Goal: Task Accomplishment & Management: Complete application form

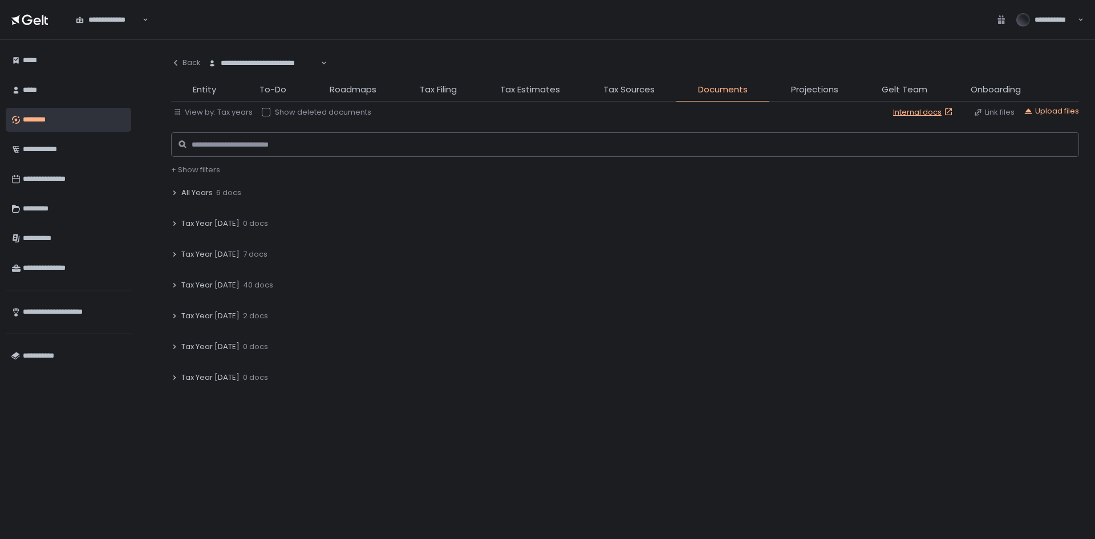
click at [201, 285] on span "Tax Year [DATE]" at bounding box center [210, 285] width 58 height 10
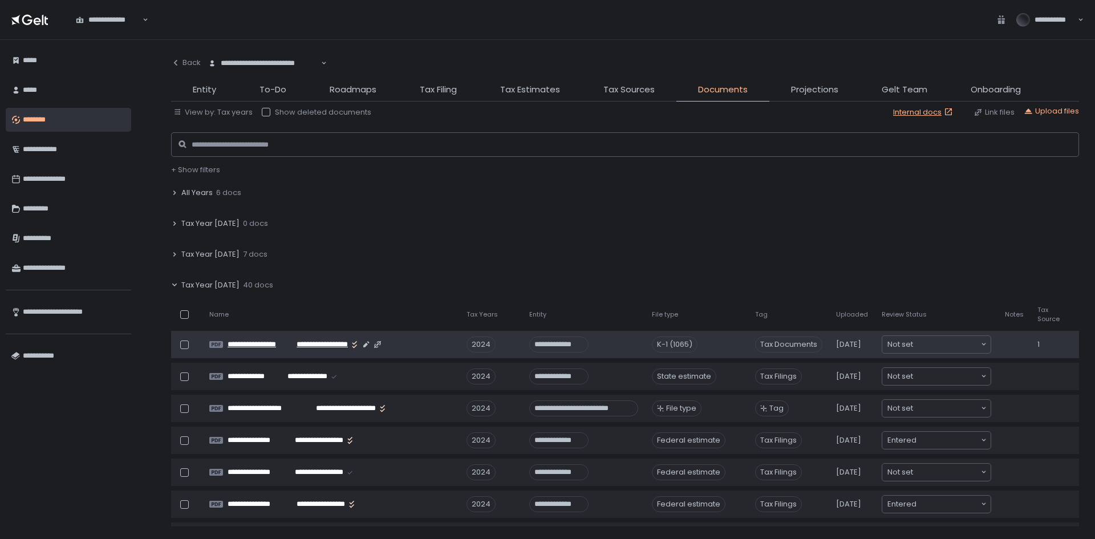
click at [318, 345] on span "**********" at bounding box center [319, 344] width 58 height 10
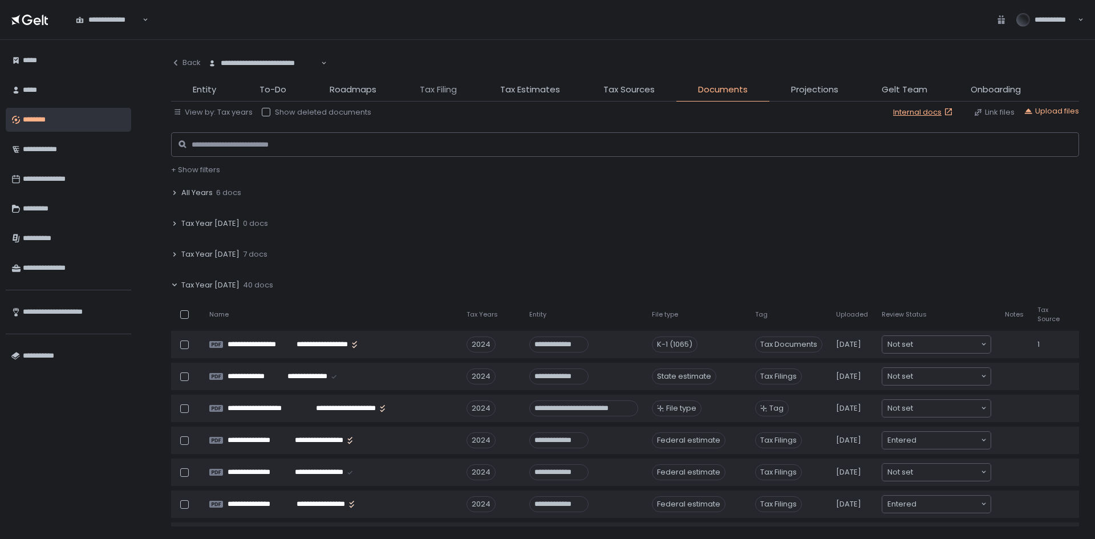
click at [432, 94] on span "Tax Filing" at bounding box center [438, 89] width 37 height 13
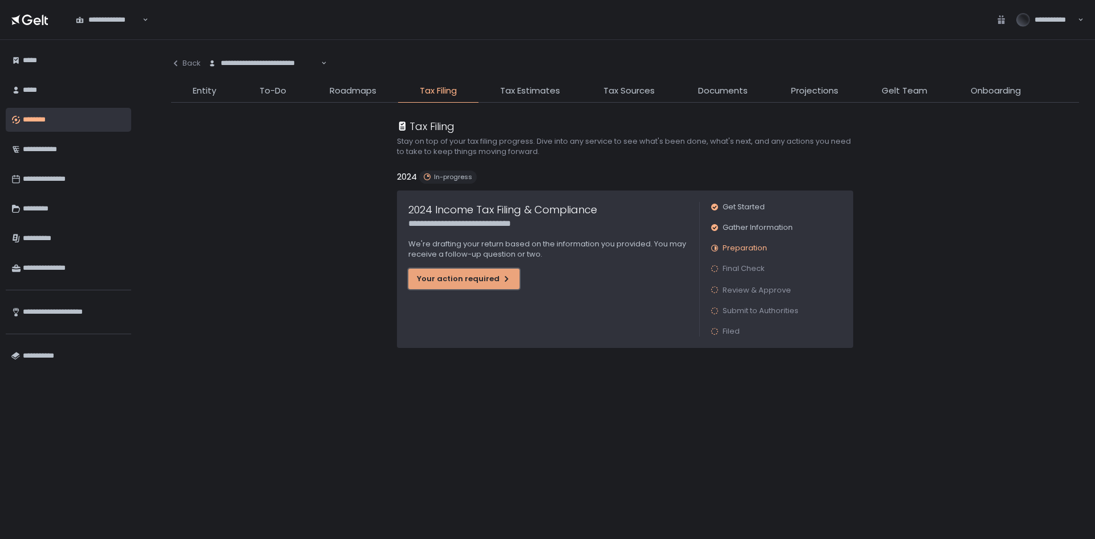
click at [447, 285] on button "Your action required" at bounding box center [463, 279] width 111 height 21
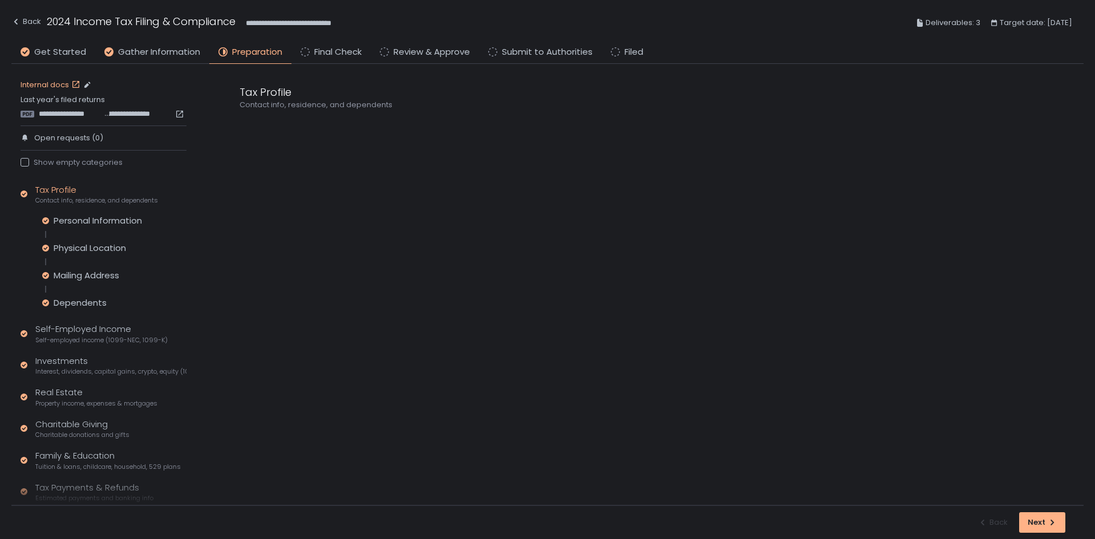
click at [52, 86] on link "Internal docs" at bounding box center [52, 85] width 62 height 10
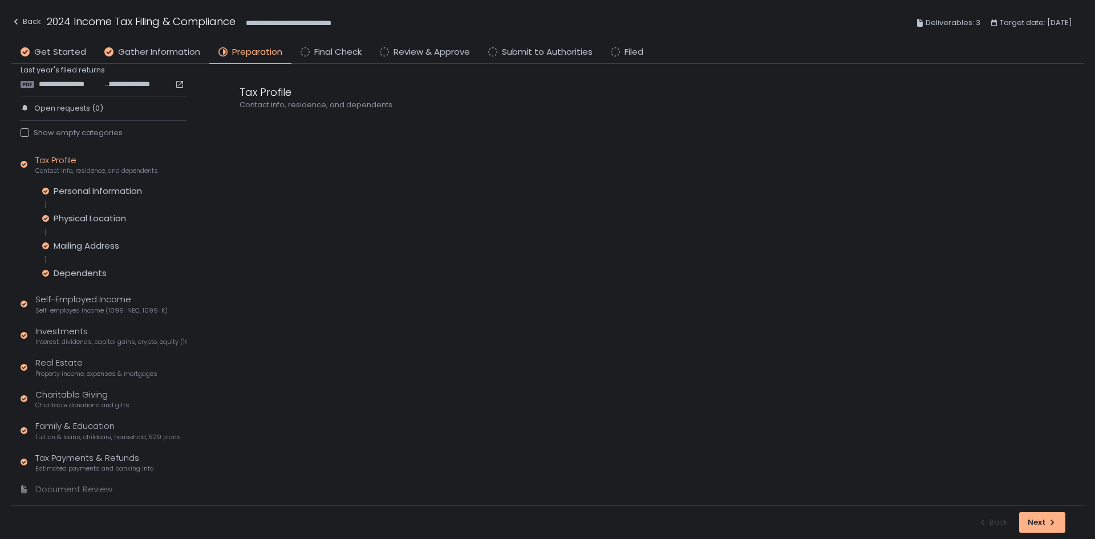
scroll to position [54, 0]
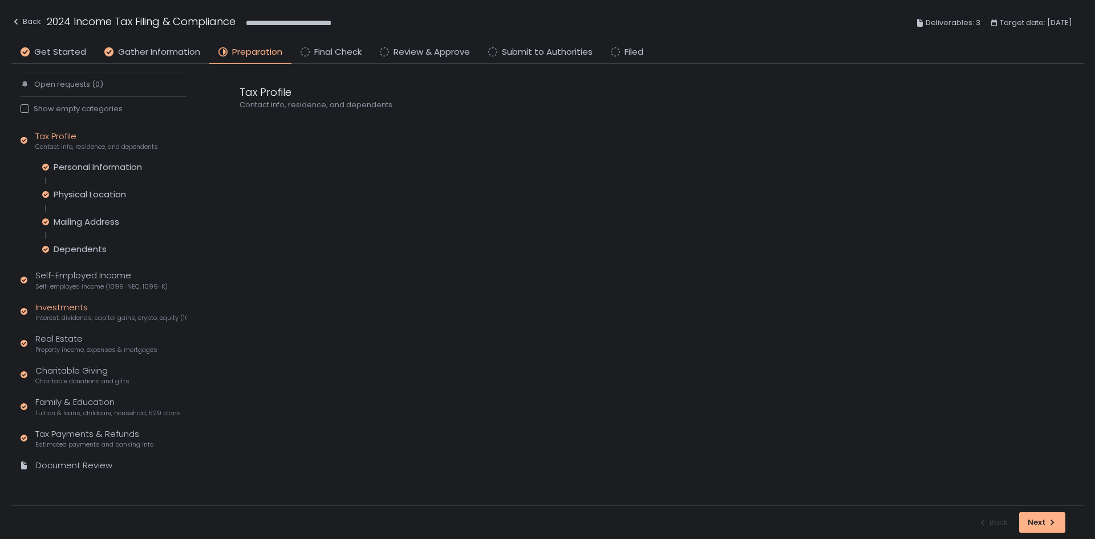
click at [69, 310] on div "Investments Interest, dividends, capital gains, crypto, equity (1099s, K-1s)" at bounding box center [110, 312] width 151 height 22
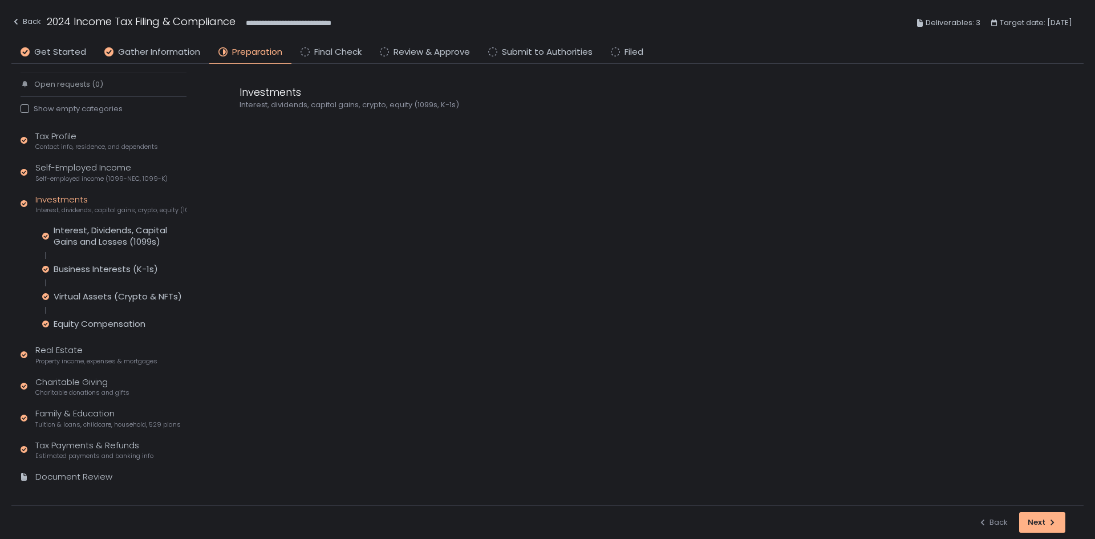
click at [77, 261] on div "Interest, Dividends, Capital Gains and Losses (1099s) Business Interests (K-1s)…" at bounding box center [114, 277] width 144 height 105
click at [80, 273] on div "Business Interests (K-1s)" at bounding box center [106, 269] width 104 height 11
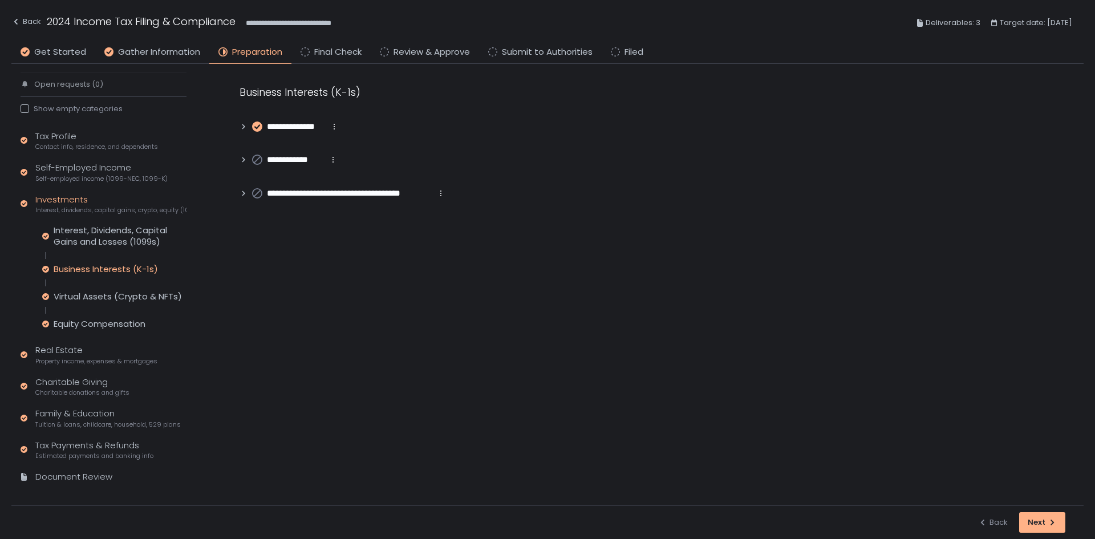
click at [240, 124] on icon at bounding box center [244, 127] width 8 height 8
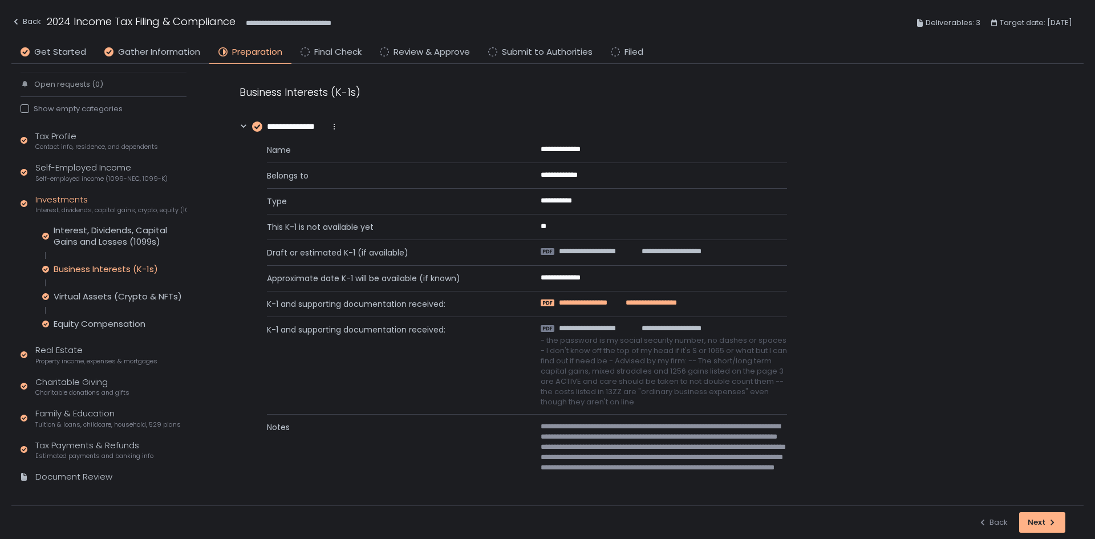
click at [593, 306] on span "**********" at bounding box center [589, 303] width 61 height 10
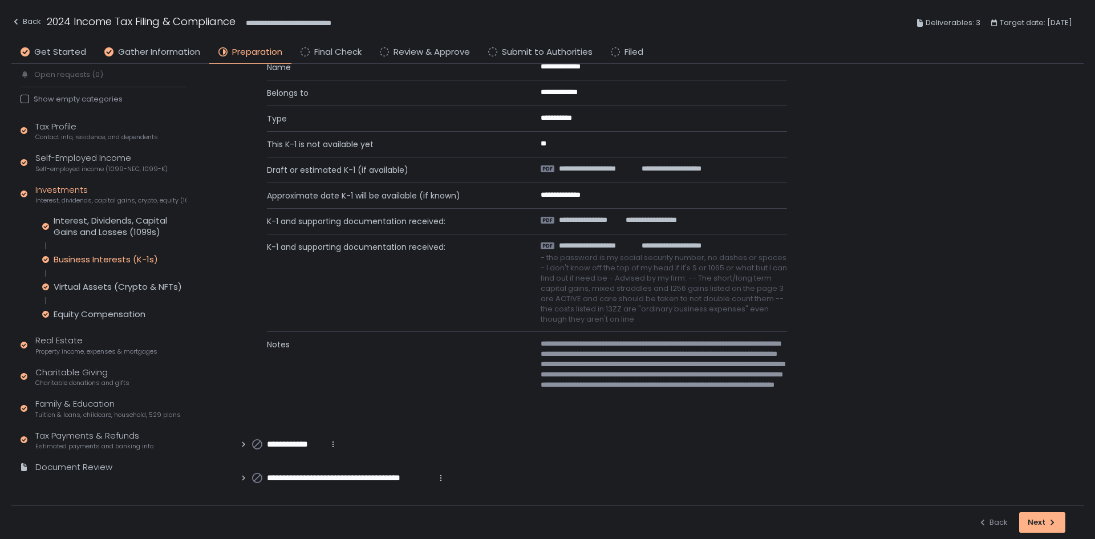
scroll to position [65, 0]
click at [1033, 520] on div "Next" at bounding box center [1042, 522] width 29 height 10
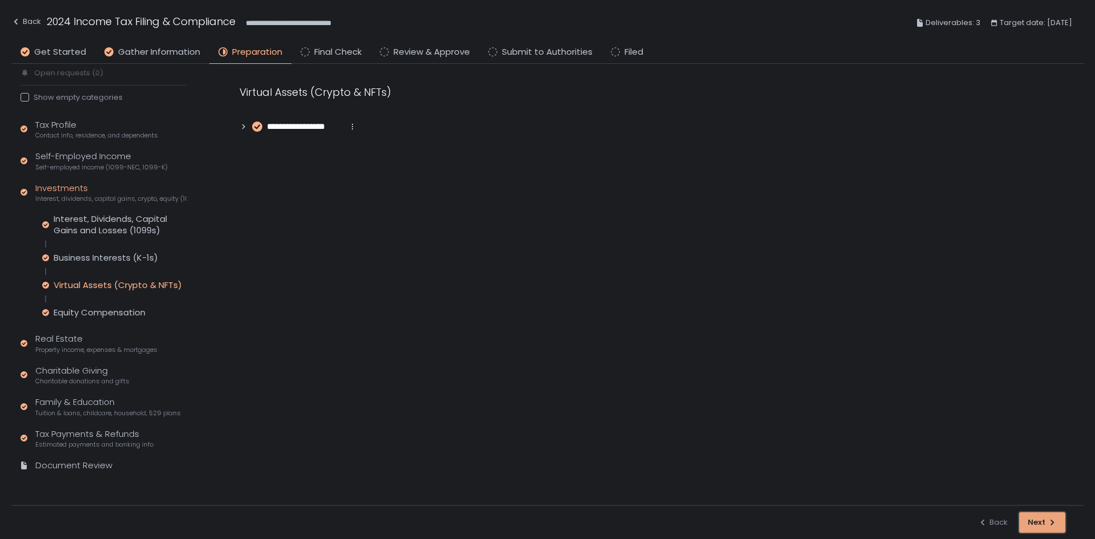
click at [1028, 519] on div "Next" at bounding box center [1042, 522] width 29 height 10
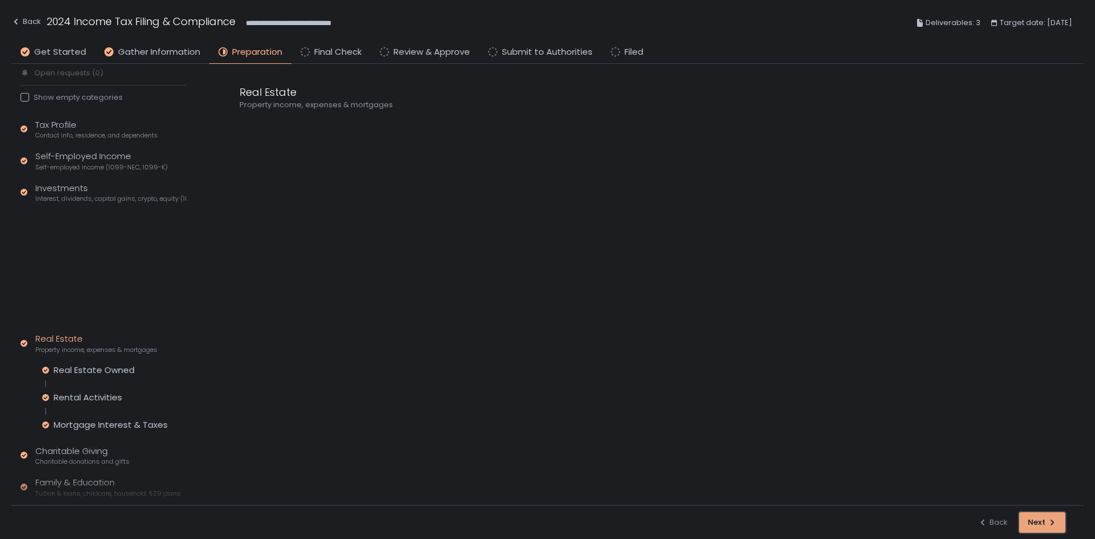
scroll to position [26, 0]
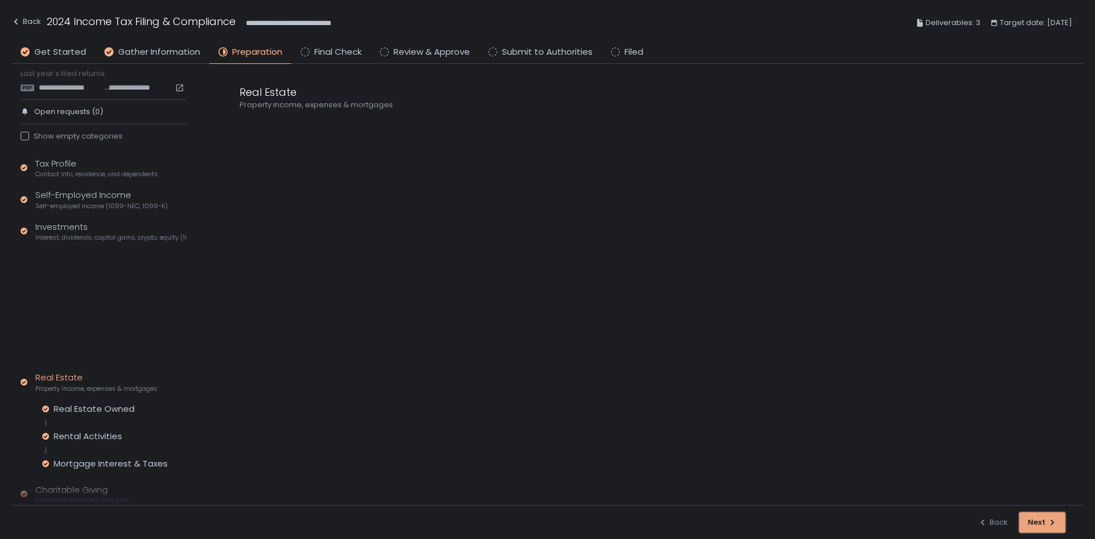
click at [1028, 519] on div "Next" at bounding box center [1042, 522] width 29 height 10
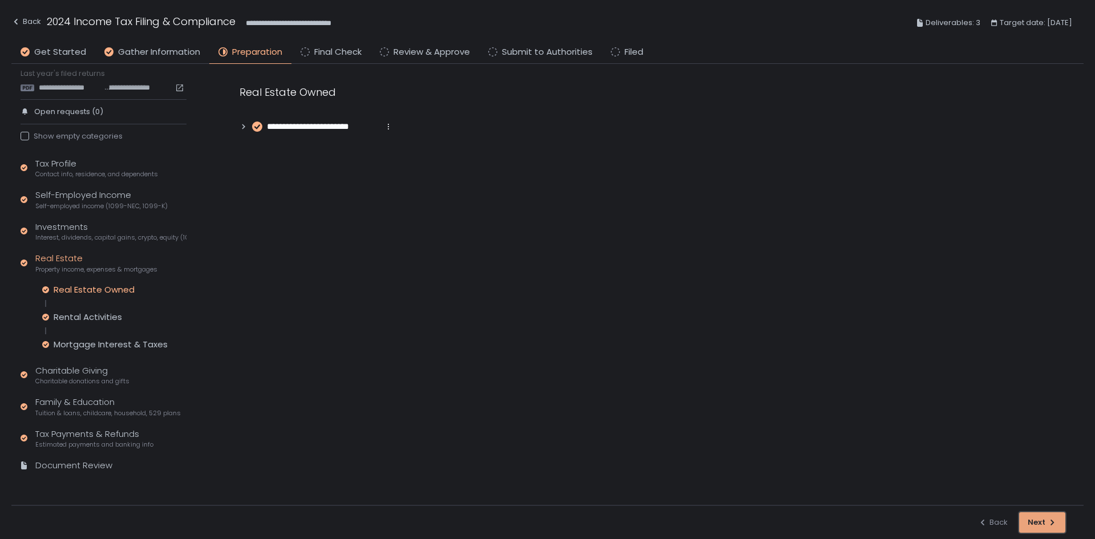
click at [1028, 519] on div "Next" at bounding box center [1042, 522] width 29 height 10
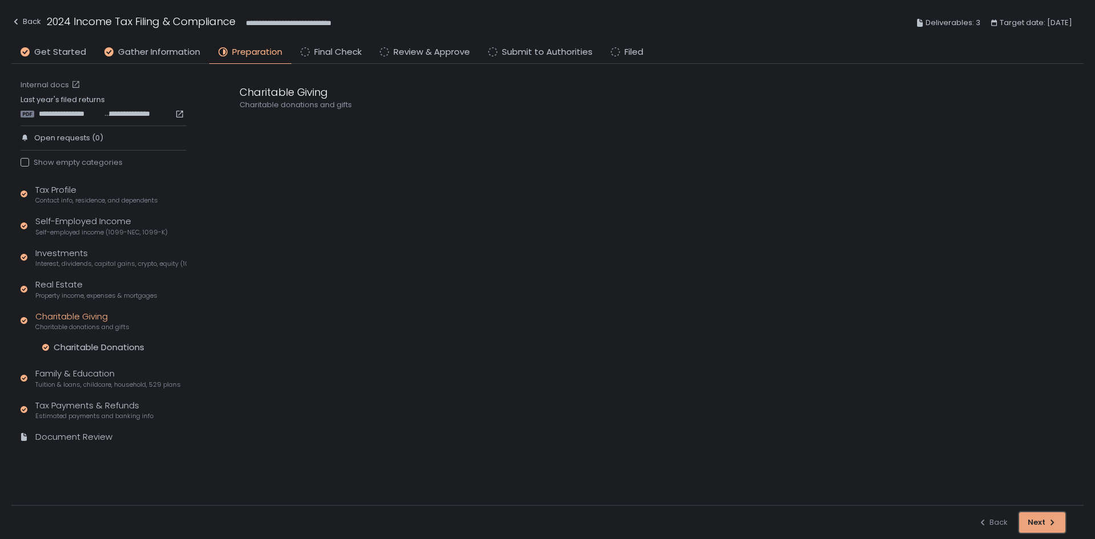
click at [1028, 519] on div "Next" at bounding box center [1042, 522] width 29 height 10
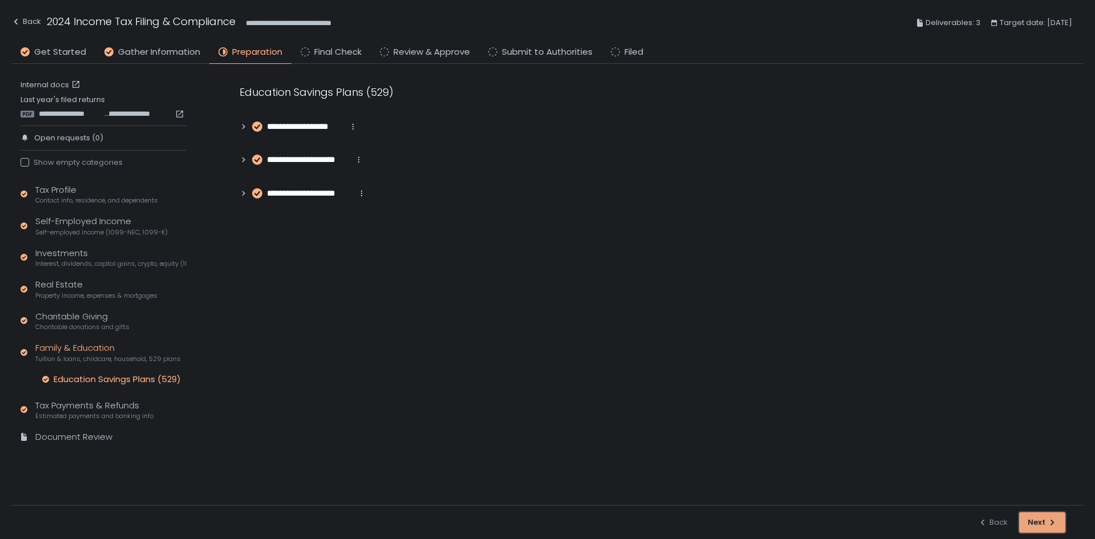
click at [1028, 519] on div "Next" at bounding box center [1042, 522] width 29 height 10
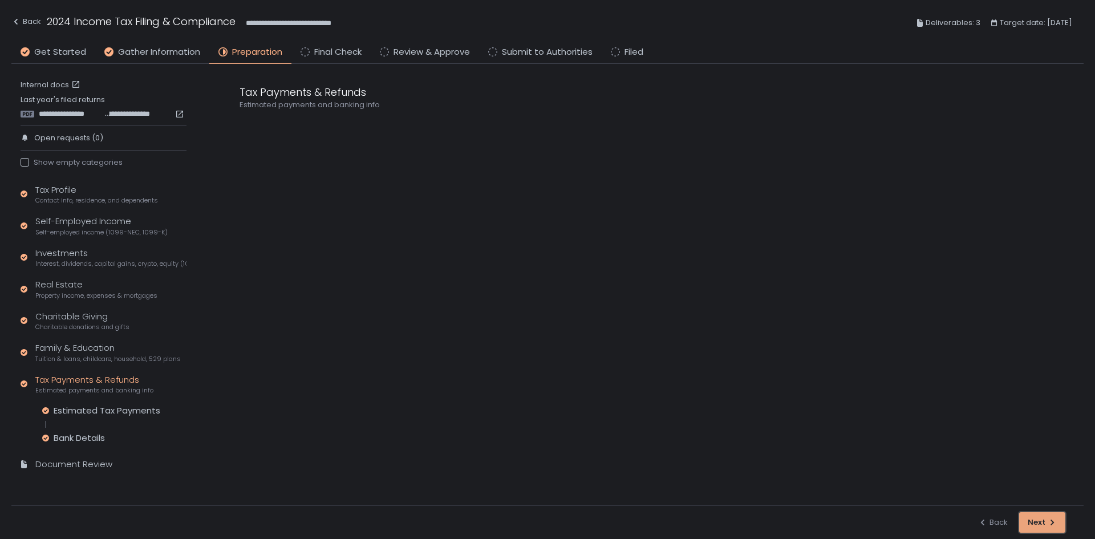
click at [1028, 519] on div "Next" at bounding box center [1042, 522] width 29 height 10
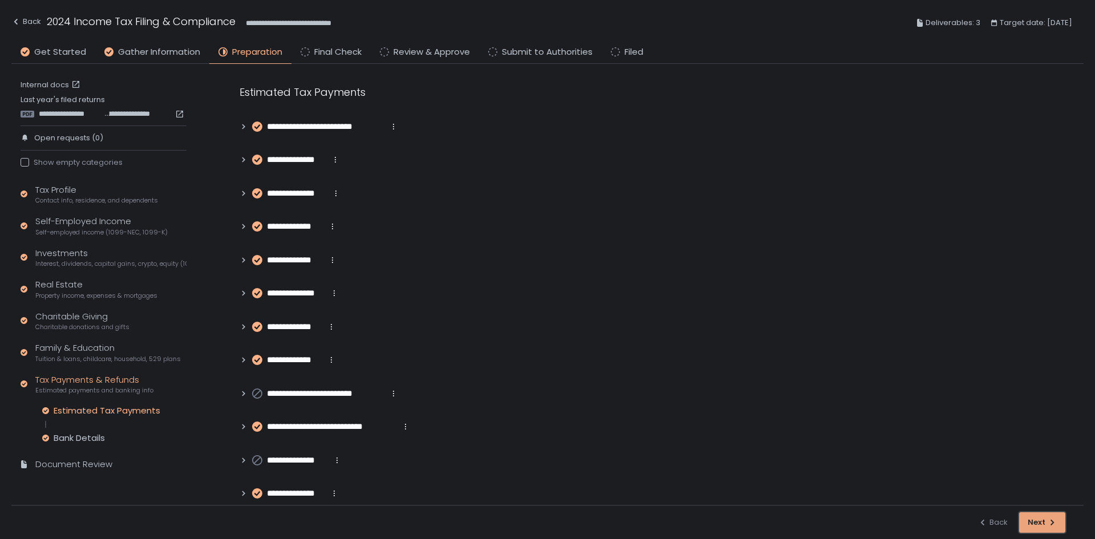
click at [1028, 519] on div "Next" at bounding box center [1042, 522] width 29 height 10
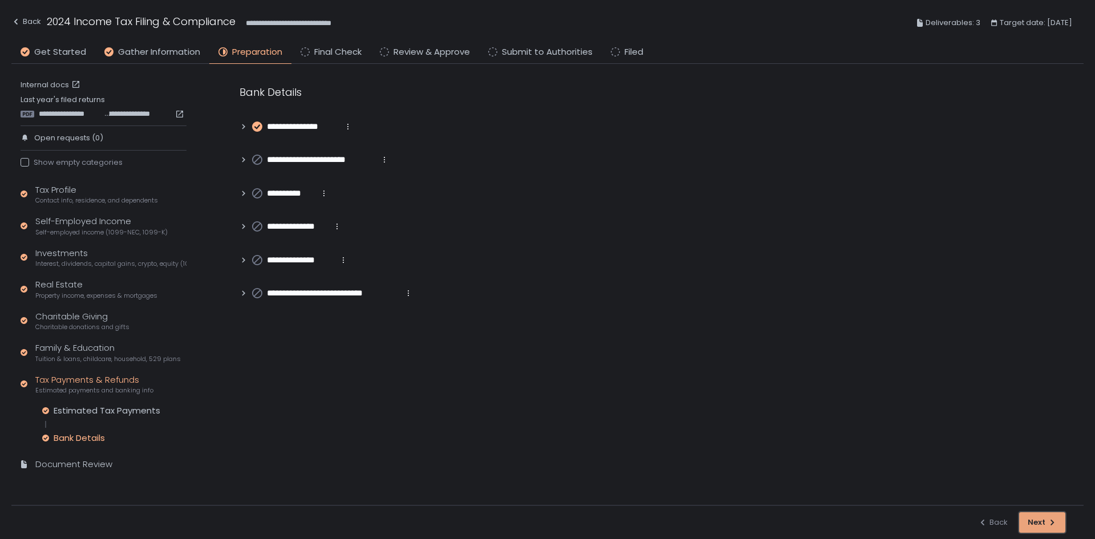
click at [1028, 519] on div "Next" at bounding box center [1042, 522] width 29 height 10
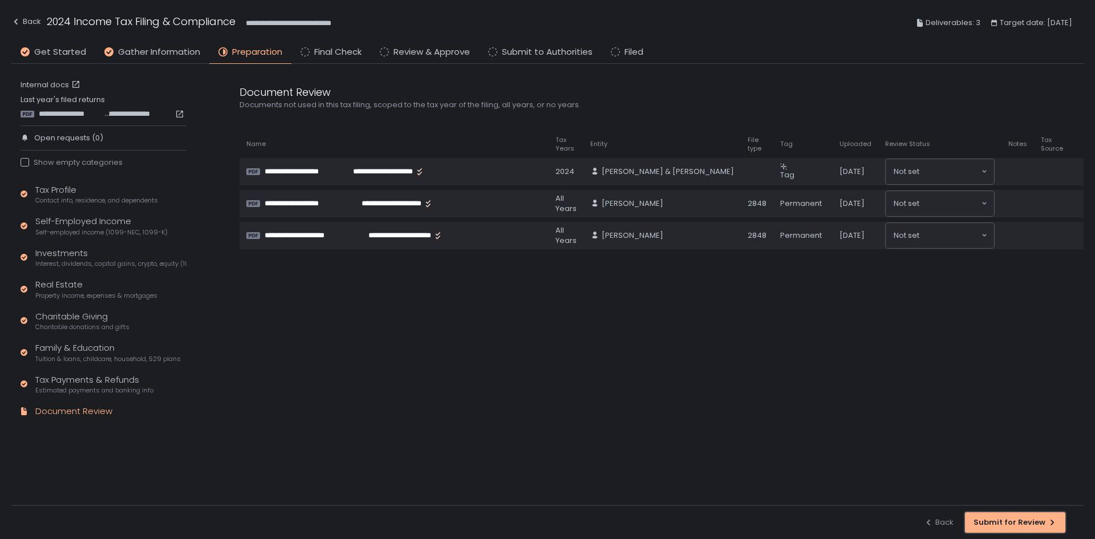
click at [1028, 519] on div "Submit for Review" at bounding box center [1015, 522] width 83 height 10
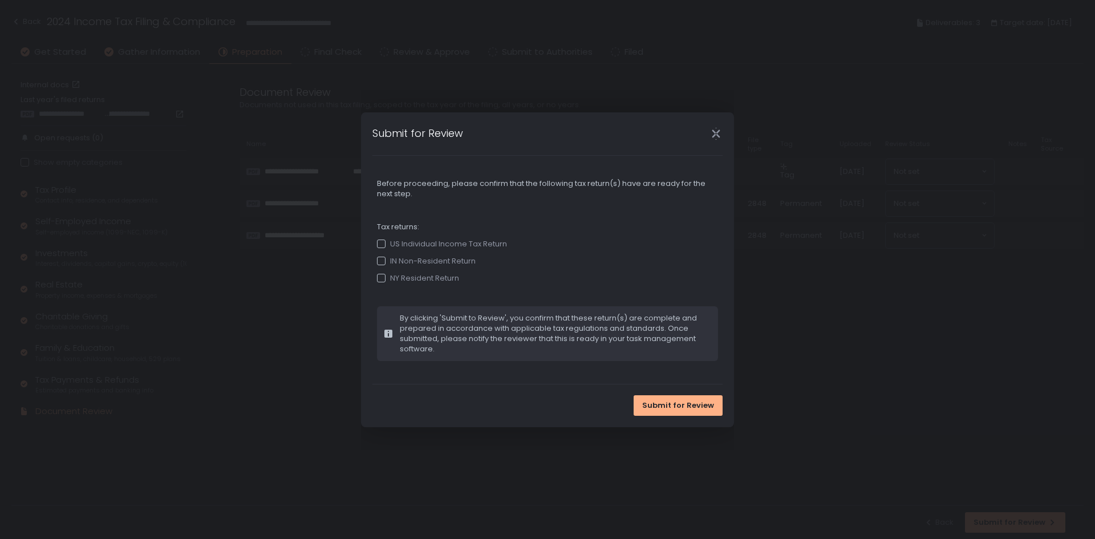
click at [714, 134] on icon "Close" at bounding box center [716, 134] width 12 height 12
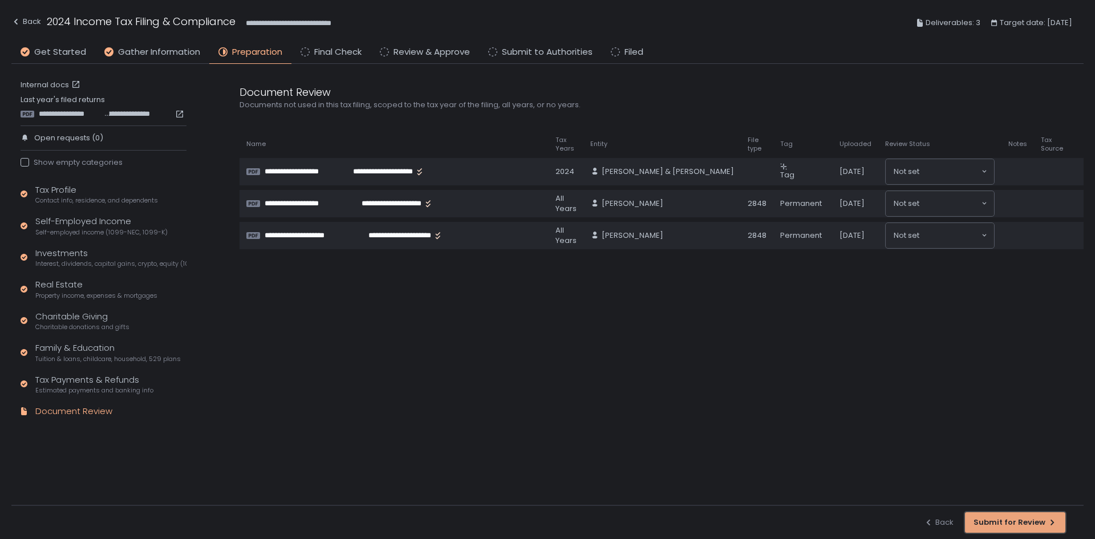
click at [1002, 519] on div "Submit for Review" at bounding box center [1015, 522] width 83 height 10
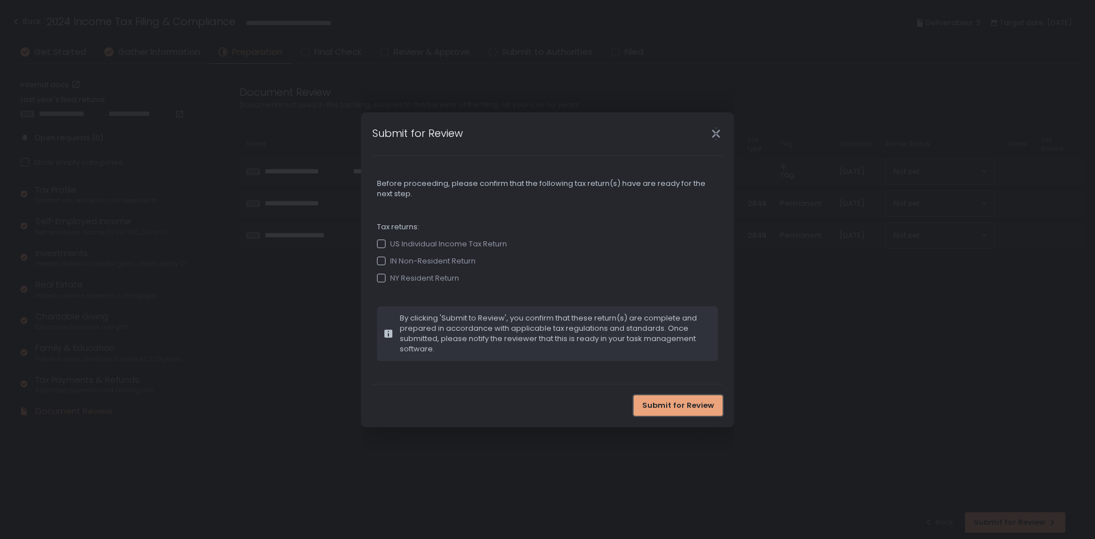
click at [687, 399] on button "Submit for Review" at bounding box center [678, 405] width 89 height 21
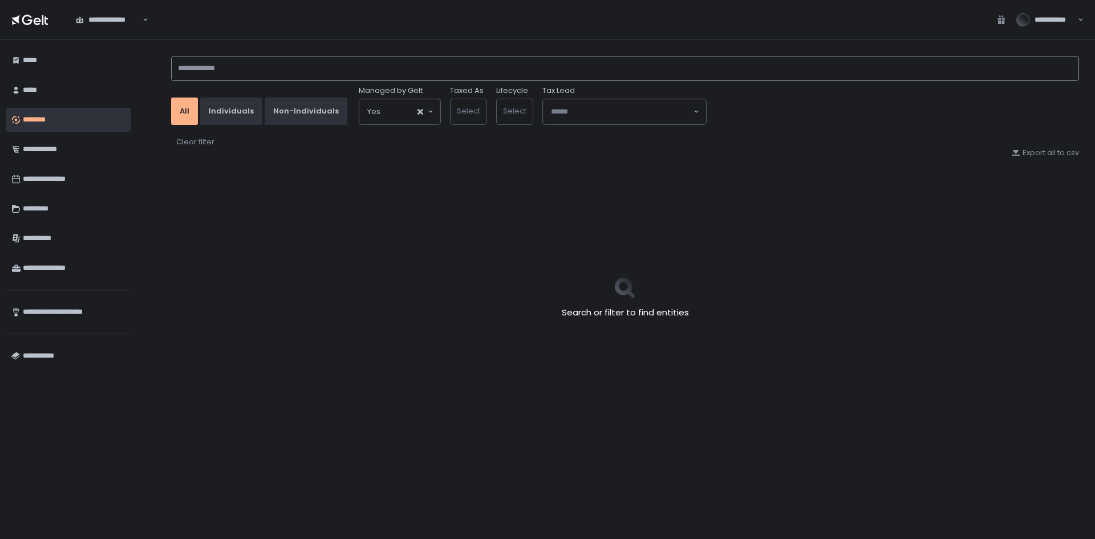
click at [315, 63] on input at bounding box center [625, 68] width 908 height 25
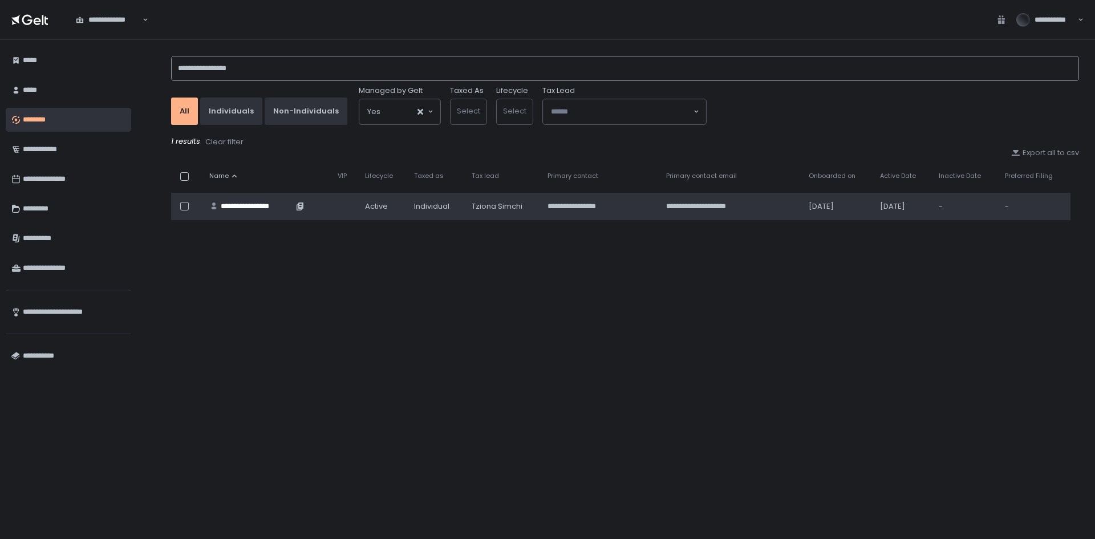
type input "**********"
click at [261, 208] on div "**********" at bounding box center [257, 206] width 72 height 10
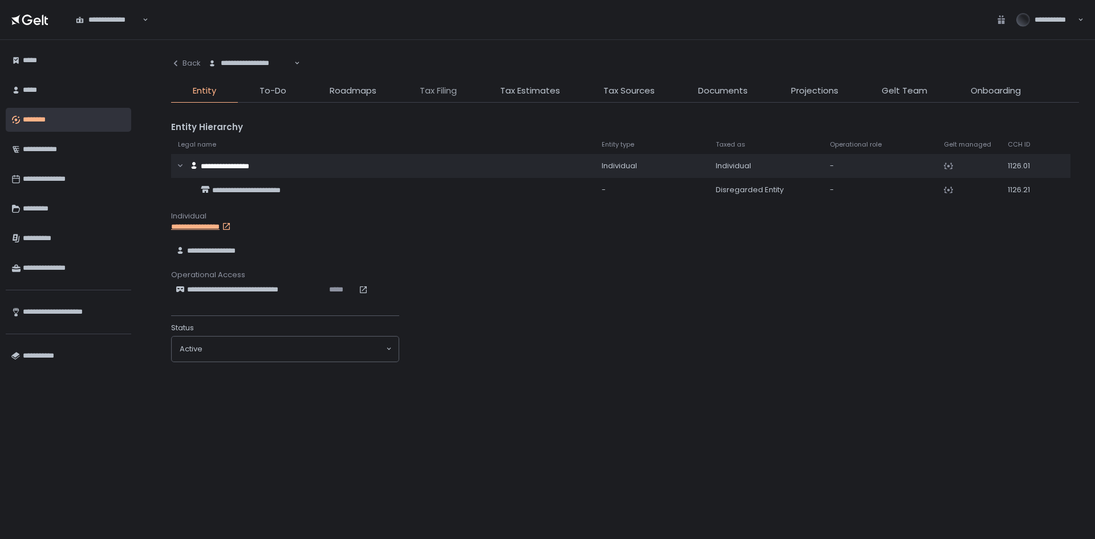
click at [443, 93] on span "Tax Filing" at bounding box center [438, 90] width 37 height 13
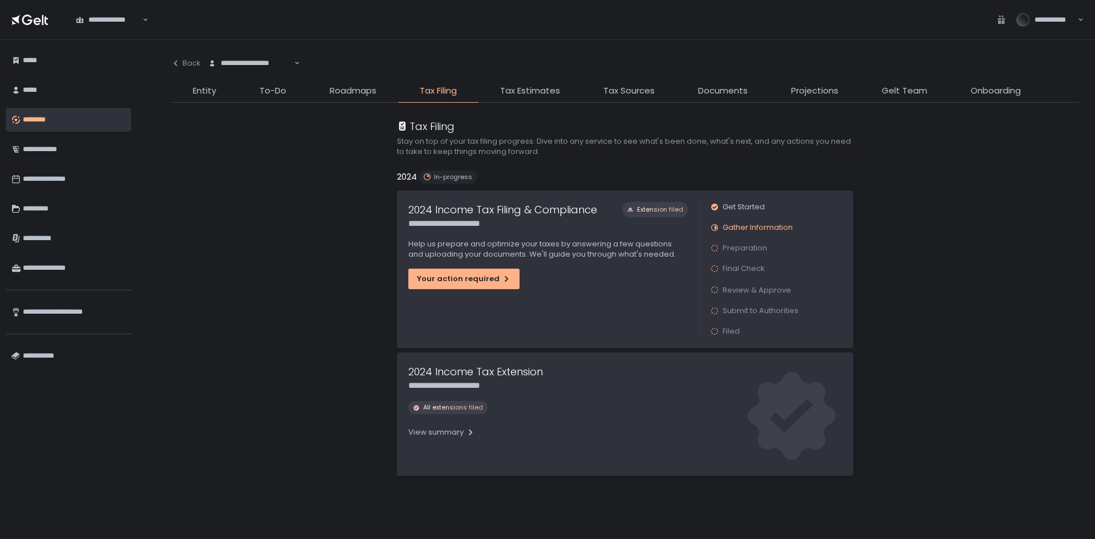
click at [488, 291] on div "**********" at bounding box center [548, 269] width 302 height 157
click at [492, 278] on div "Your action required" at bounding box center [464, 279] width 94 height 10
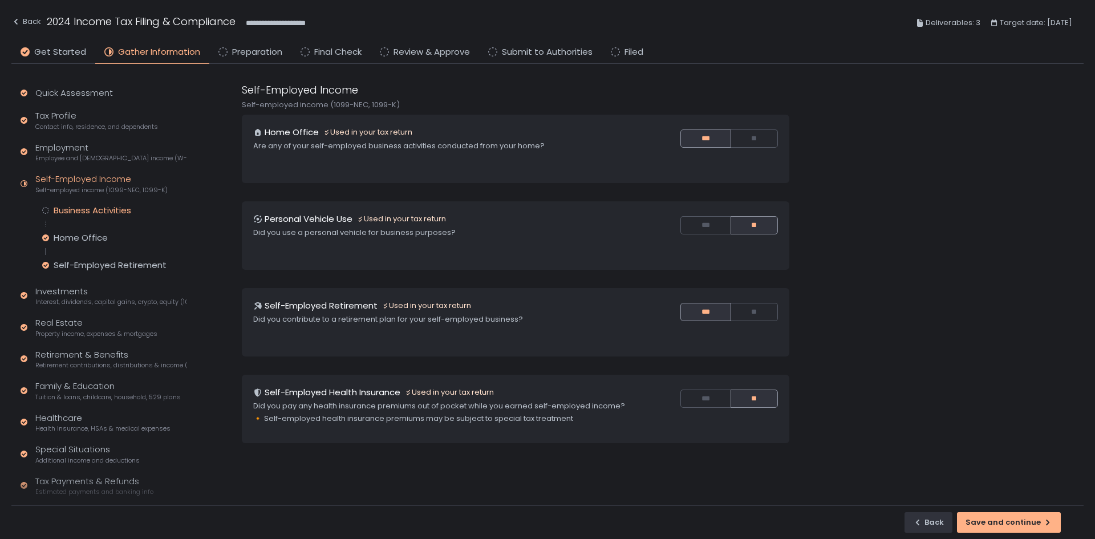
click at [114, 207] on div "Business Activities" at bounding box center [93, 210] width 78 height 11
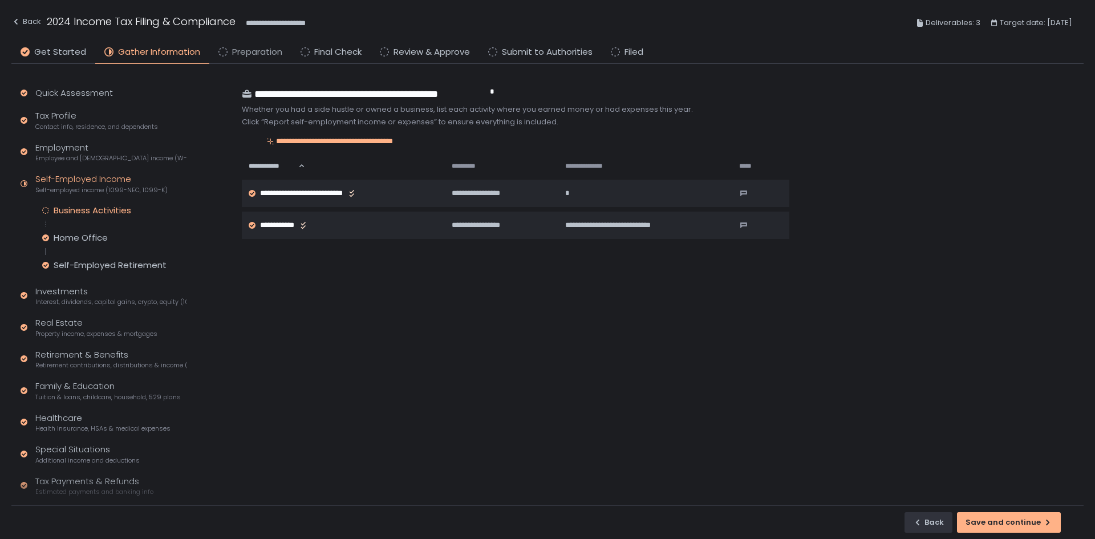
click at [253, 50] on span "Preparation" at bounding box center [257, 52] width 50 height 13
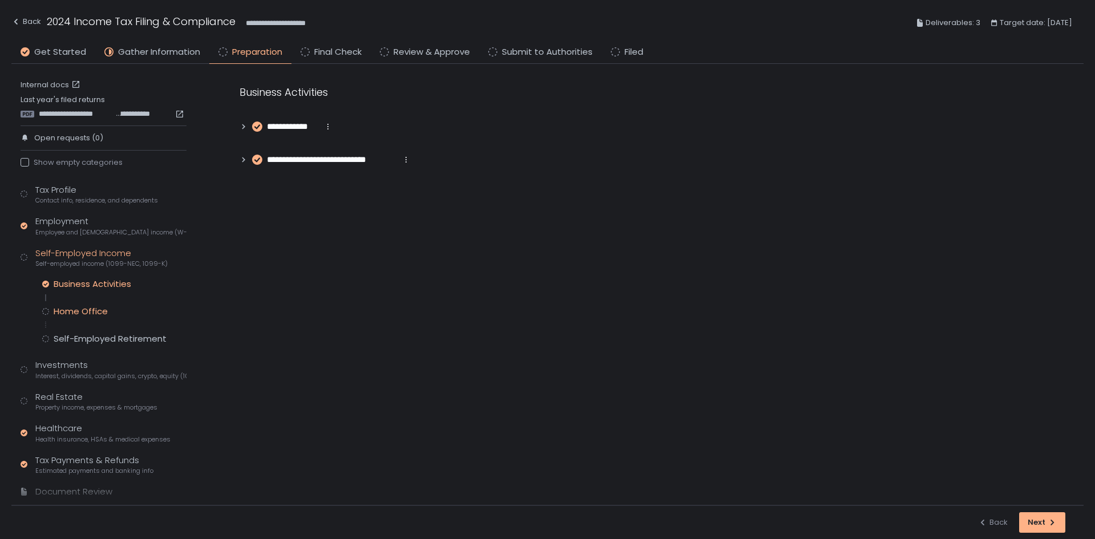
click at [65, 306] on div "Home Office" at bounding box center [81, 311] width 54 height 11
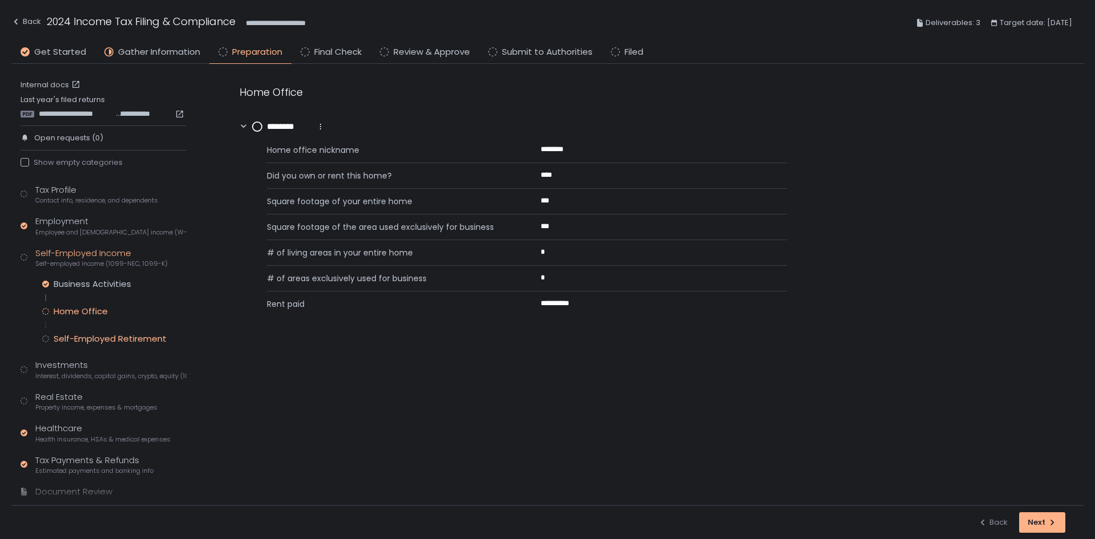
click at [86, 341] on div "Self-Employed Retirement" at bounding box center [110, 338] width 113 height 11
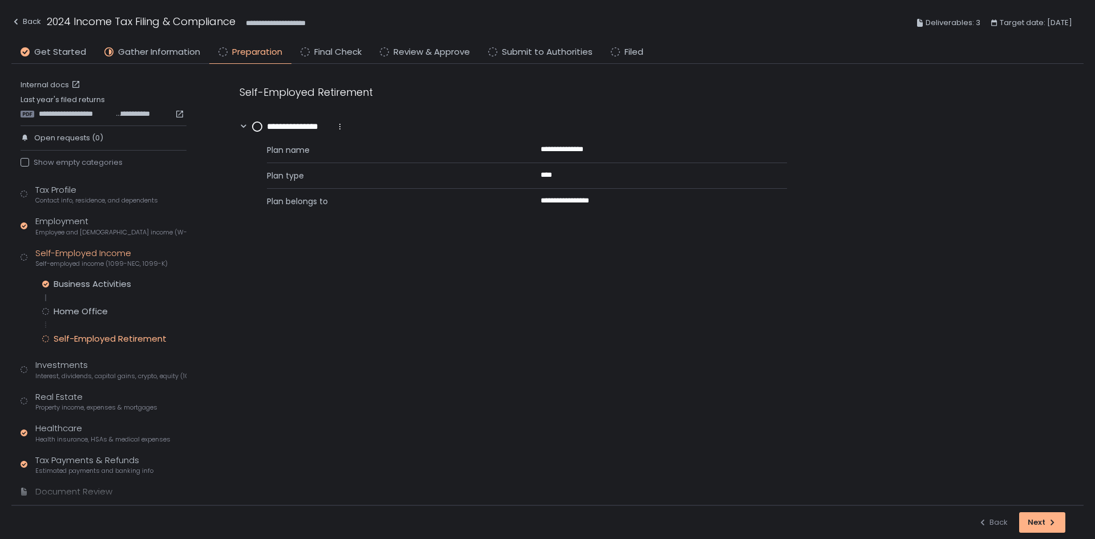
click at [106, 278] on div "Tax Profile Contact info, residence, and dependents Employment Employee and [DE…" at bounding box center [104, 346] width 166 height 325
click at [104, 283] on div "Business Activities" at bounding box center [93, 283] width 78 height 11
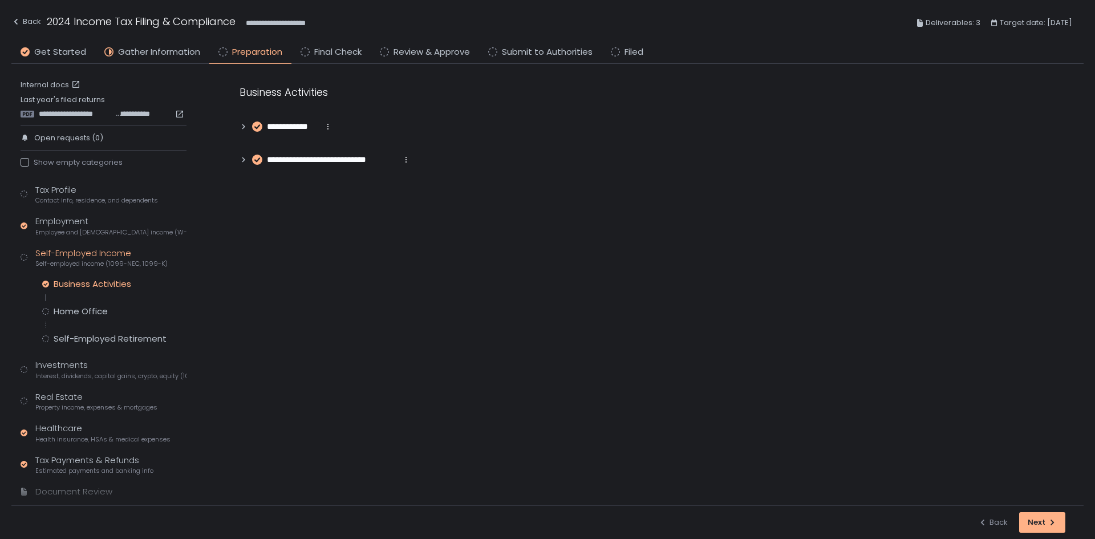
click at [245, 127] on icon at bounding box center [244, 127] width 8 height 8
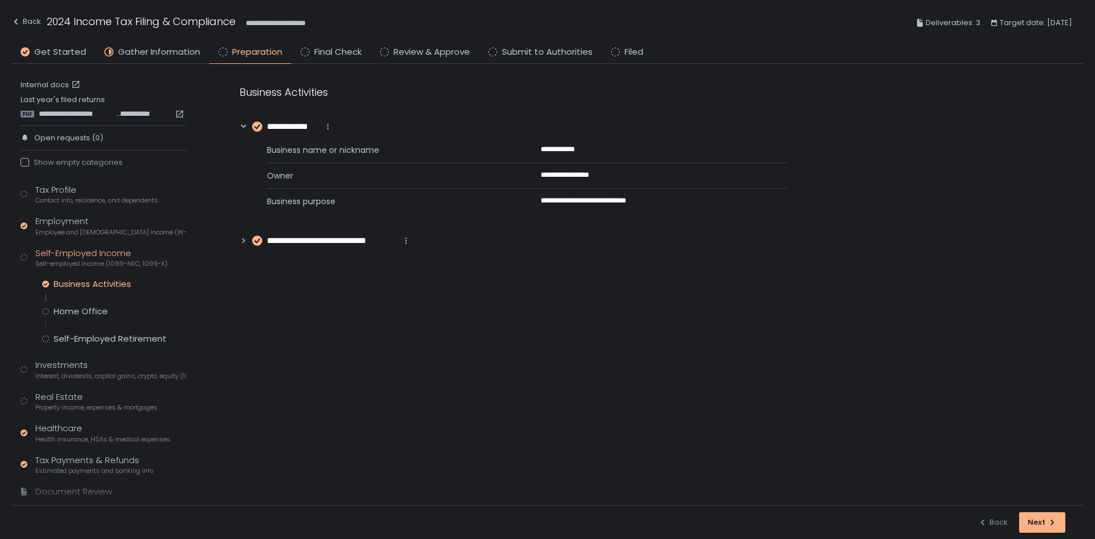
click at [241, 241] on icon at bounding box center [244, 241] width 8 height 8
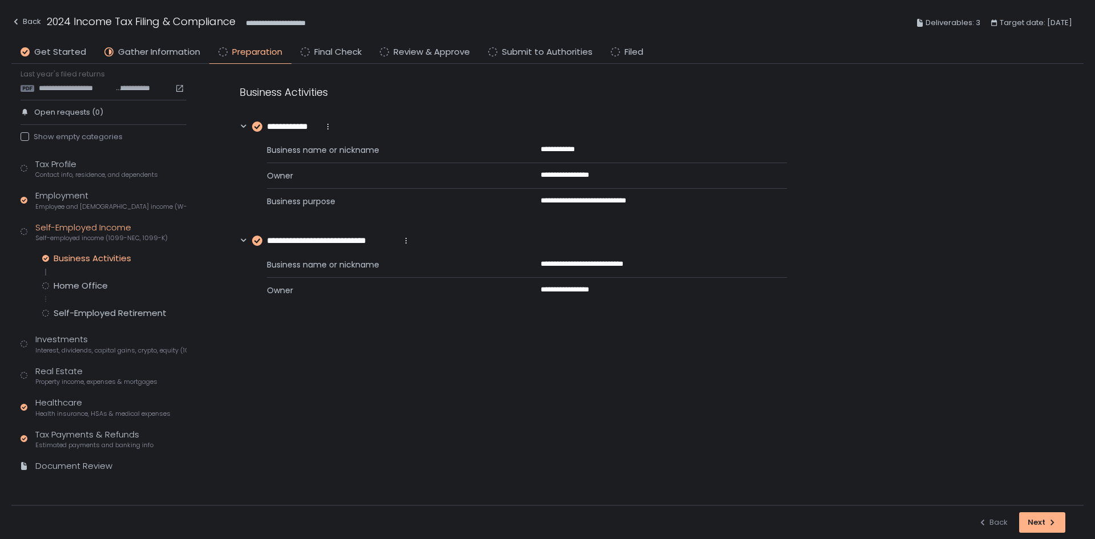
scroll to position [26, 0]
click at [22, 21] on div "Back" at bounding box center [26, 22] width 30 height 14
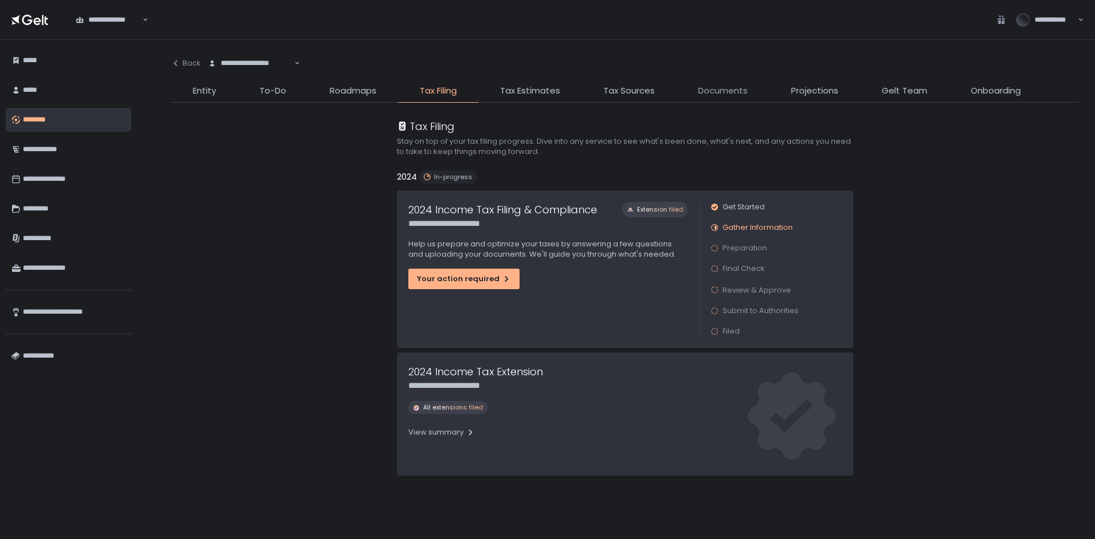
click at [726, 96] on span "Documents" at bounding box center [723, 90] width 50 height 13
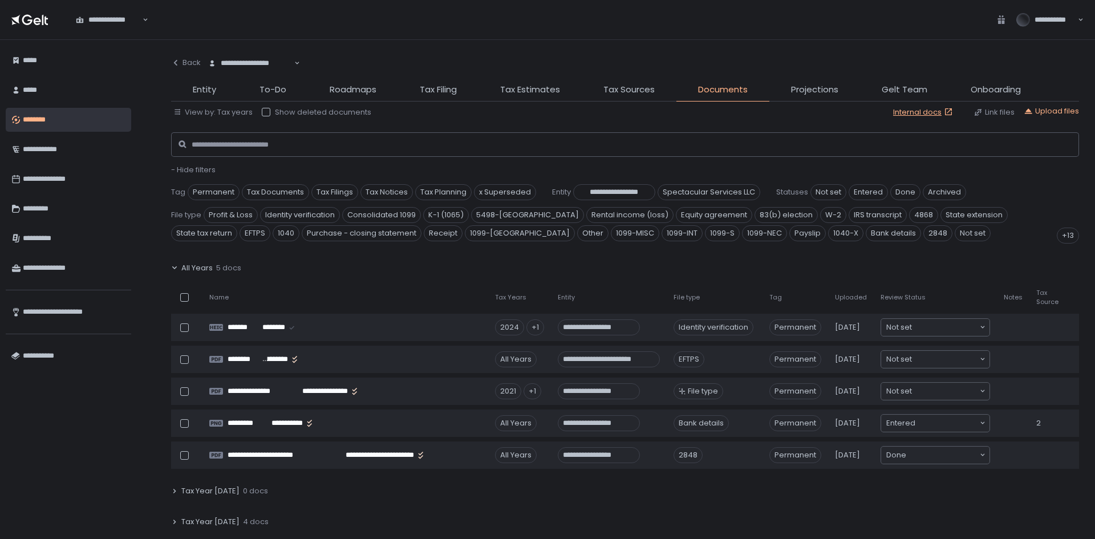
click at [202, 268] on span "All Years" at bounding box center [196, 268] width 31 height 10
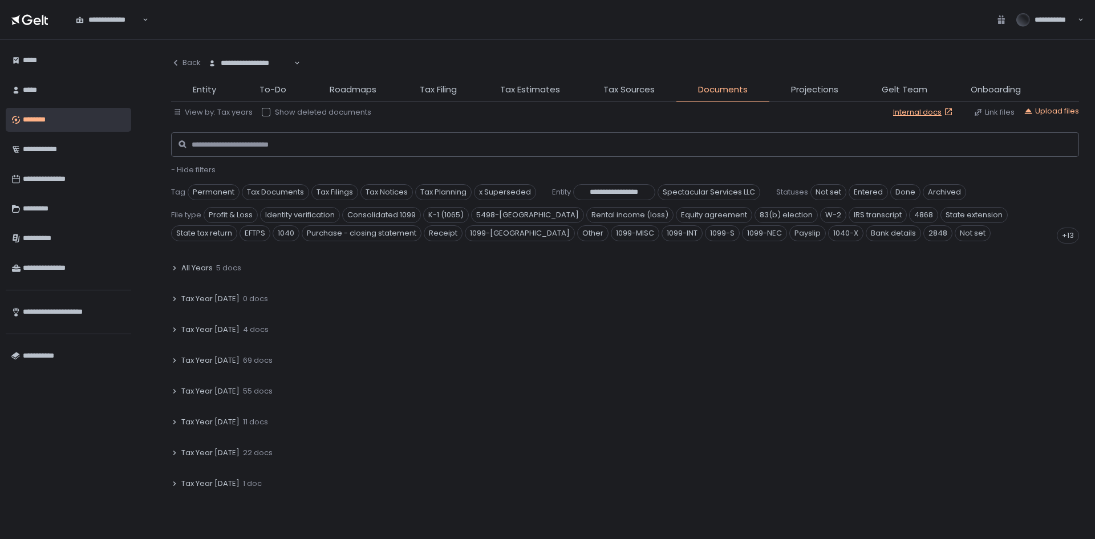
click at [216, 360] on span "Tax Year [DATE]" at bounding box center [210, 360] width 58 height 10
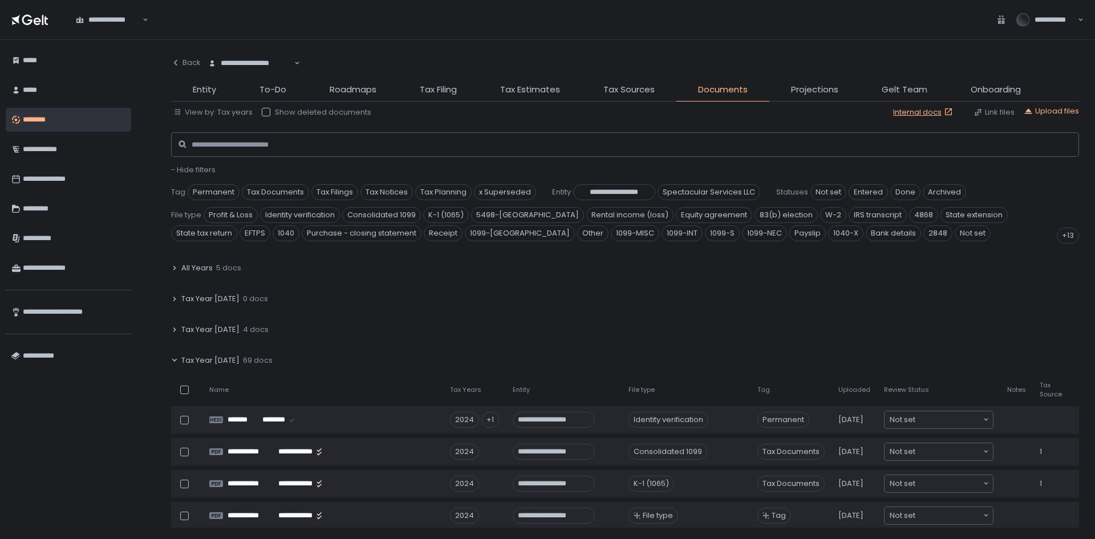
click at [196, 167] on span "- Hide filters" at bounding box center [193, 169] width 44 height 11
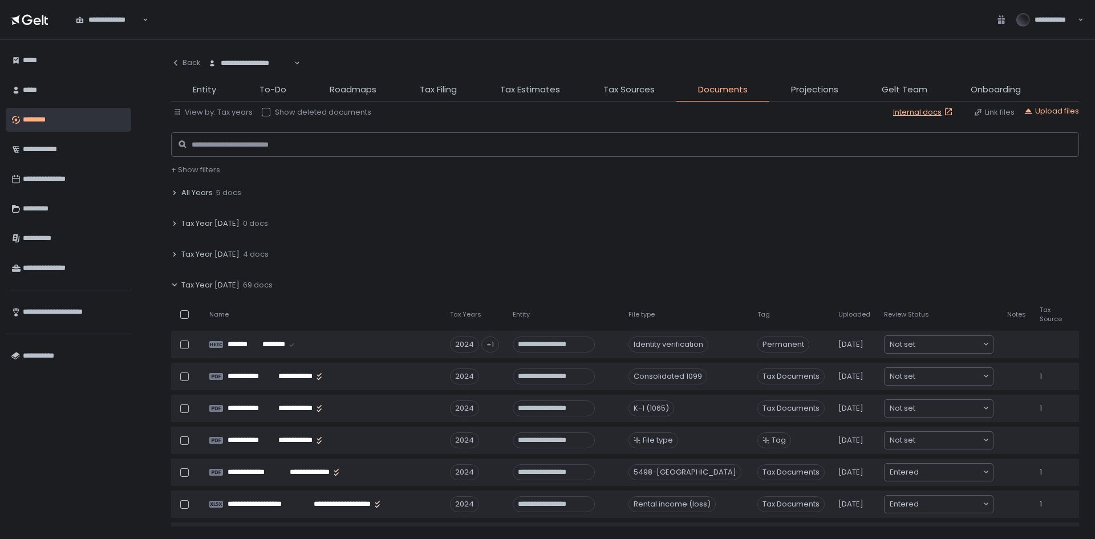
click at [832, 326] on th "Uploaded" at bounding box center [855, 314] width 46 height 23
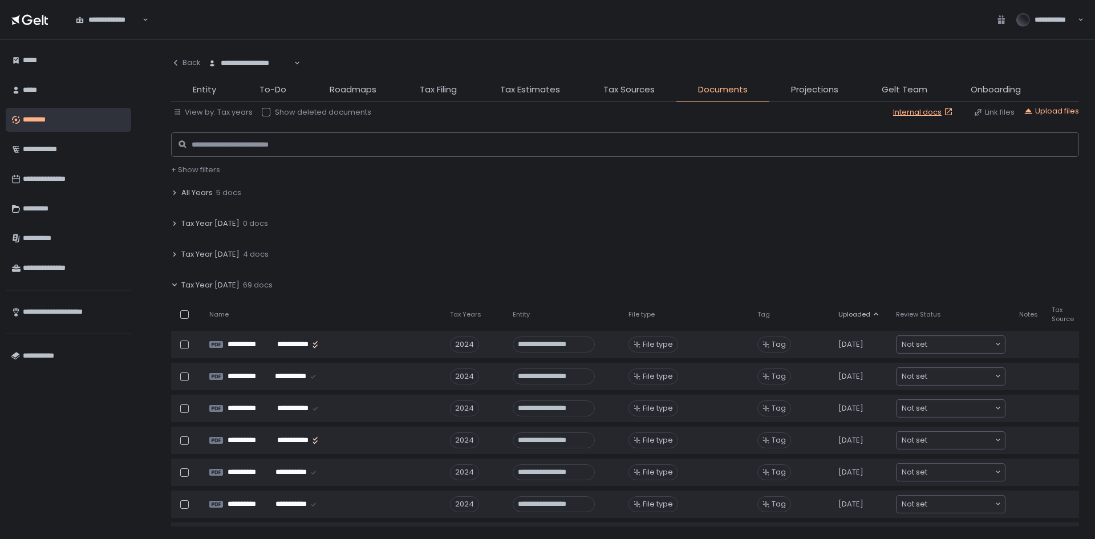
click at [832, 326] on th "Uploaded" at bounding box center [861, 314] width 58 height 23
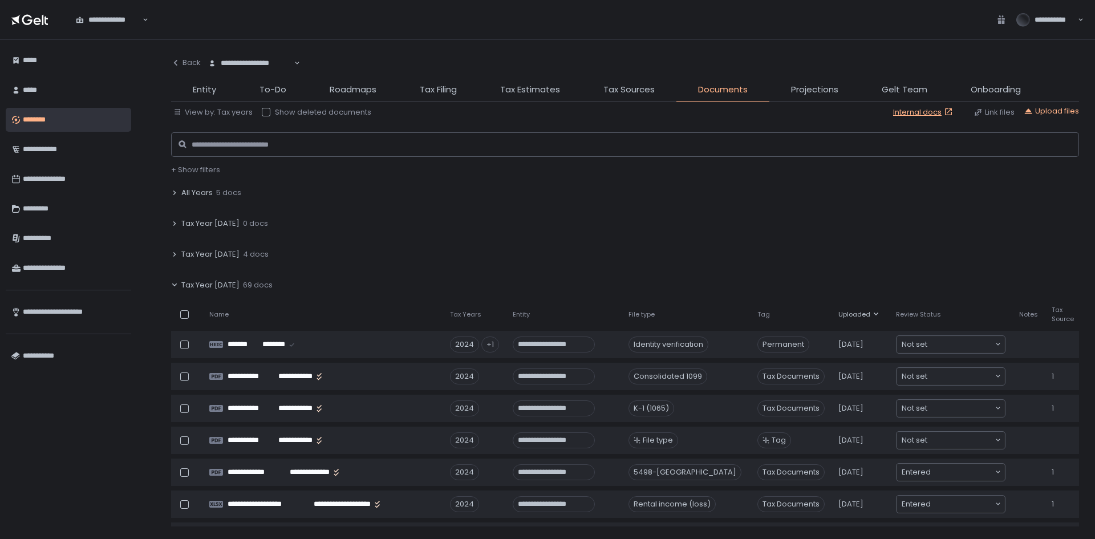
click at [207, 253] on span "Tax Year [DATE]" at bounding box center [210, 254] width 58 height 10
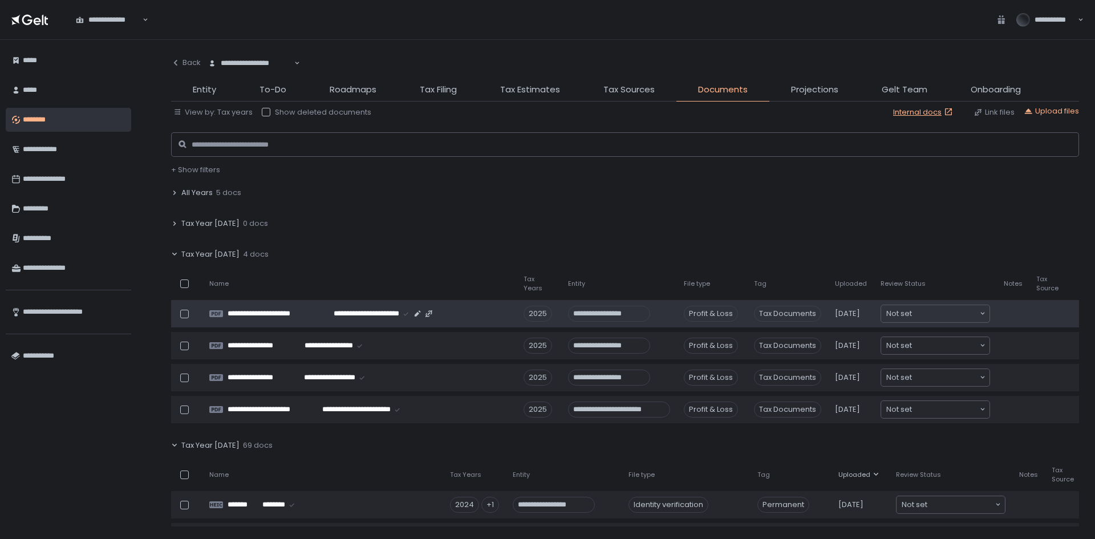
click at [538, 314] on div "2025" at bounding box center [538, 314] width 29 height 16
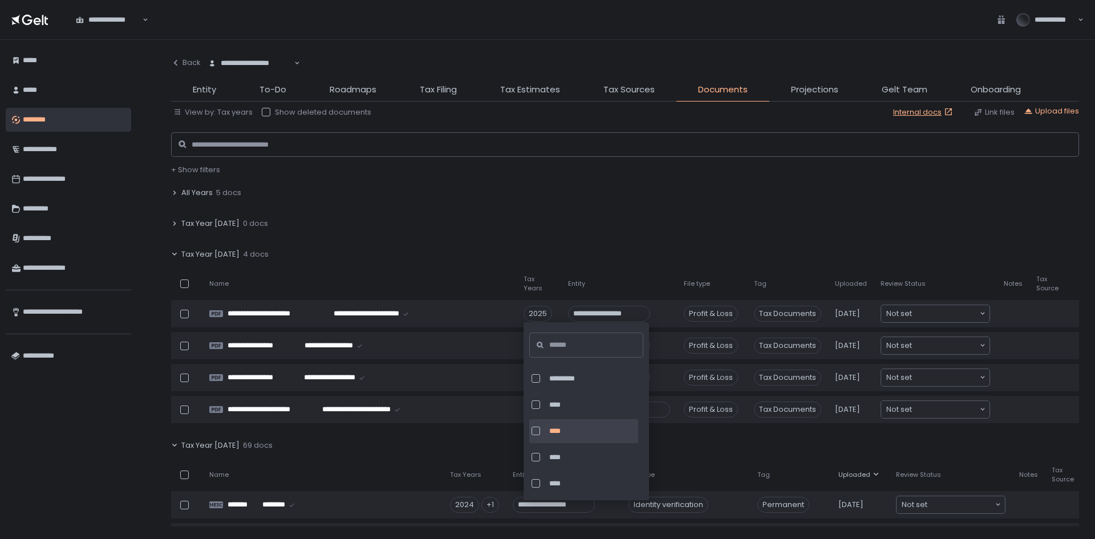
click at [537, 432] on div at bounding box center [536, 431] width 9 height 9
click at [537, 457] on div at bounding box center [536, 457] width 9 height 9
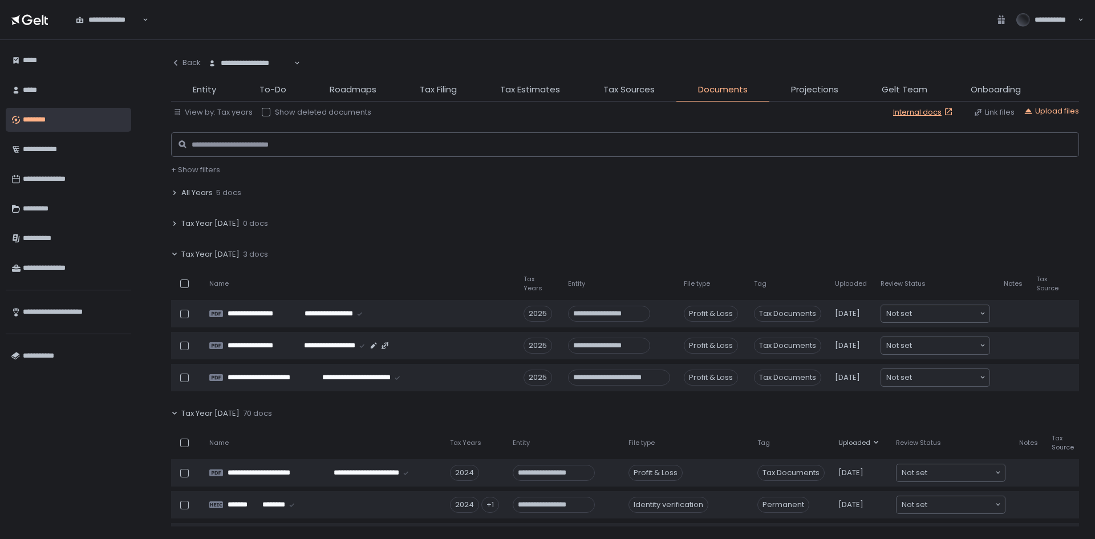
click at [537, 345] on div "2025" at bounding box center [538, 346] width 29 height 16
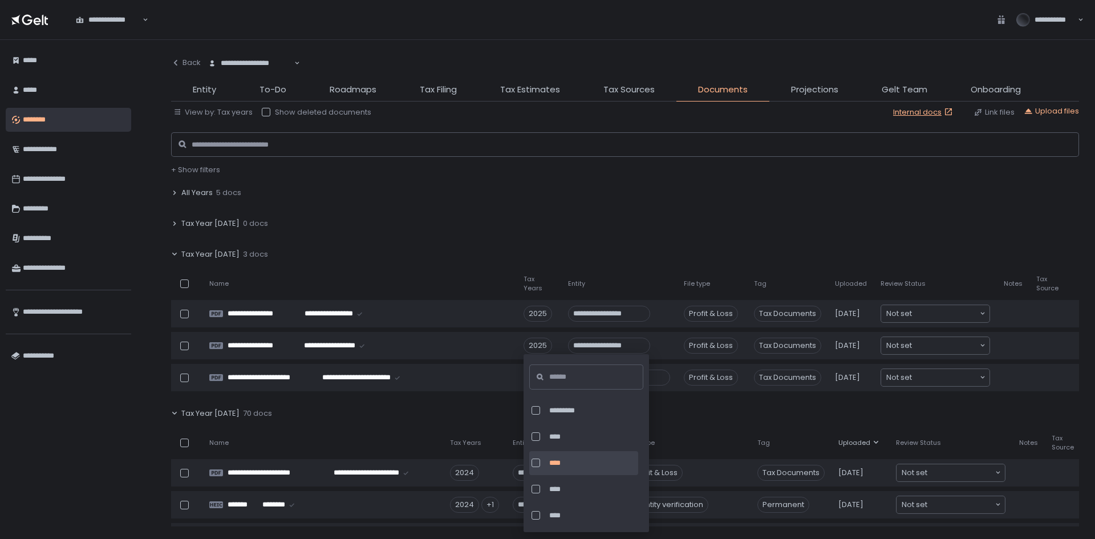
click at [536, 461] on div at bounding box center [536, 463] width 9 height 9
click at [535, 489] on div at bounding box center [536, 489] width 9 height 9
click at [453, 414] on div "Tax Year [DATE] 70 docs" at bounding box center [625, 413] width 908 height 26
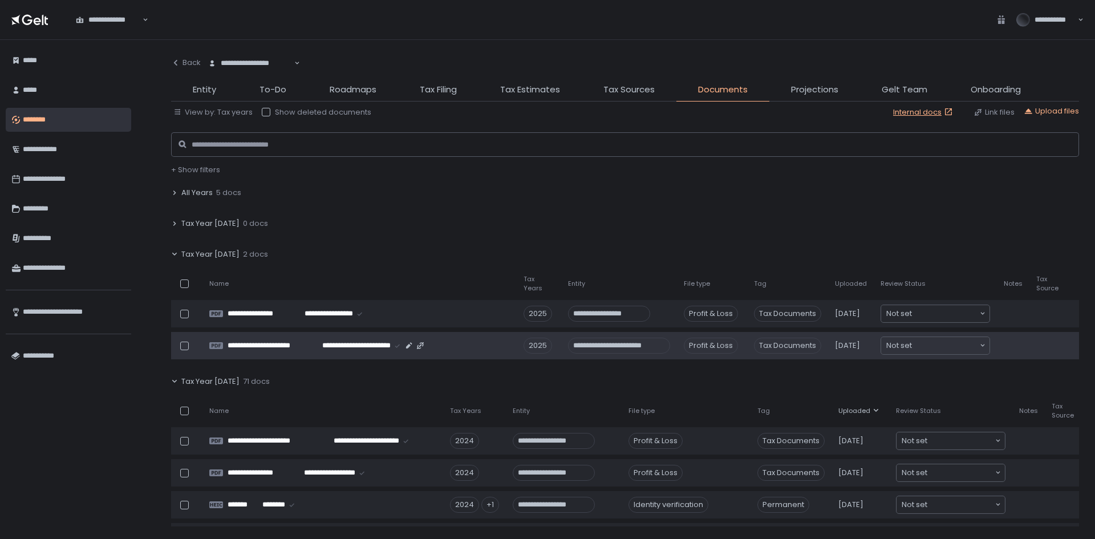
click at [536, 348] on div "2025" at bounding box center [538, 346] width 29 height 16
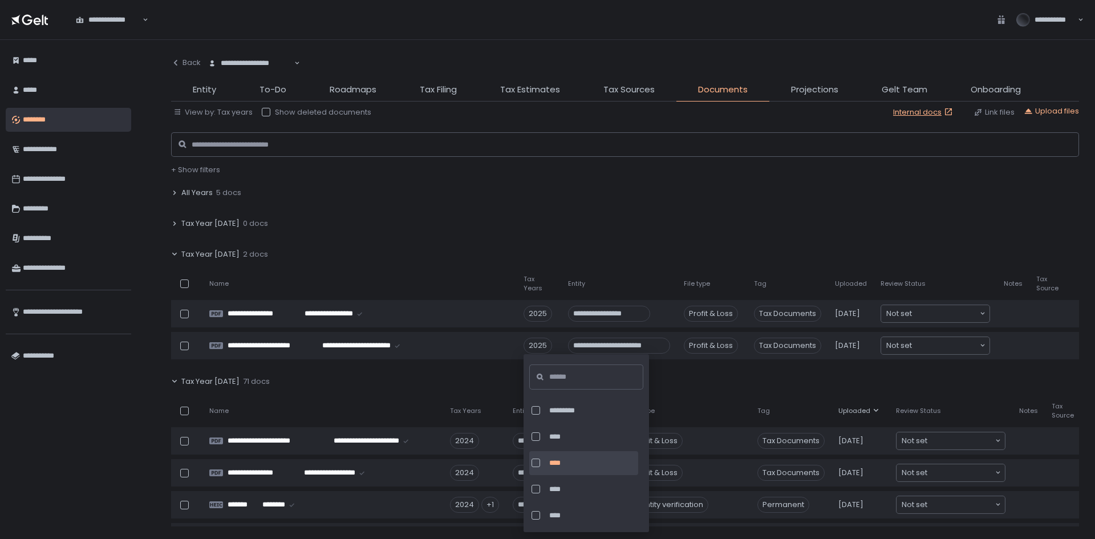
click at [537, 456] on div "****" at bounding box center [583, 463] width 109 height 24
click at [535, 489] on div at bounding box center [536, 489] width 9 height 9
click at [490, 391] on div "Tax Year [DATE] 71 docs" at bounding box center [625, 381] width 908 height 26
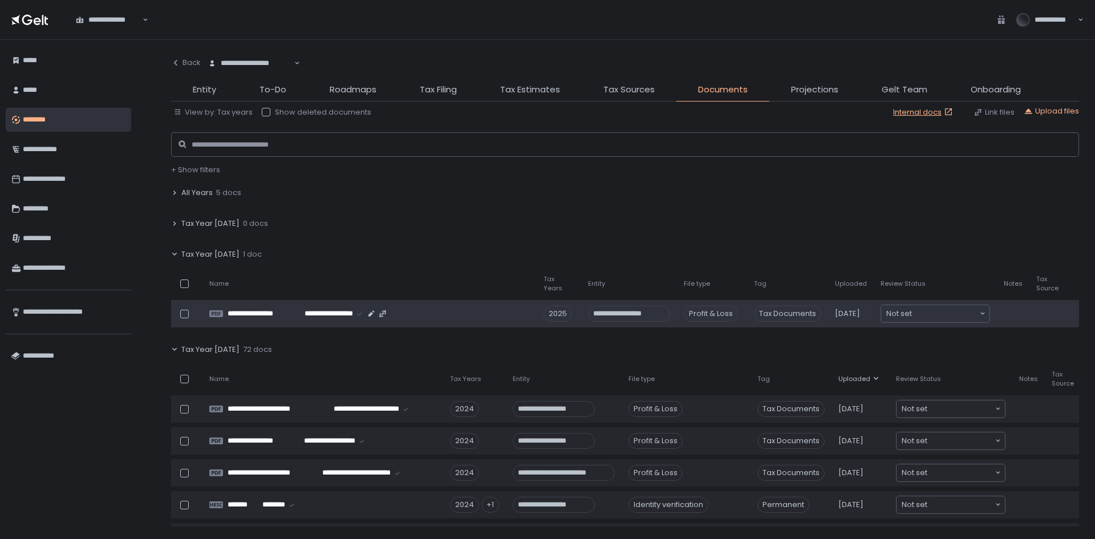
click at [558, 316] on div "2025" at bounding box center [558, 314] width 29 height 16
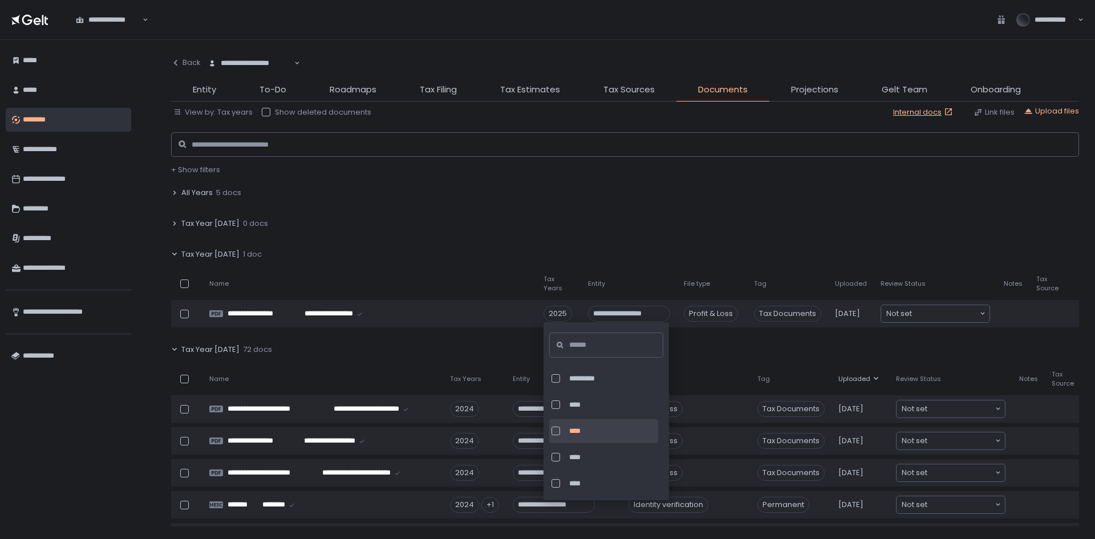
click at [559, 429] on div at bounding box center [556, 431] width 9 height 9
click at [554, 455] on div at bounding box center [556, 457] width 9 height 9
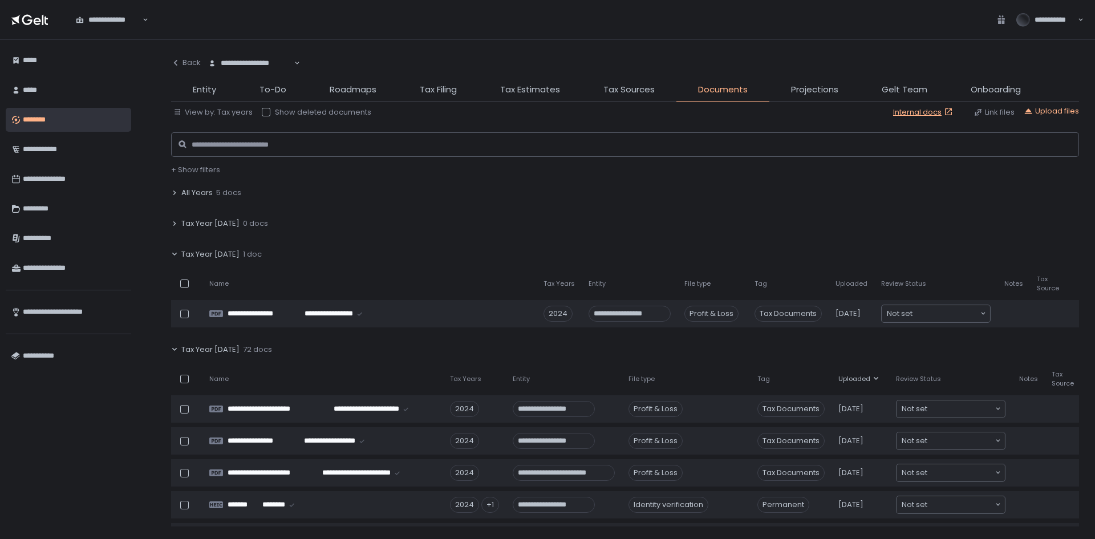
click at [474, 337] on div "Tax Year [DATE] 72 docs" at bounding box center [625, 350] width 908 height 26
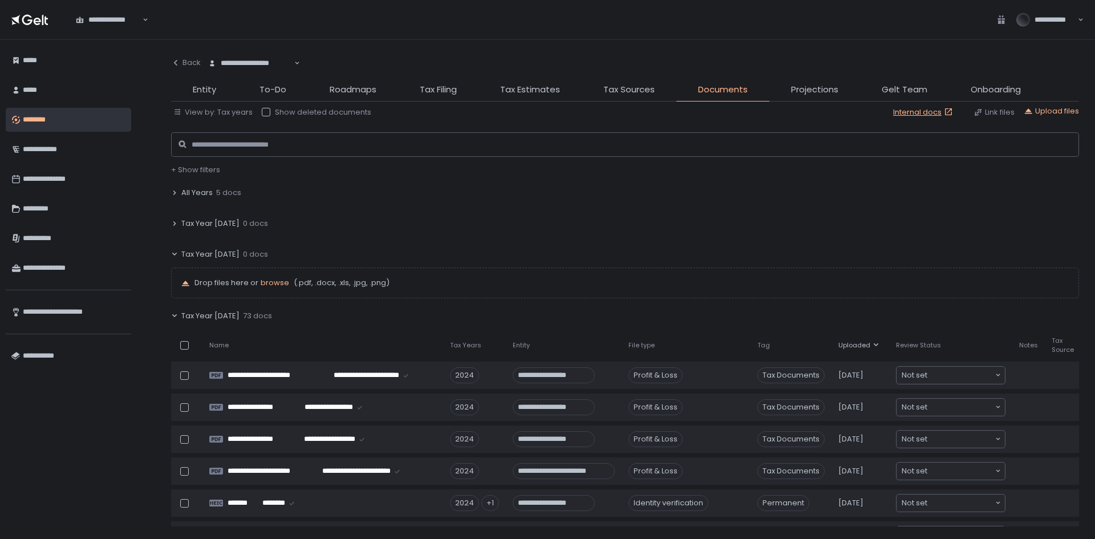
click at [232, 254] on span "Tax Year [DATE]" at bounding box center [210, 254] width 58 height 10
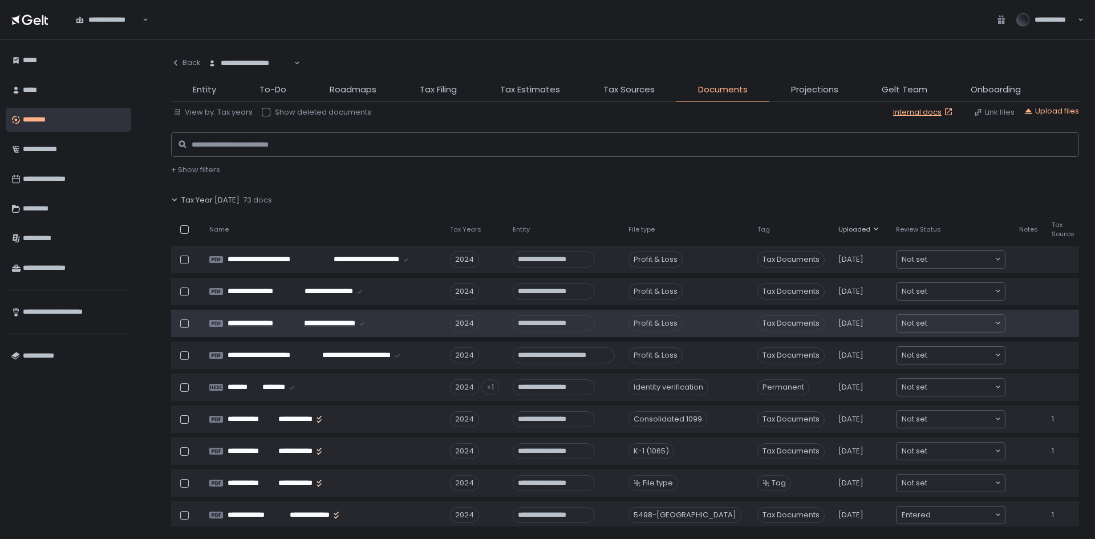
scroll to position [114, 0]
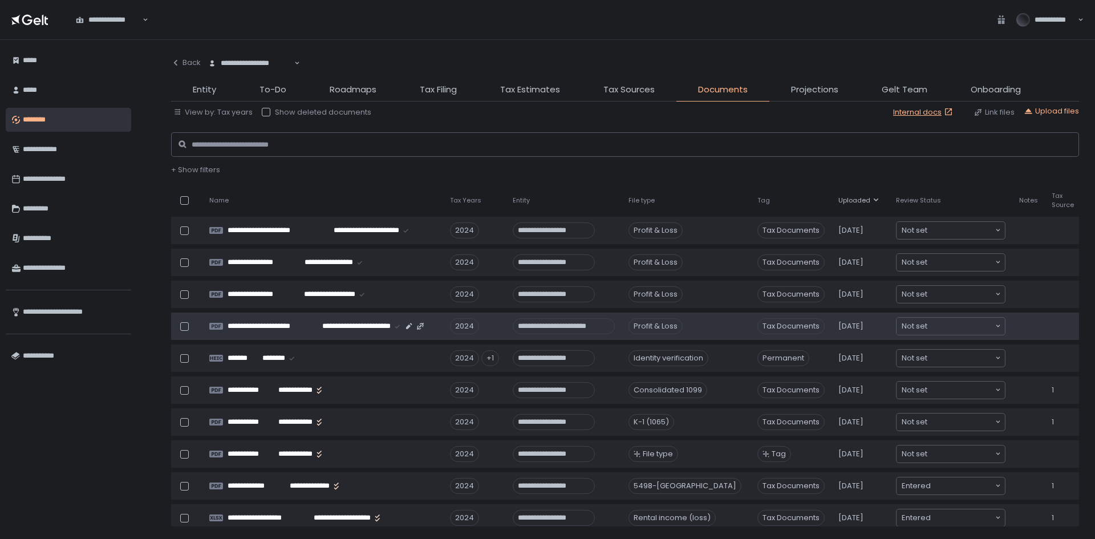
click at [429, 335] on td "**********" at bounding box center [322, 326] width 241 height 27
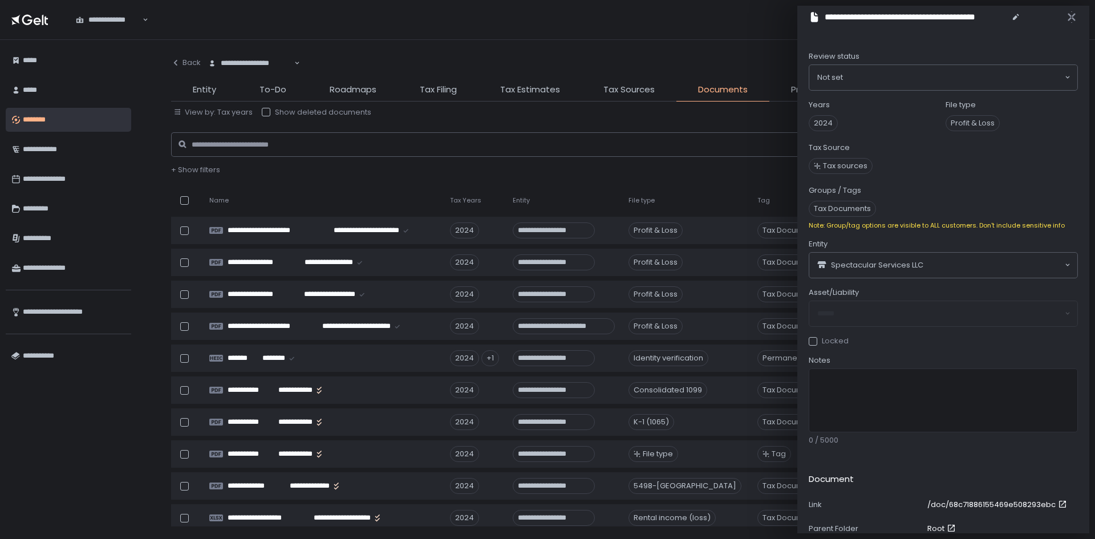
click at [850, 169] on span "Tax sources" at bounding box center [845, 166] width 44 height 10
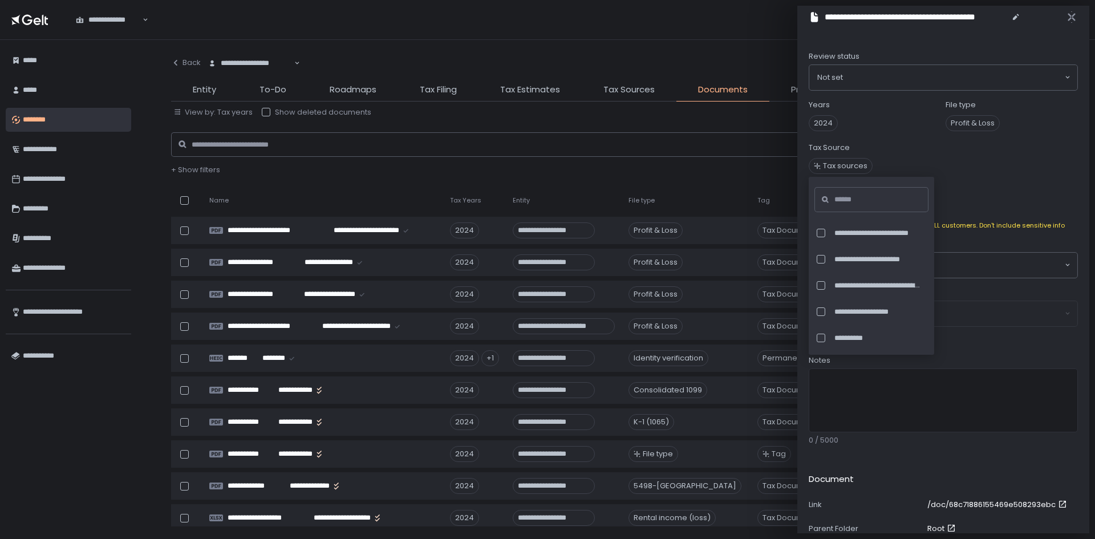
click at [852, 187] on div "**********" at bounding box center [872, 265] width 114 height 171
click at [852, 205] on input at bounding box center [875, 199] width 81 height 25
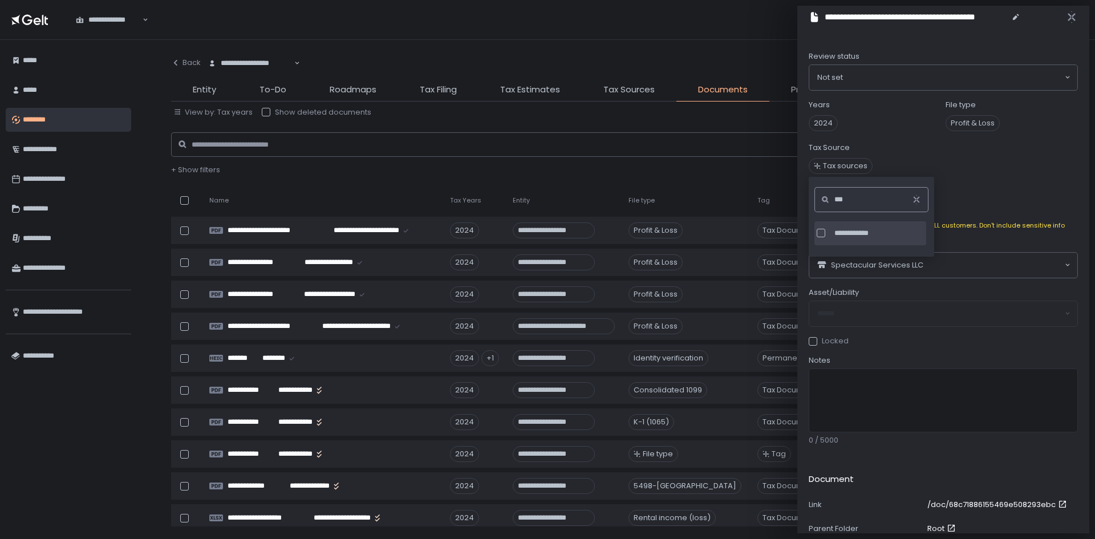
type input "***"
click at [853, 227] on div "**********" at bounding box center [871, 233] width 112 height 24
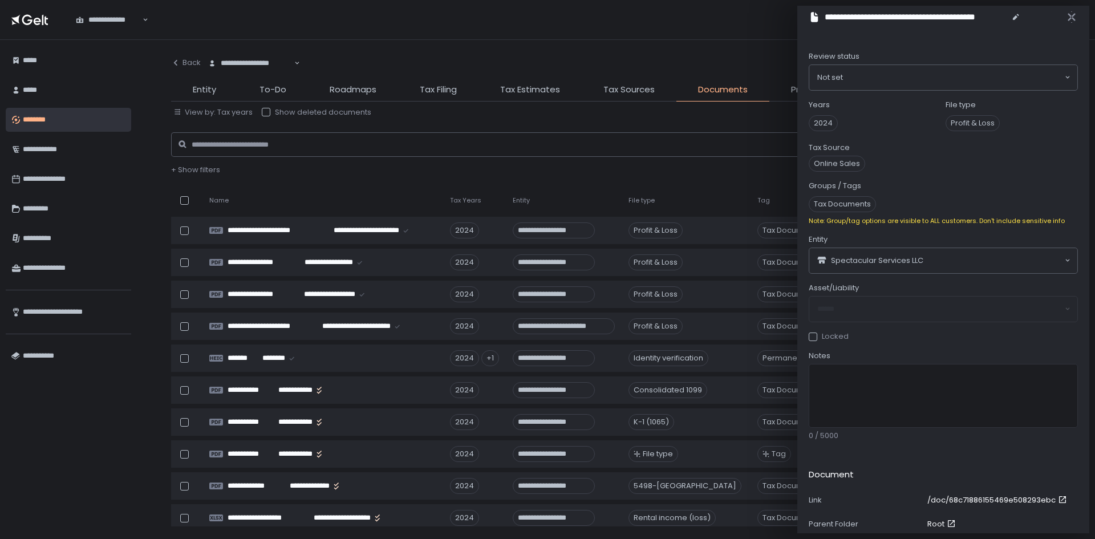
click at [1047, 171] on span "Online Sales" at bounding box center [943, 164] width 269 height 16
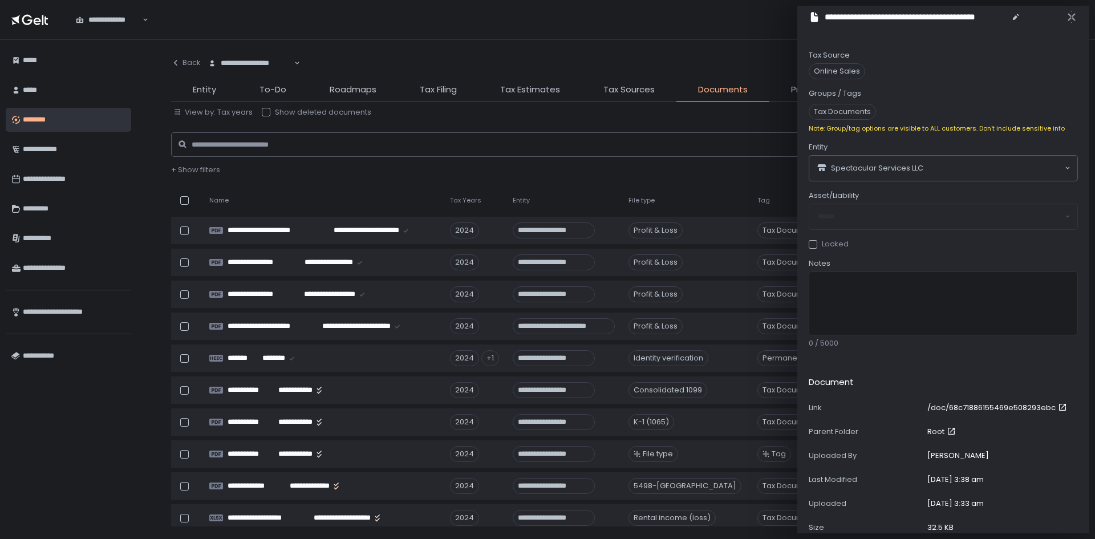
scroll to position [0, 0]
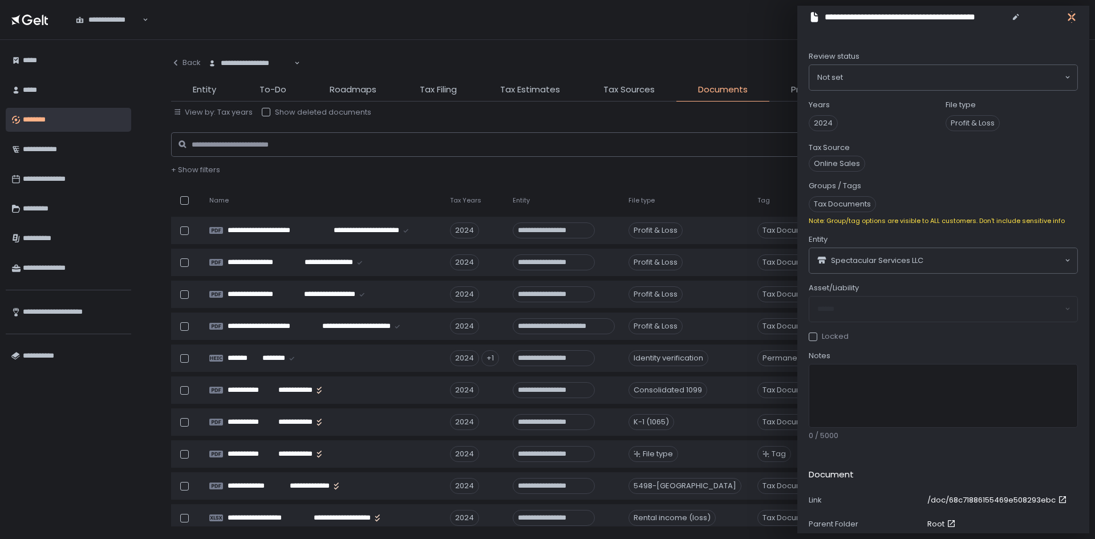
click at [1068, 14] on icon "button" at bounding box center [1071, 17] width 7 height 14
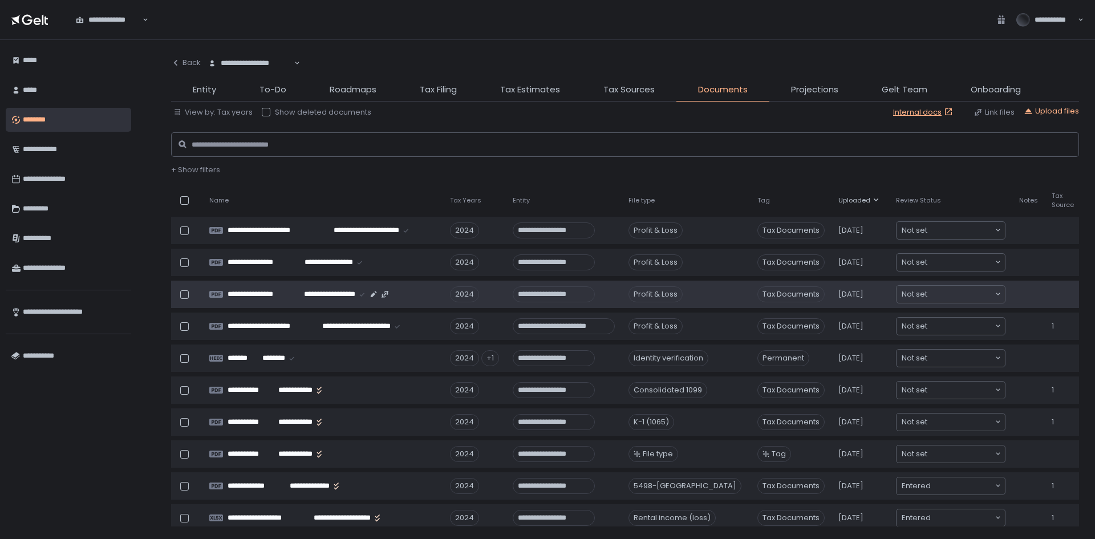
click at [414, 302] on td "**********" at bounding box center [322, 294] width 241 height 27
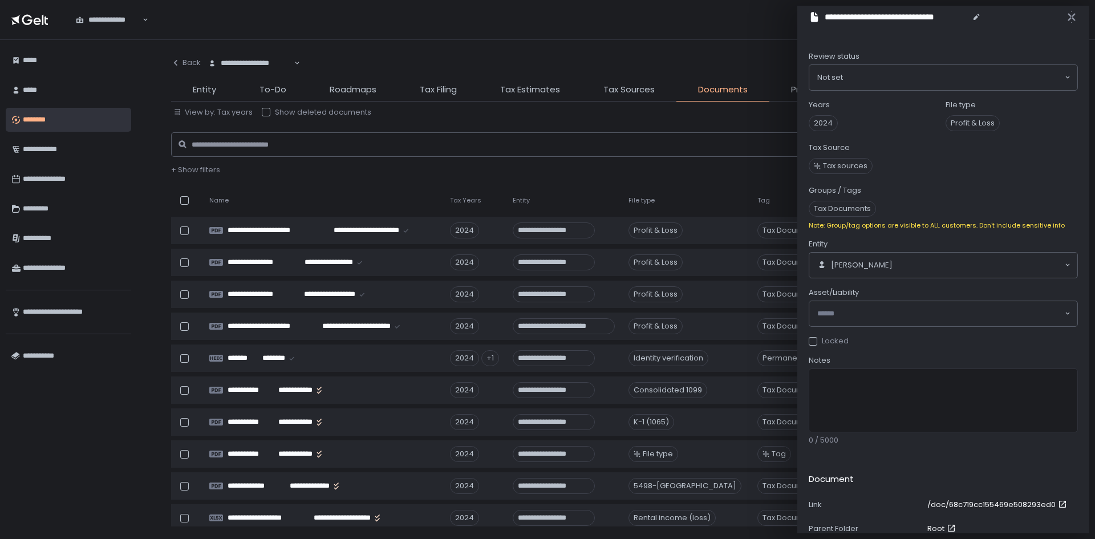
click at [833, 164] on span "Tax sources" at bounding box center [845, 166] width 44 height 10
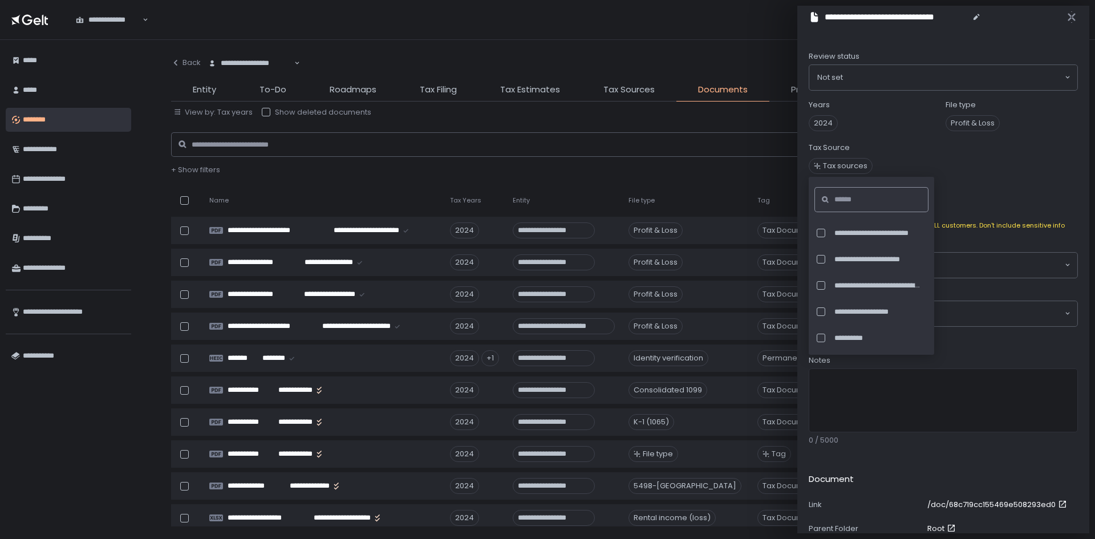
click at [858, 199] on input at bounding box center [875, 199] width 81 height 25
click at [864, 245] on span "**********" at bounding box center [878, 250] width 87 height 10
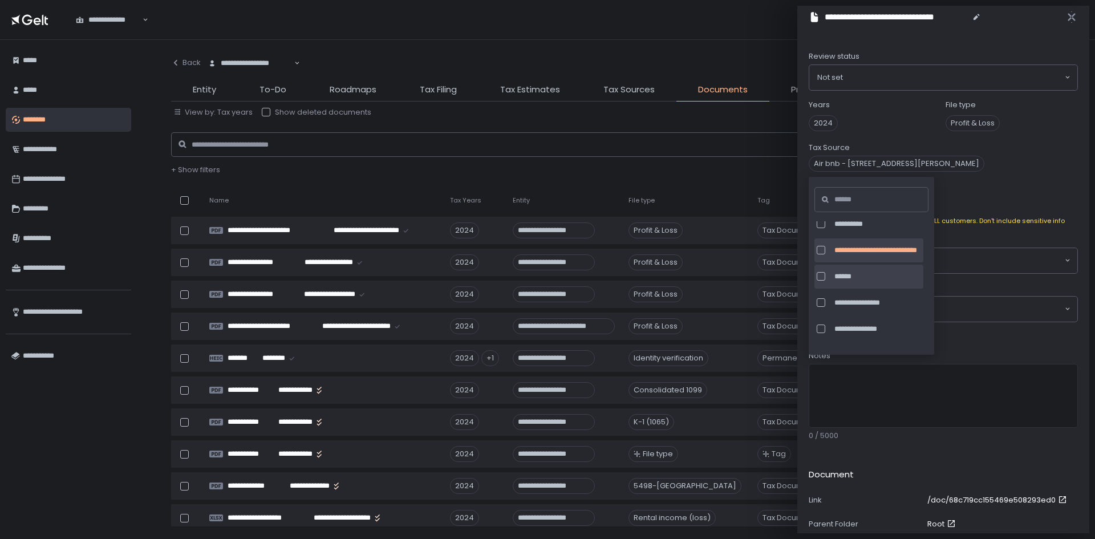
click at [864, 274] on span "******" at bounding box center [878, 277] width 87 height 10
click at [876, 252] on span "**********" at bounding box center [878, 250] width 87 height 10
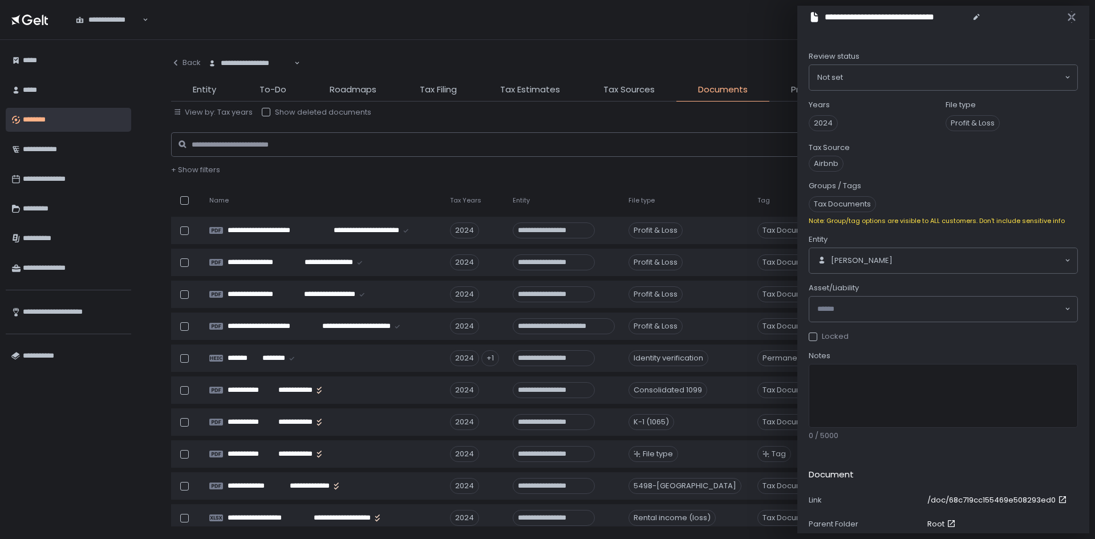
click at [966, 197] on span "Tax Documents" at bounding box center [943, 204] width 269 height 21
click at [1079, 13] on div at bounding box center [1078, 17] width 24 height 23
click at [1072, 16] on icon "button" at bounding box center [1071, 16] width 11 height 11
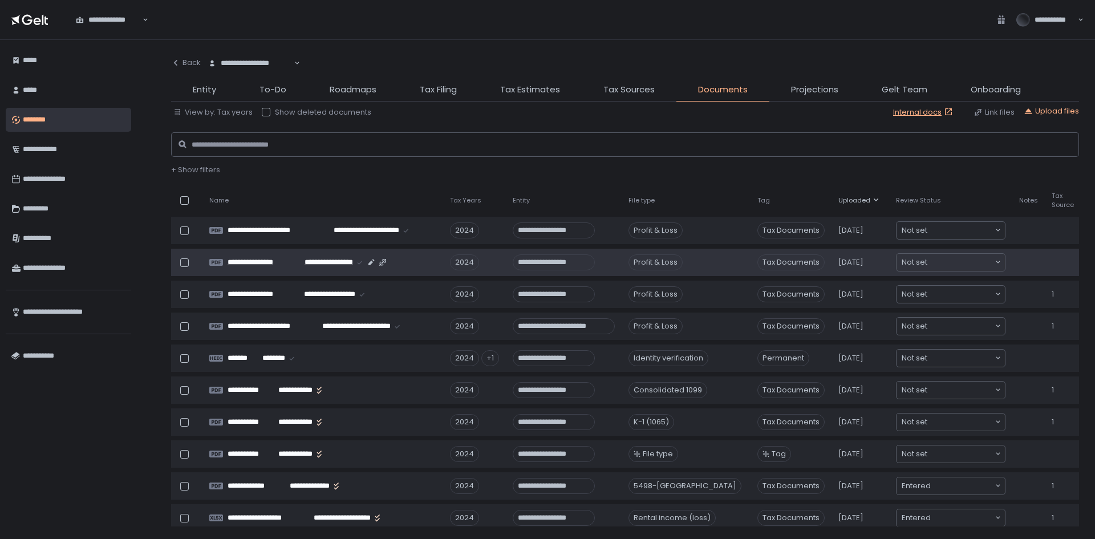
click at [422, 261] on div "**********" at bounding box center [332, 262] width 209 height 9
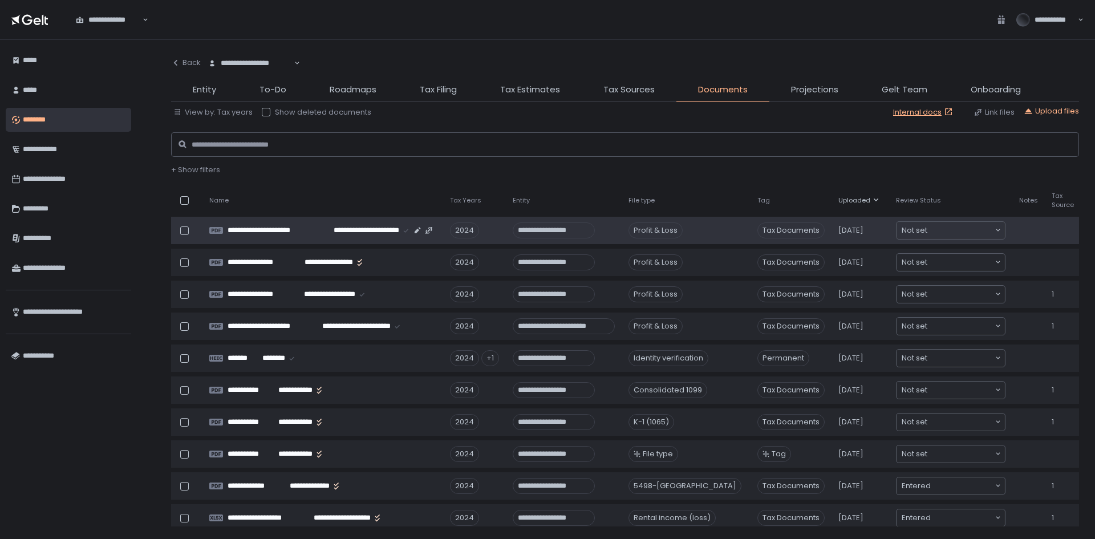
click at [394, 240] on td "**********" at bounding box center [322, 230] width 241 height 27
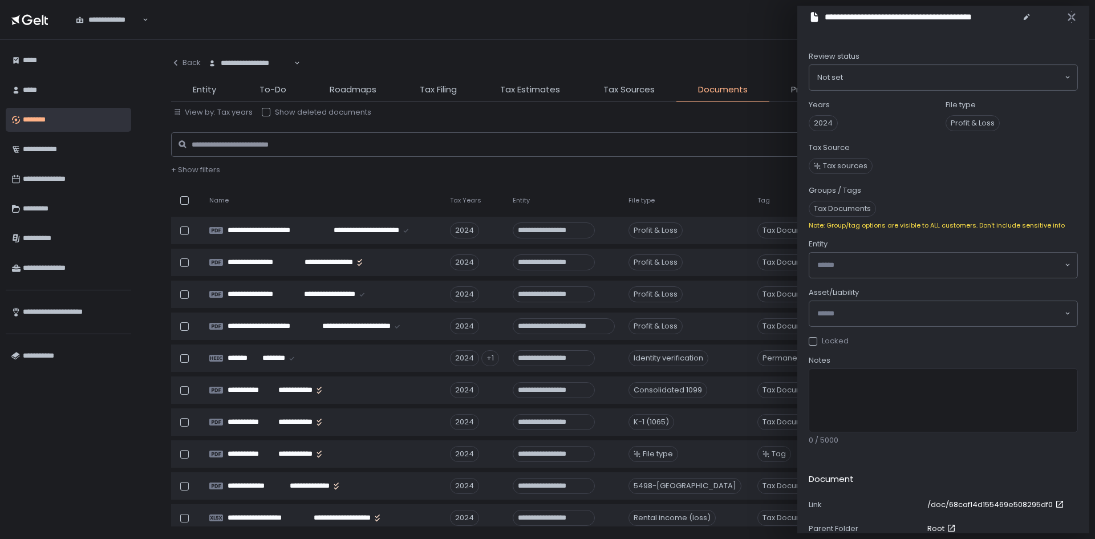
drag, startPoint x: 841, startPoint y: 149, endPoint x: 841, endPoint y: 161, distance: 12.0
click at [841, 154] on div "Tax Source Tax sources" at bounding box center [943, 160] width 269 height 34
click at [841, 162] on span "Tax sources" at bounding box center [845, 166] width 44 height 10
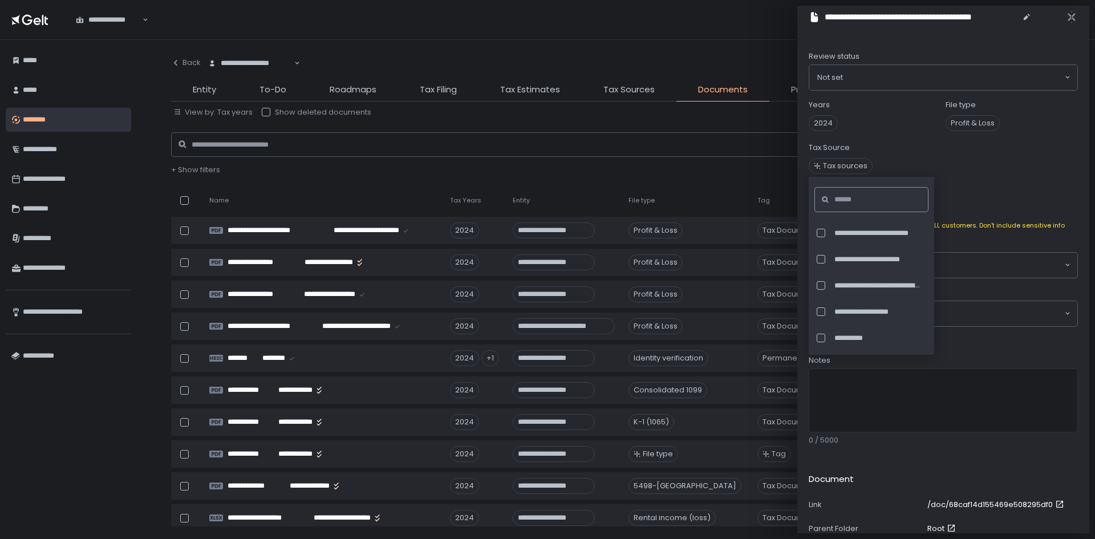
click at [856, 205] on input at bounding box center [875, 199] width 81 height 25
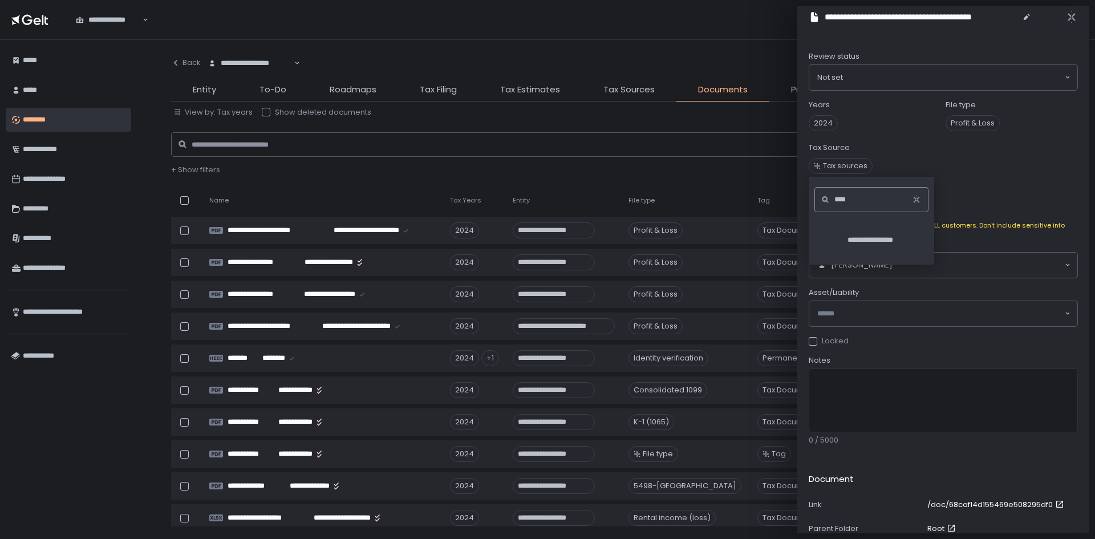
type input "*"
type input "****"
click at [853, 222] on div "******" at bounding box center [871, 233] width 112 height 24
click at [1025, 179] on div "Review status Not set Loading... Years 2024 File type Profit & Loss Tax Source …" at bounding box center [943, 393] width 269 height 684
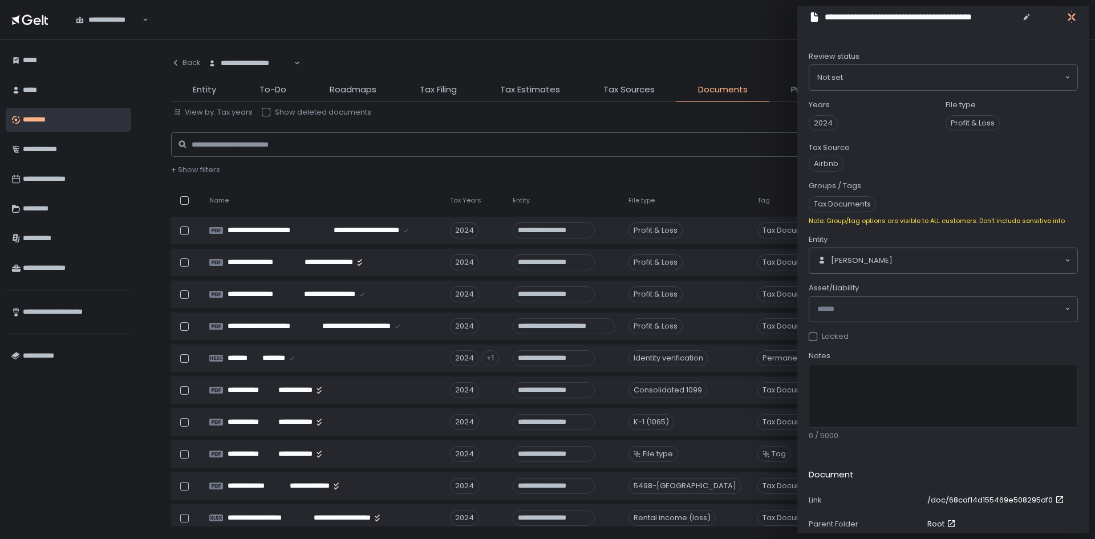
click at [1070, 16] on icon "button" at bounding box center [1071, 17] width 7 height 14
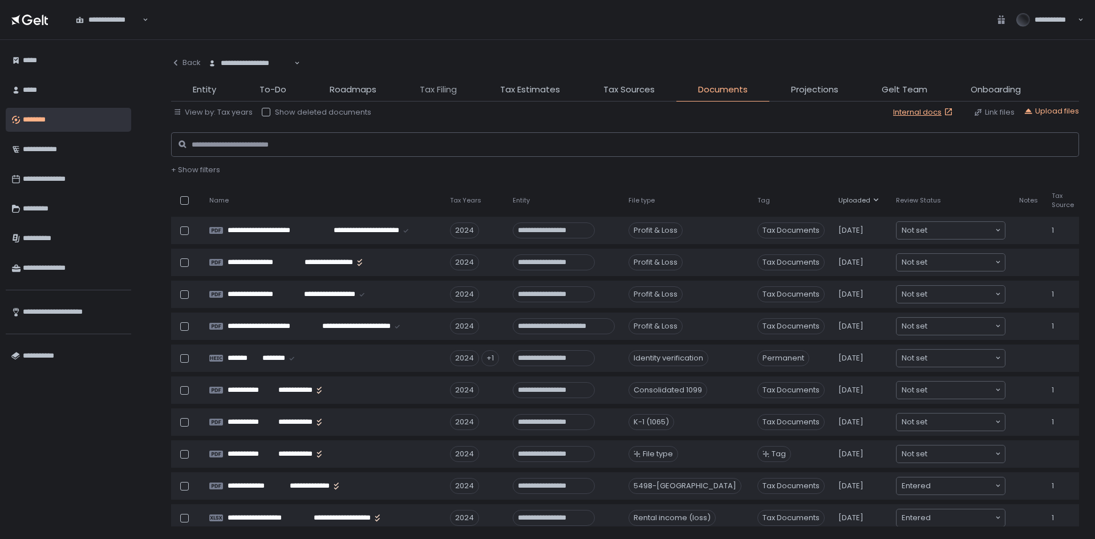
click at [441, 96] on span "Tax Filing" at bounding box center [438, 89] width 37 height 13
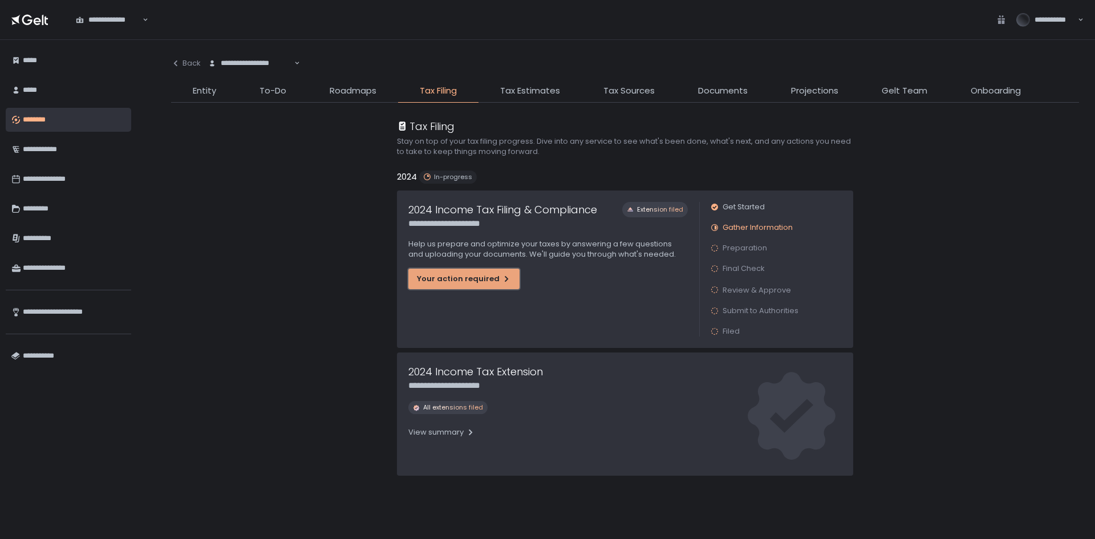
click at [477, 276] on div "Your action required" at bounding box center [464, 279] width 94 height 10
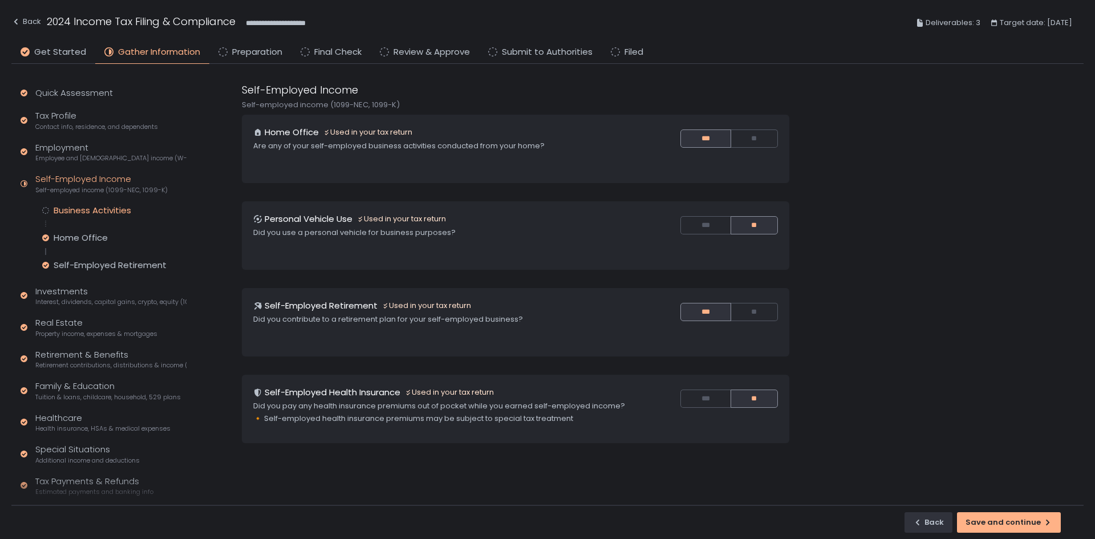
click at [87, 207] on div "Business Activities" at bounding box center [93, 210] width 78 height 11
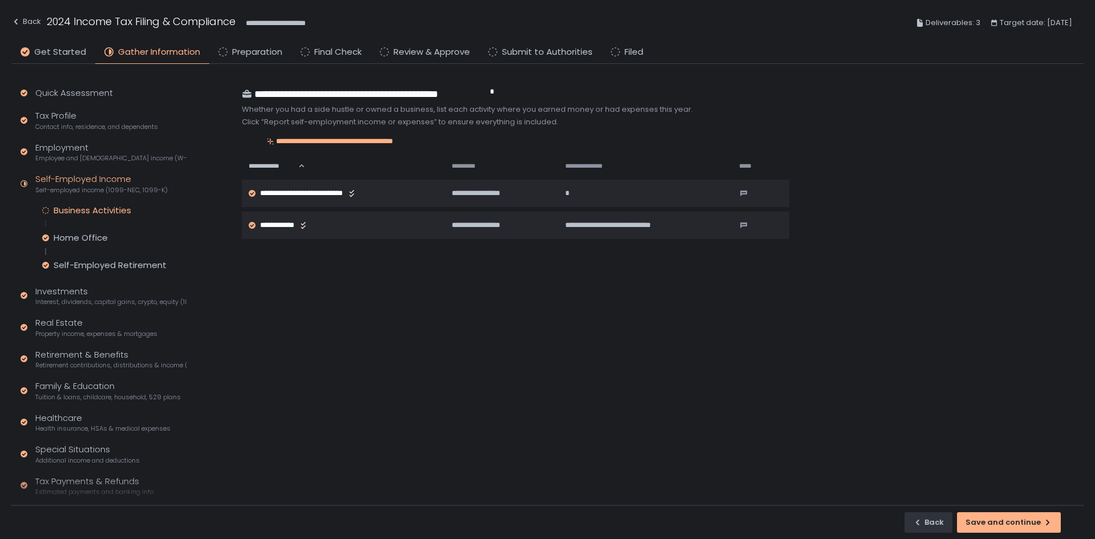
click at [224, 48] on li "Preparation" at bounding box center [250, 55] width 82 height 18
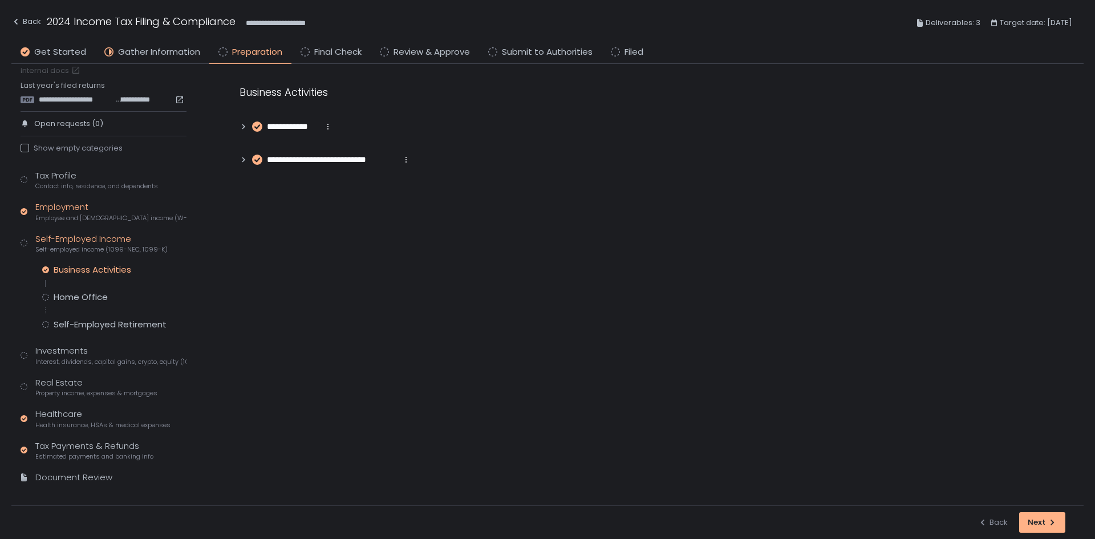
scroll to position [26, 0]
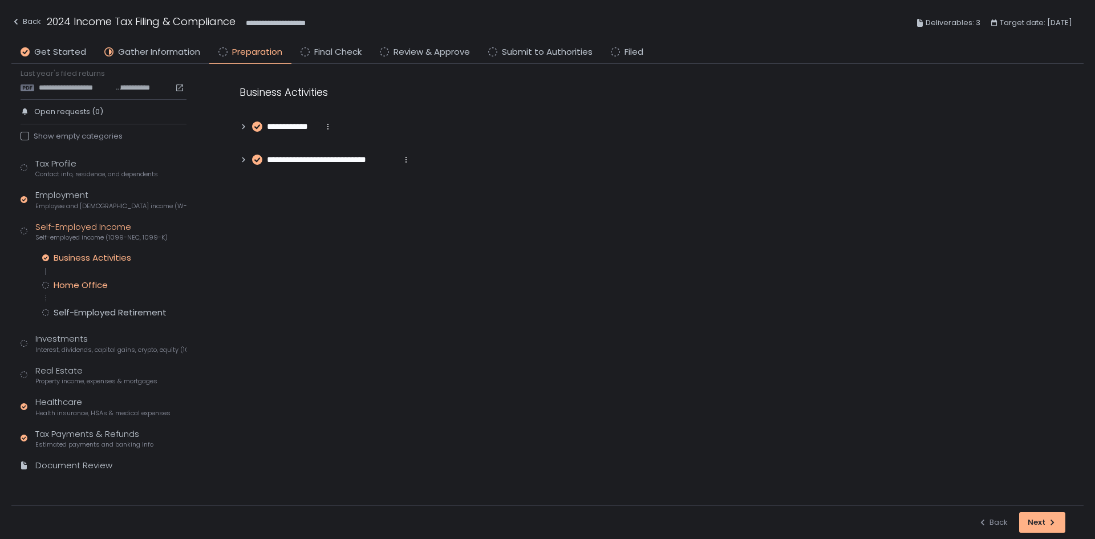
click at [96, 289] on div "Home Office" at bounding box center [81, 285] width 54 height 11
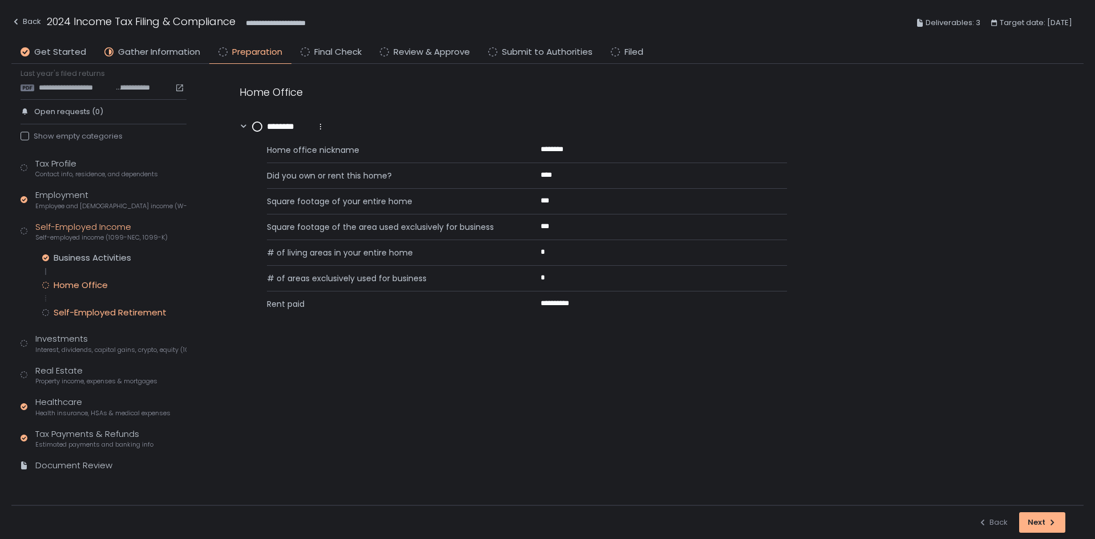
click at [99, 314] on div "Self-Employed Retirement" at bounding box center [110, 312] width 113 height 11
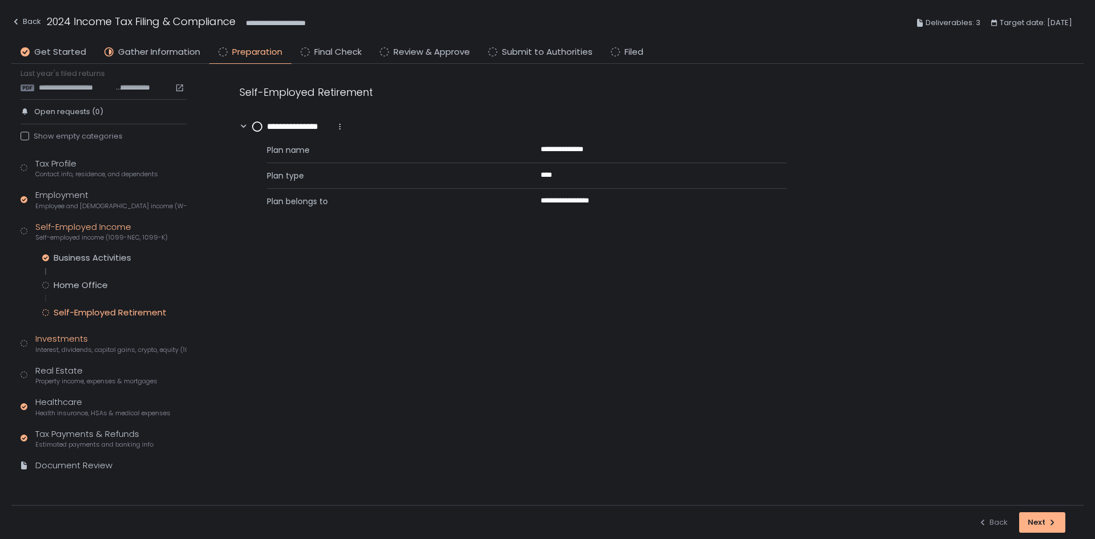
click at [68, 349] on span "Interest, dividends, capital gains, crypto, equity (1099s, K-1s)" at bounding box center [110, 350] width 151 height 9
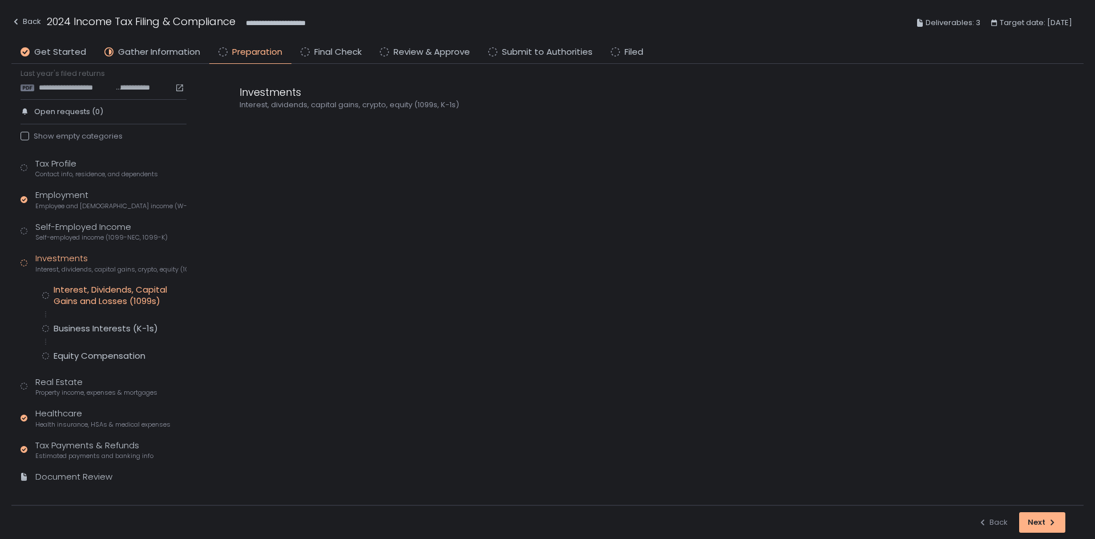
click at [87, 291] on div "Interest, Dividends, Capital Gains and Losses (1099s)" at bounding box center [120, 295] width 133 height 23
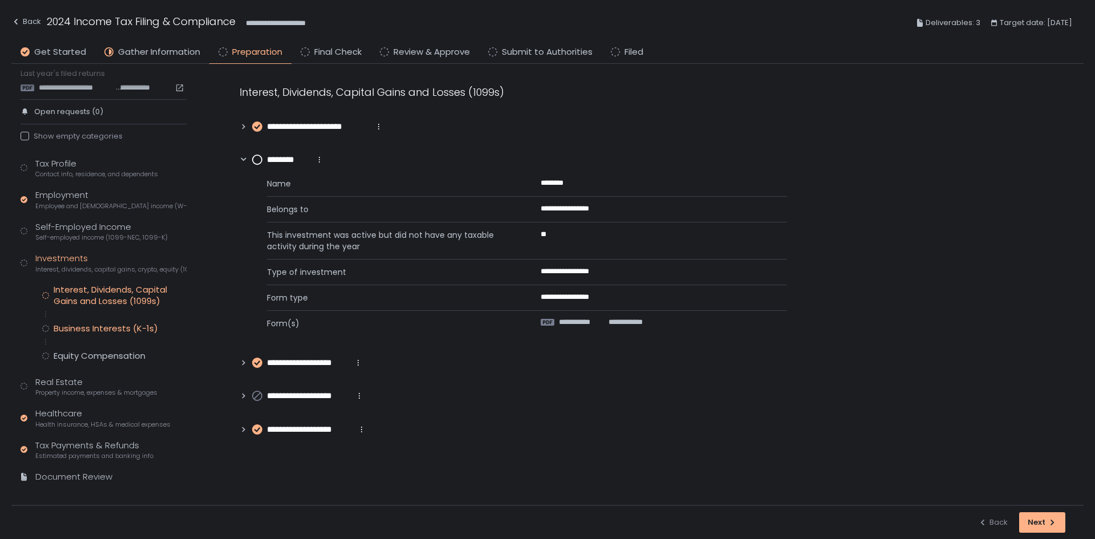
click at [91, 325] on div "Business Interests (K-1s)" at bounding box center [106, 328] width 104 height 11
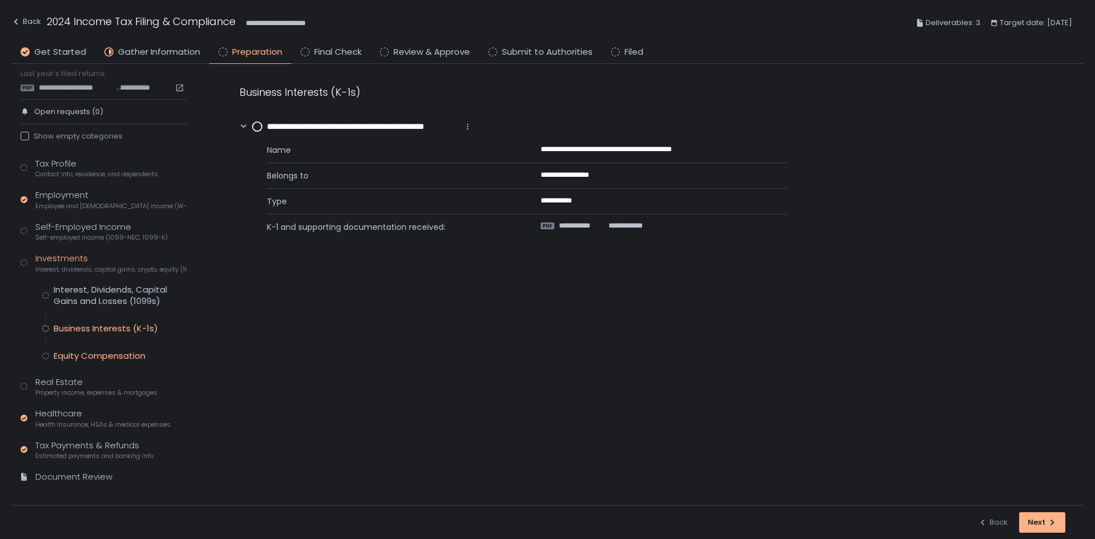
click at [100, 354] on div "Equity Compensation" at bounding box center [100, 355] width 92 height 11
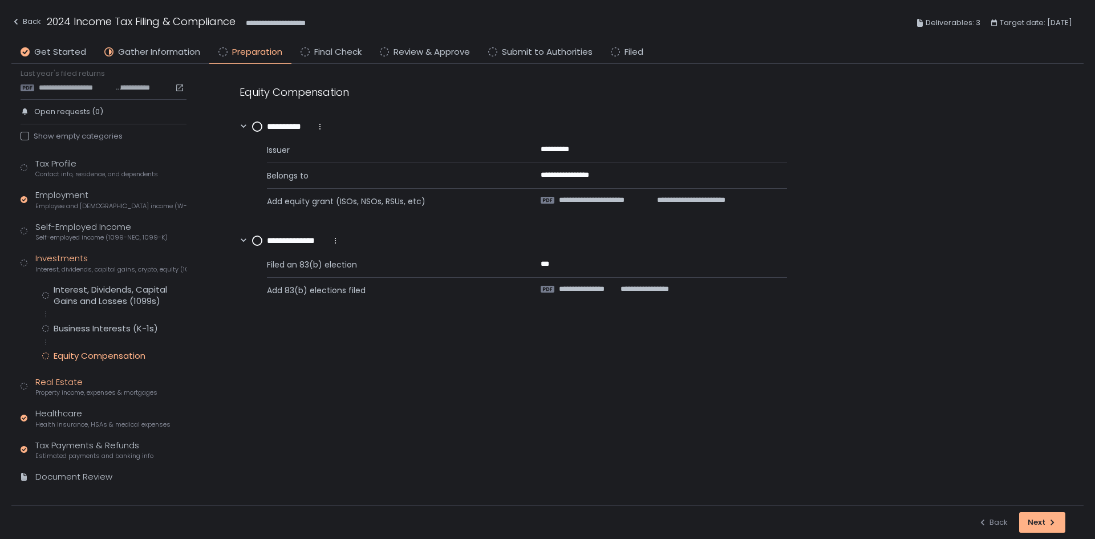
click at [82, 390] on span "Property income, expenses & mortgages" at bounding box center [96, 392] width 122 height 9
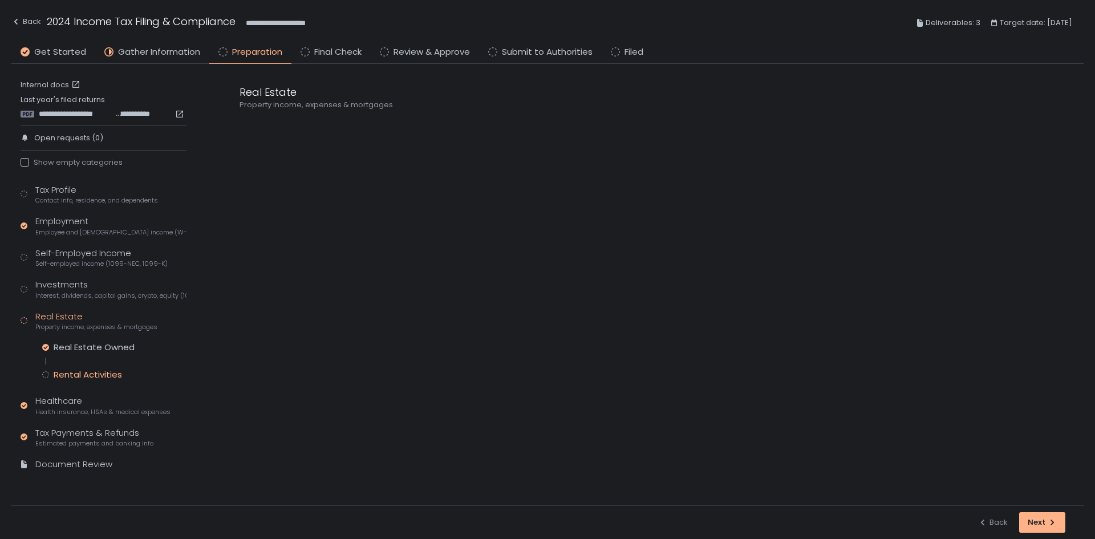
click at [96, 373] on div "Rental Activities" at bounding box center [88, 374] width 68 height 11
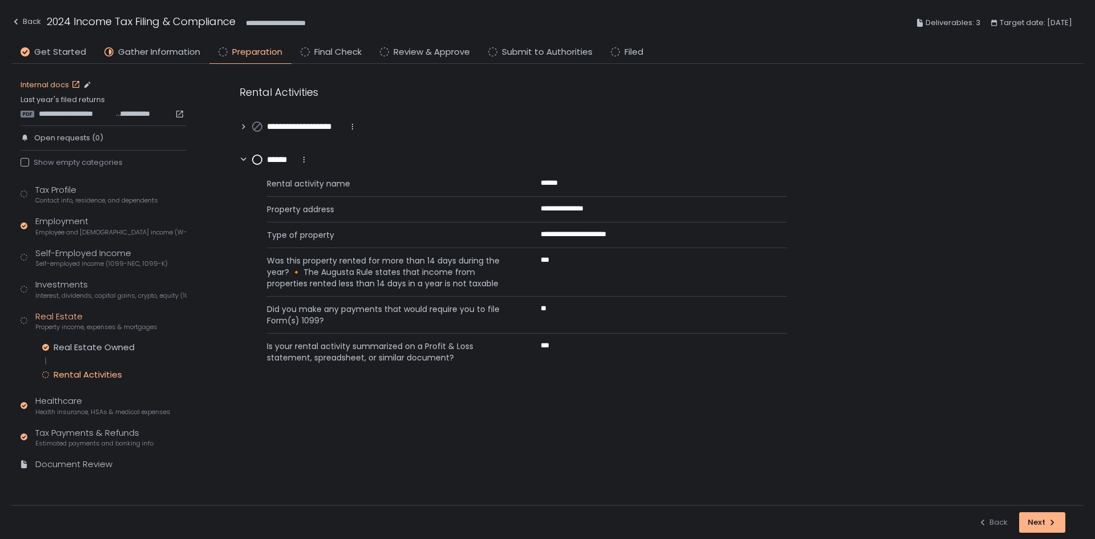
click at [50, 86] on link "Internal docs" at bounding box center [52, 85] width 62 height 10
click at [91, 262] on span "Self-employed income (1099-NEC, 1099-K)" at bounding box center [101, 264] width 132 height 9
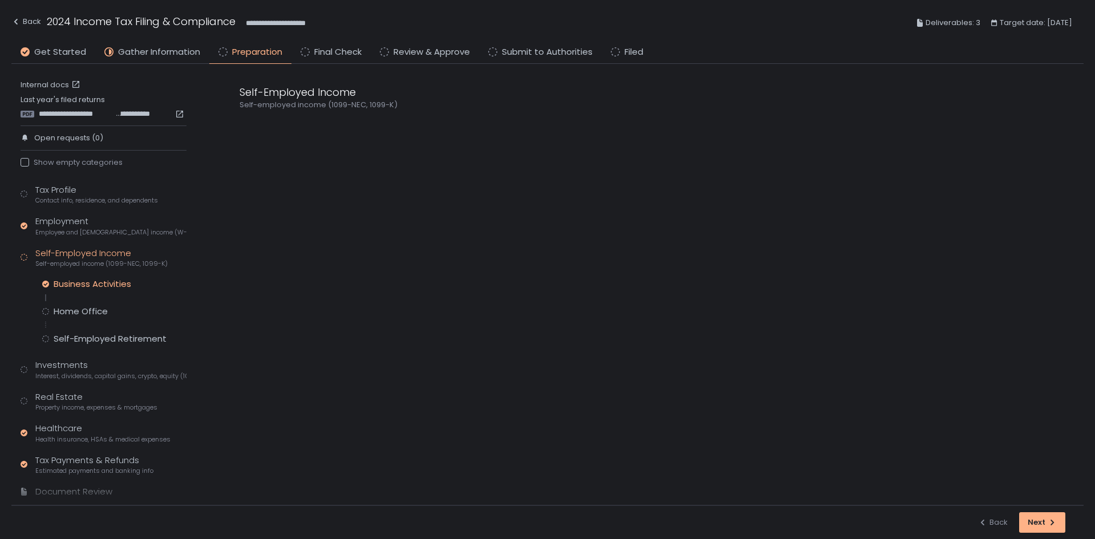
click at [94, 284] on div "Business Activities" at bounding box center [93, 283] width 78 height 11
click at [241, 127] on icon at bounding box center [244, 127] width 8 height 8
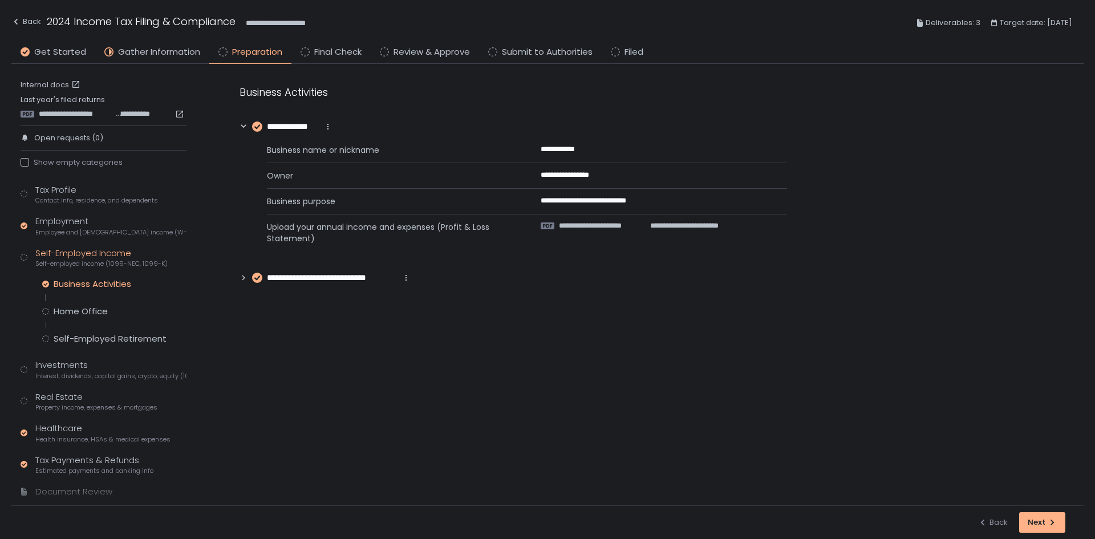
click at [245, 282] on div "**********" at bounding box center [325, 278] width 171 height 13
click at [138, 334] on div "Self-Employed Retirement" at bounding box center [110, 338] width 113 height 11
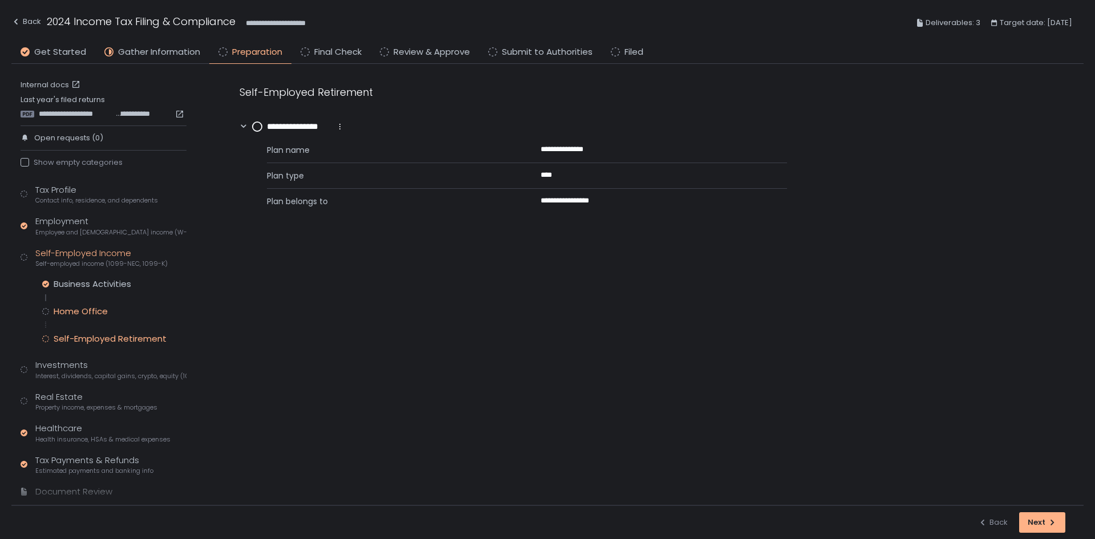
click at [74, 307] on div "Home Office" at bounding box center [81, 311] width 54 height 11
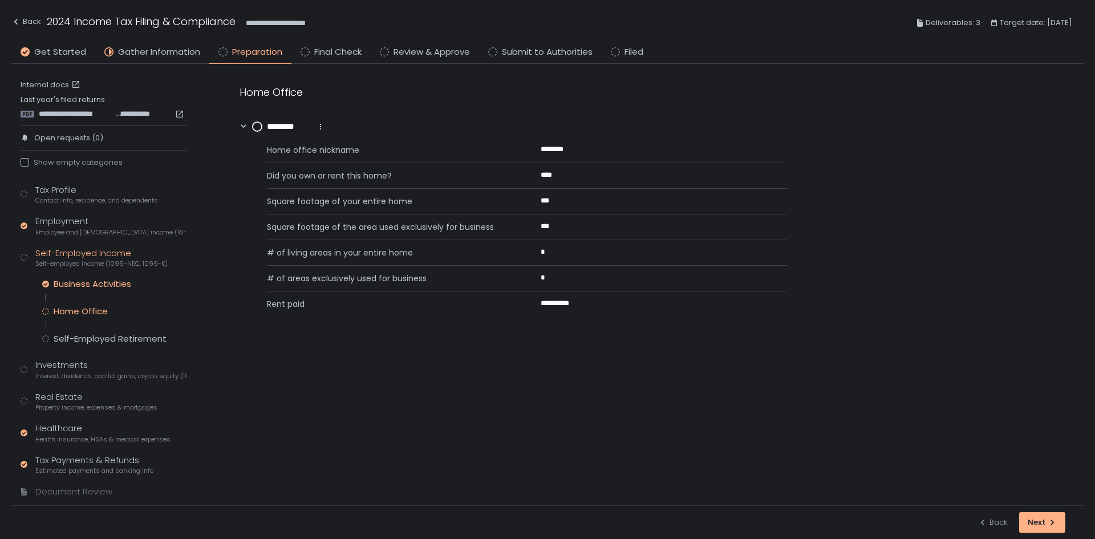
click at [95, 282] on div "Business Activities" at bounding box center [93, 283] width 78 height 11
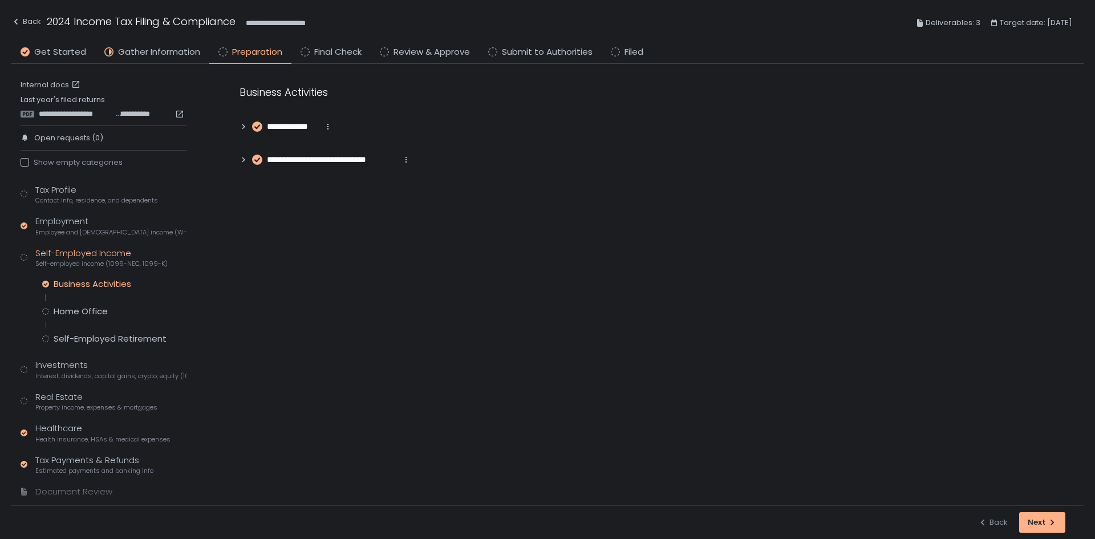
click at [244, 161] on icon at bounding box center [243, 159] width 3 height 5
click at [18, 19] on icon "button" at bounding box center [15, 21] width 9 height 9
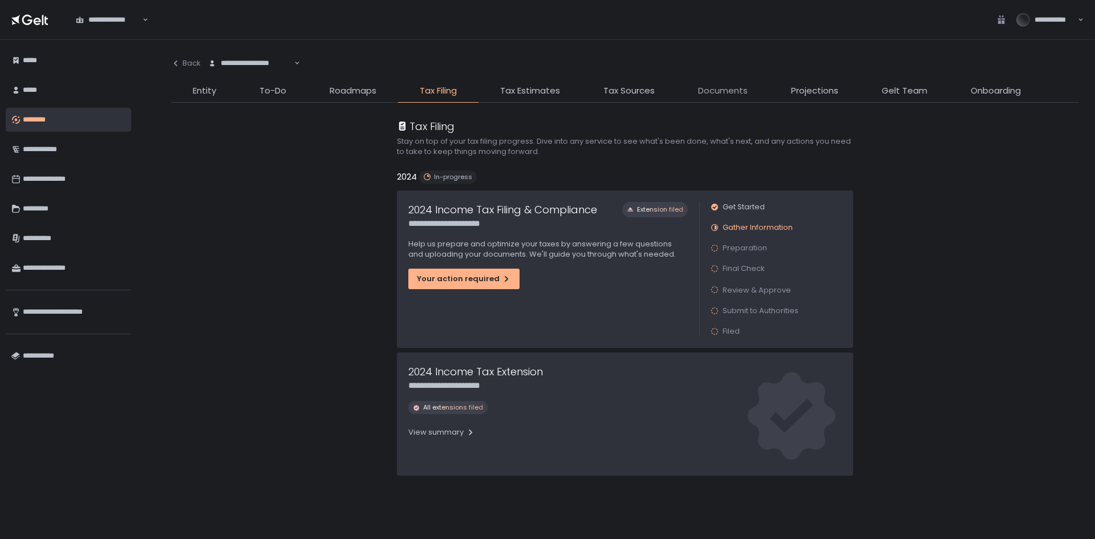
click at [716, 93] on span "Documents" at bounding box center [723, 90] width 50 height 13
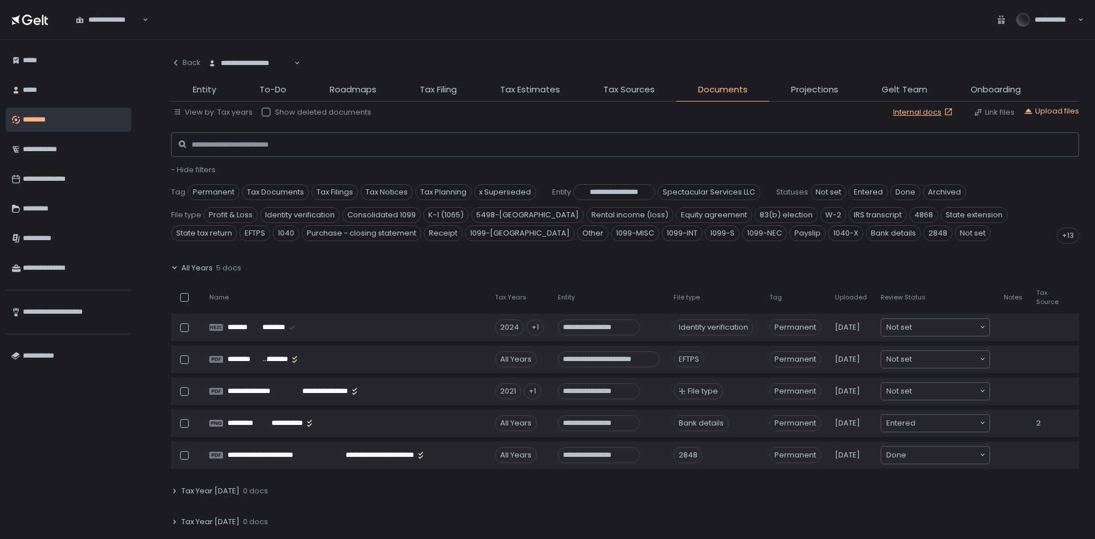
click at [195, 175] on span "- Hide filters" at bounding box center [193, 169] width 44 height 11
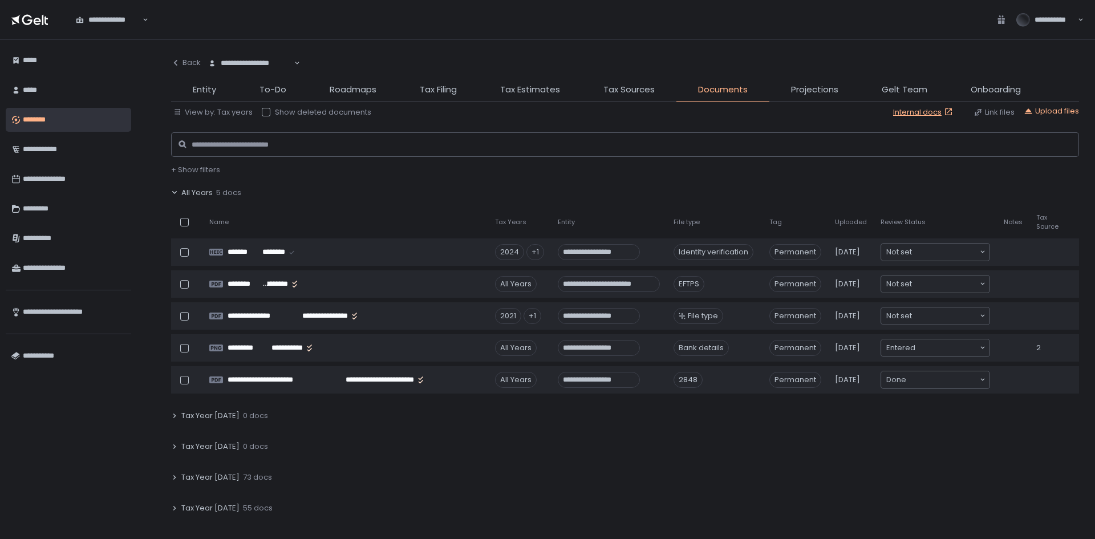
click at [192, 196] on span "All Years" at bounding box center [196, 193] width 31 height 10
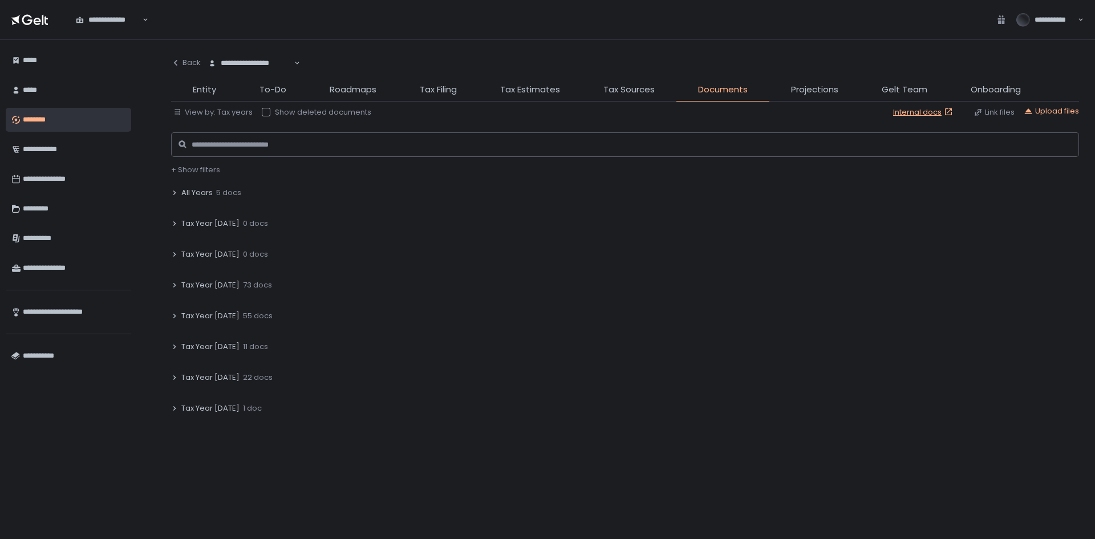
click at [208, 282] on span "Tax Year [DATE]" at bounding box center [210, 285] width 58 height 10
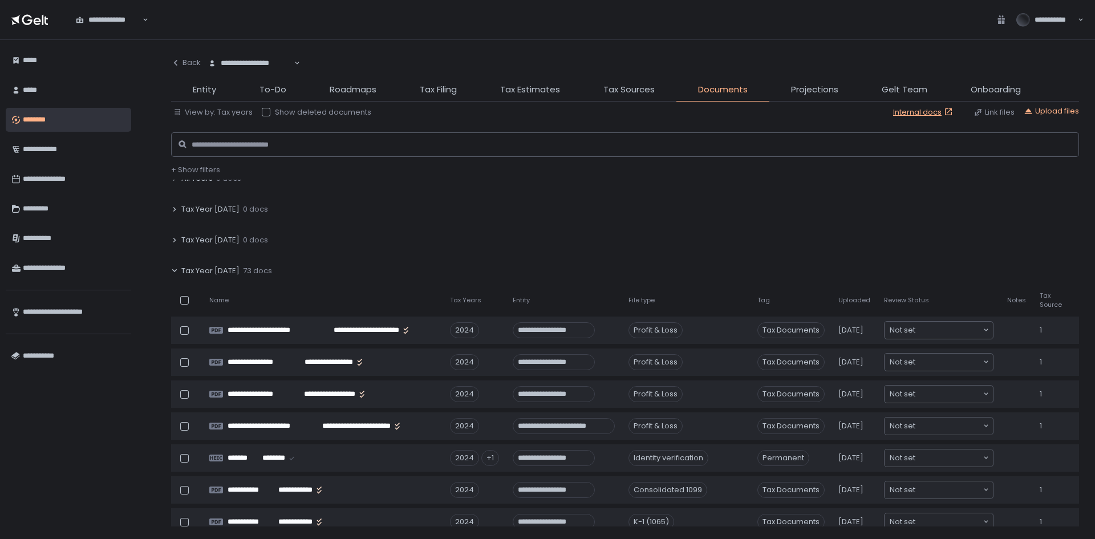
scroll to position [57, 0]
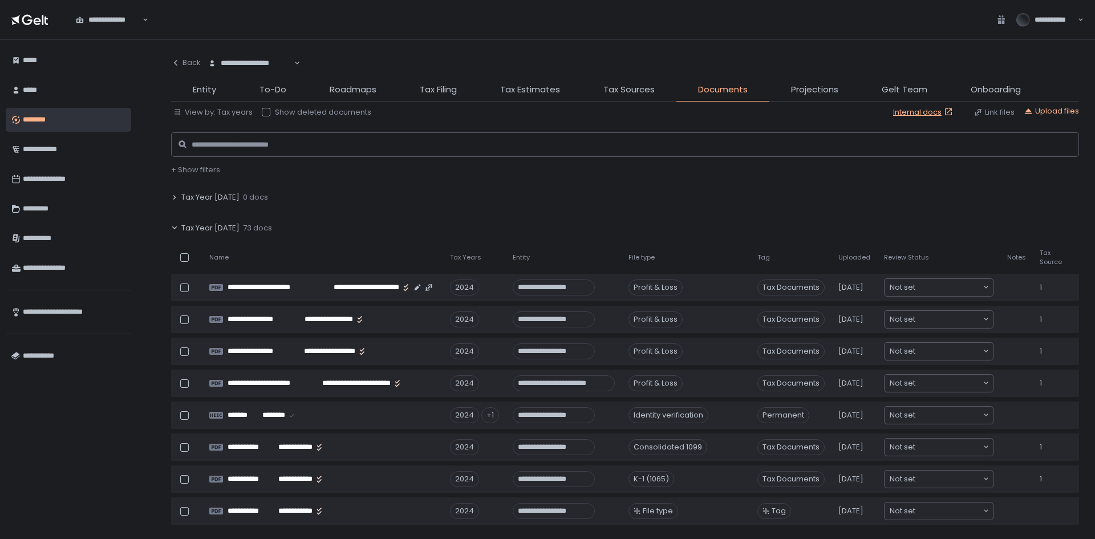
drag, startPoint x: 367, startPoint y: 289, endPoint x: 671, endPoint y: 207, distance: 314.9
click at [671, 207] on div "Tax Year [DATE] 0 docs" at bounding box center [625, 197] width 908 height 26
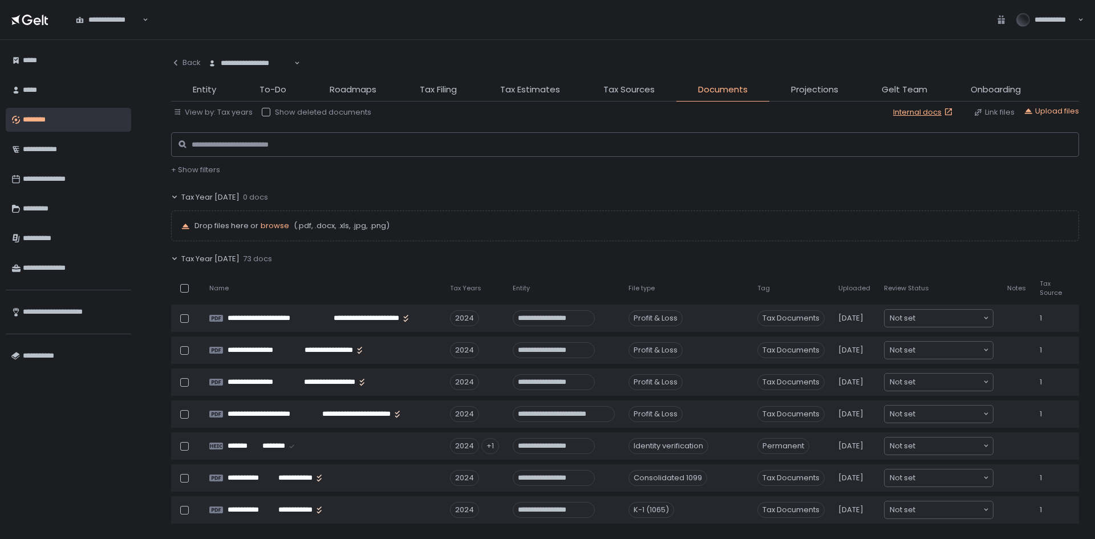
click at [222, 193] on span "Tax Year [DATE]" at bounding box center [210, 197] width 58 height 10
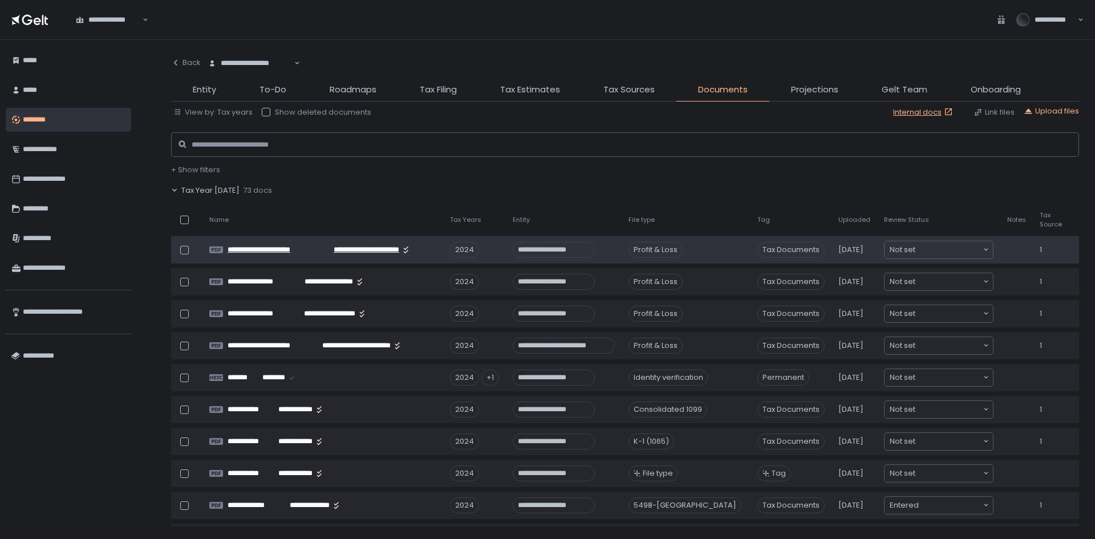
scroll to position [114, 0]
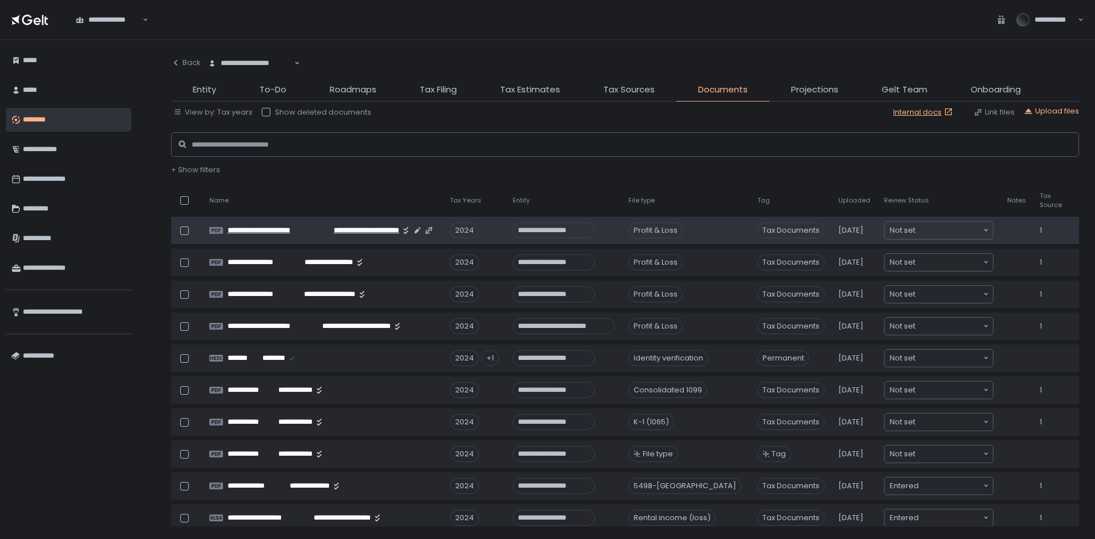
click at [349, 229] on span "**********" at bounding box center [357, 230] width 84 height 10
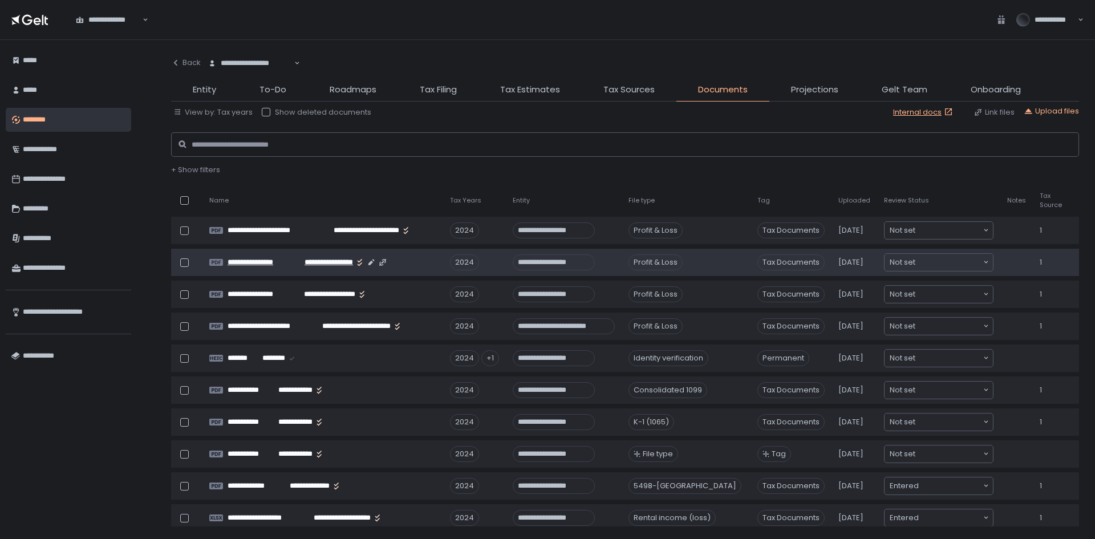
click at [317, 266] on span "**********" at bounding box center [324, 262] width 58 height 10
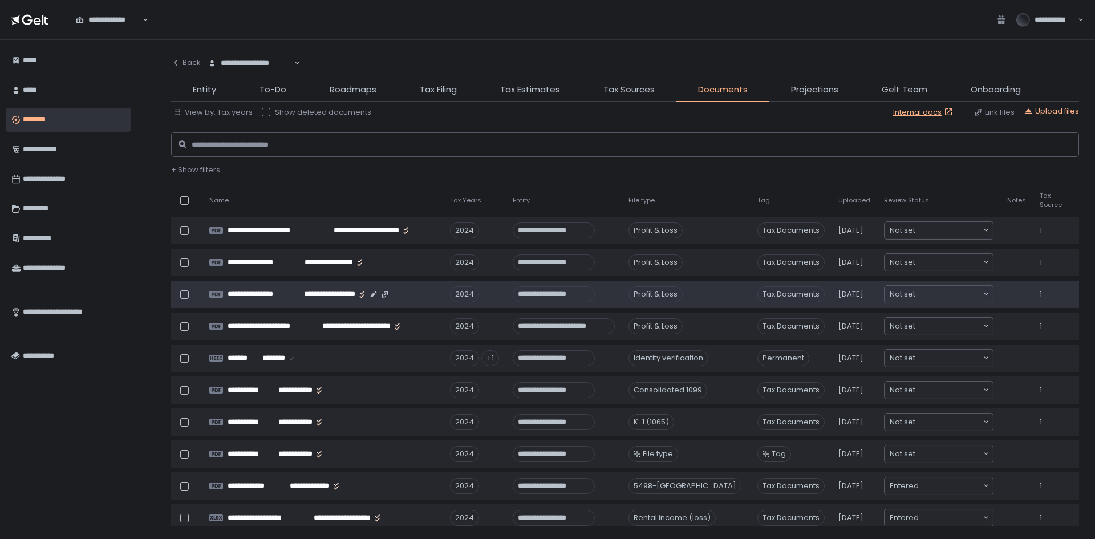
click at [304, 302] on td "**********" at bounding box center [322, 294] width 241 height 27
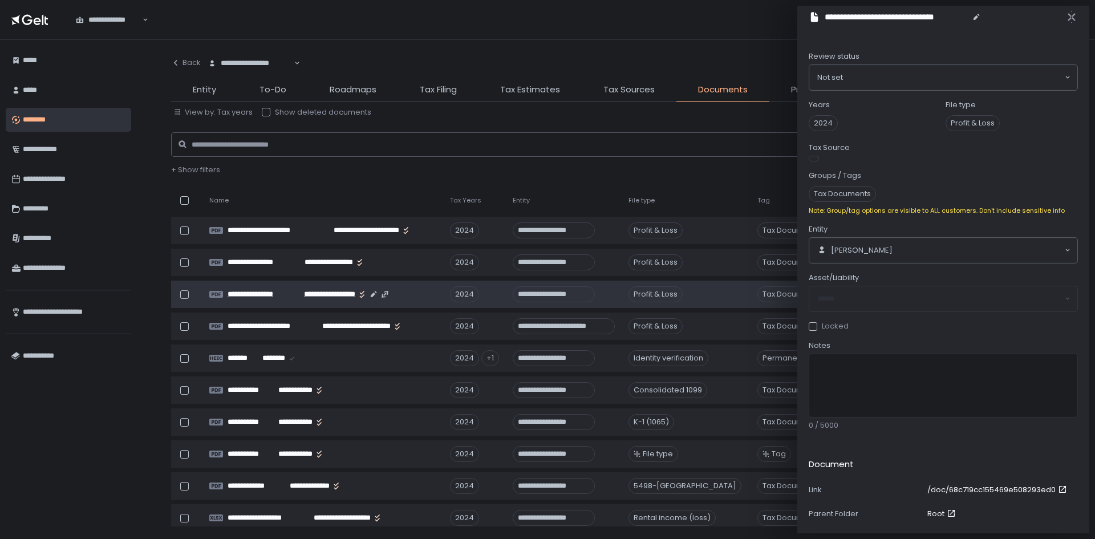
click at [309, 297] on span "**********" at bounding box center [321, 294] width 67 height 10
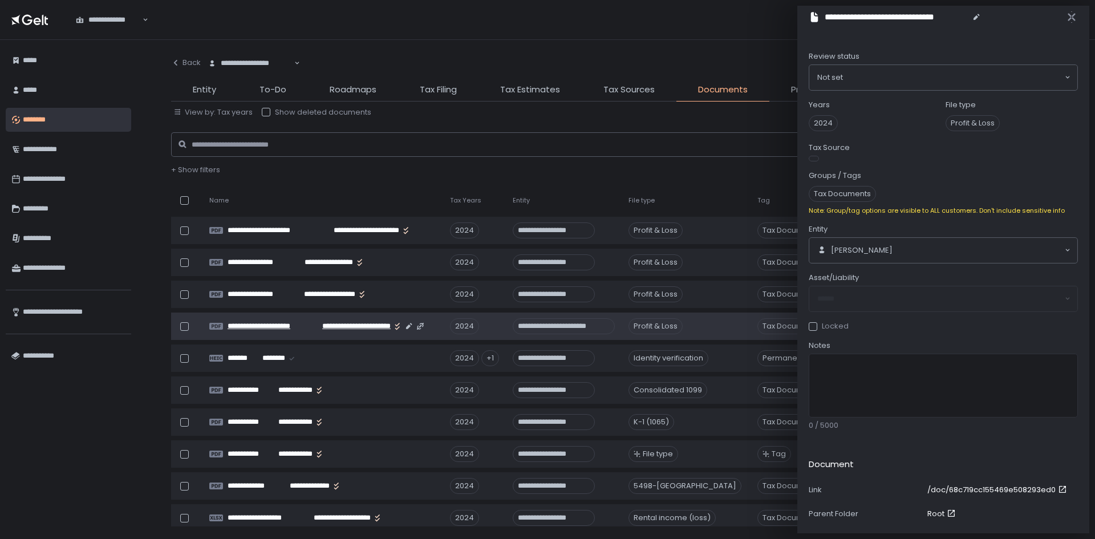
click at [353, 326] on span "**********" at bounding box center [351, 326] width 79 height 10
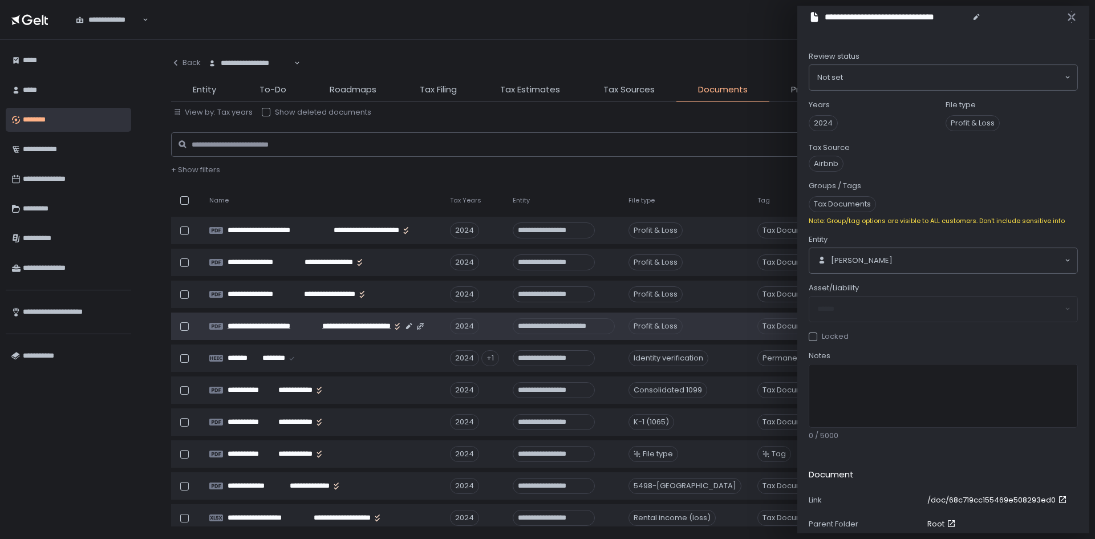
click at [327, 325] on span "**********" at bounding box center [351, 326] width 79 height 10
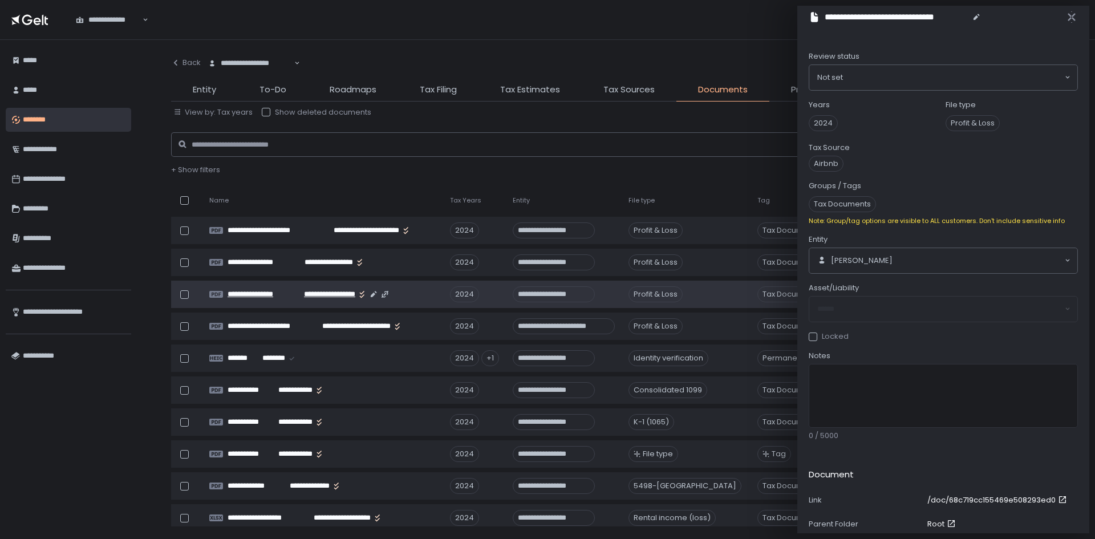
click at [325, 294] on span "**********" at bounding box center [321, 294] width 67 height 10
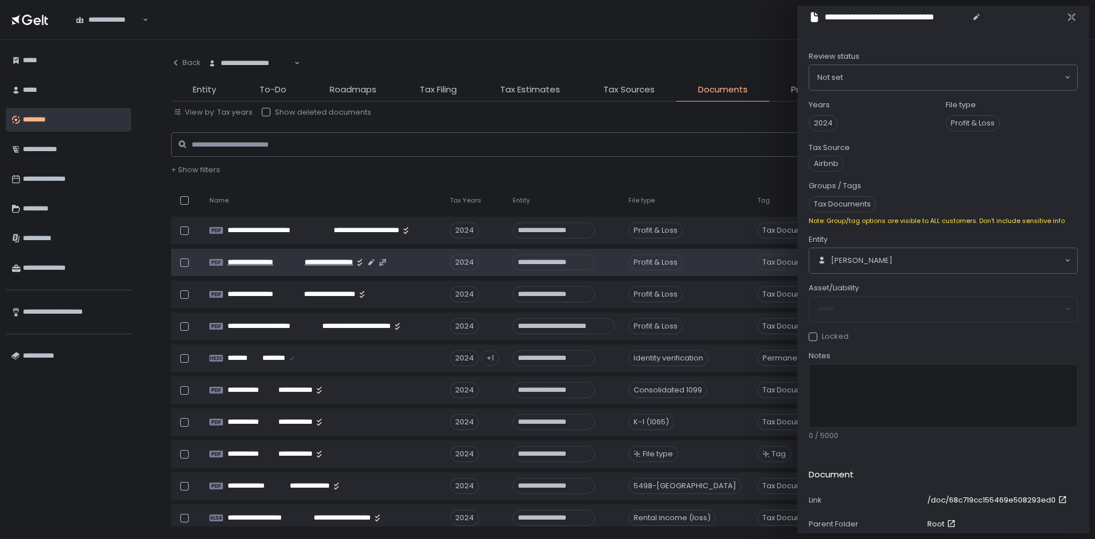
click at [310, 265] on span "**********" at bounding box center [324, 262] width 58 height 10
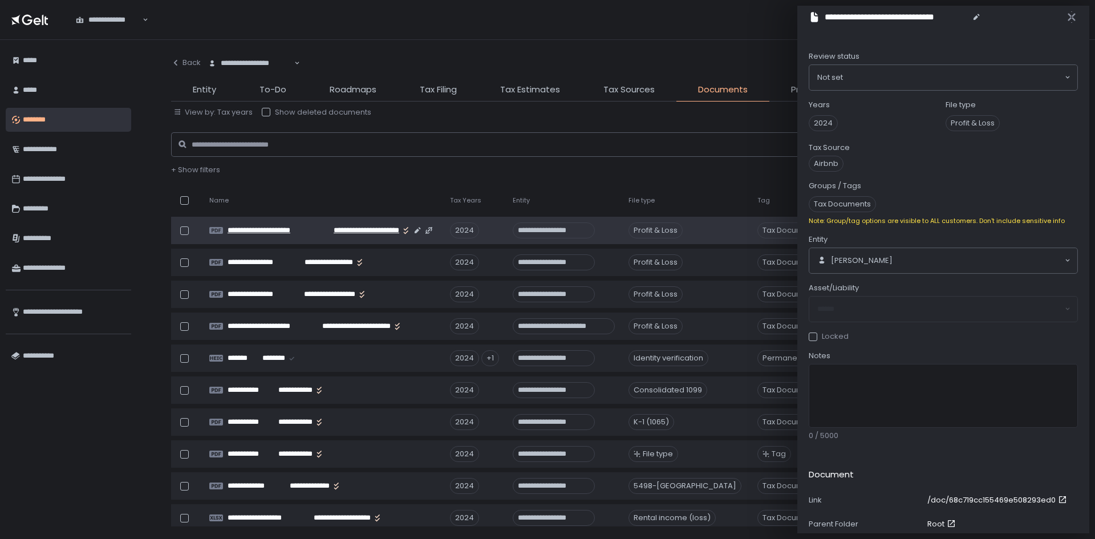
click at [272, 230] on span "**********" at bounding box center [272, 230] width 88 height 10
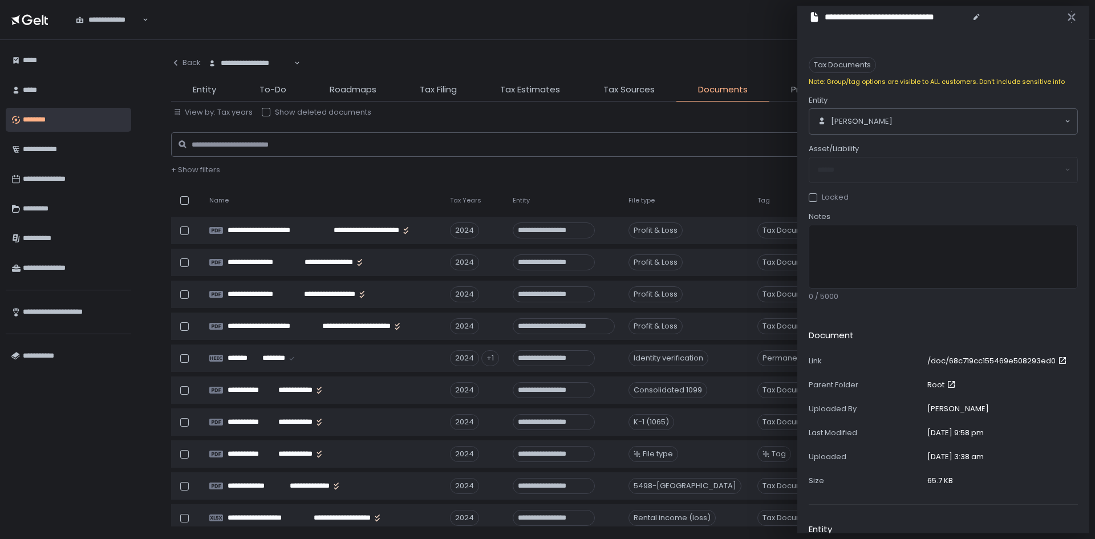
scroll to position [171, 0]
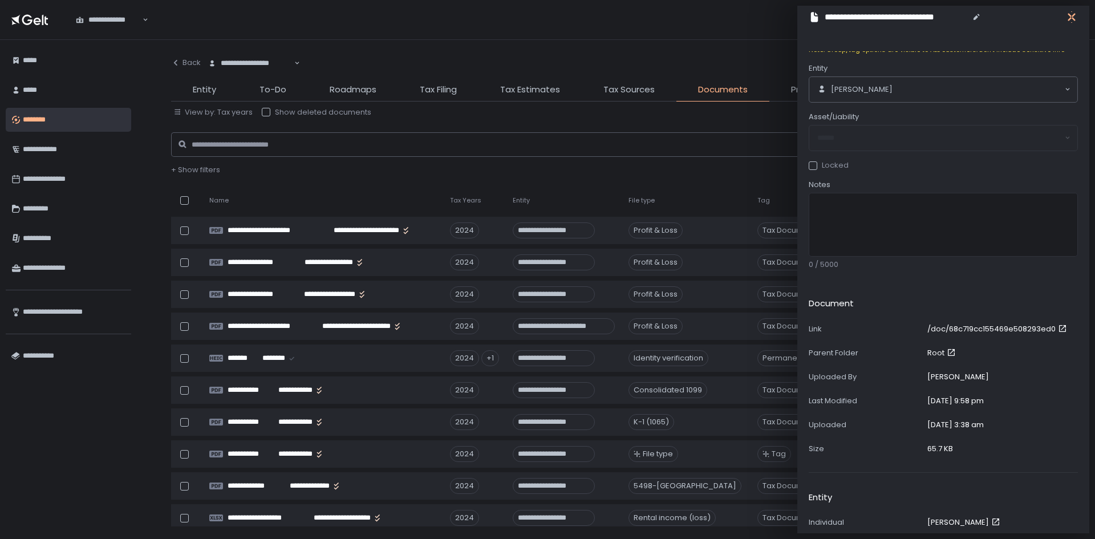
click at [1069, 15] on icon "button" at bounding box center [1071, 16] width 11 height 11
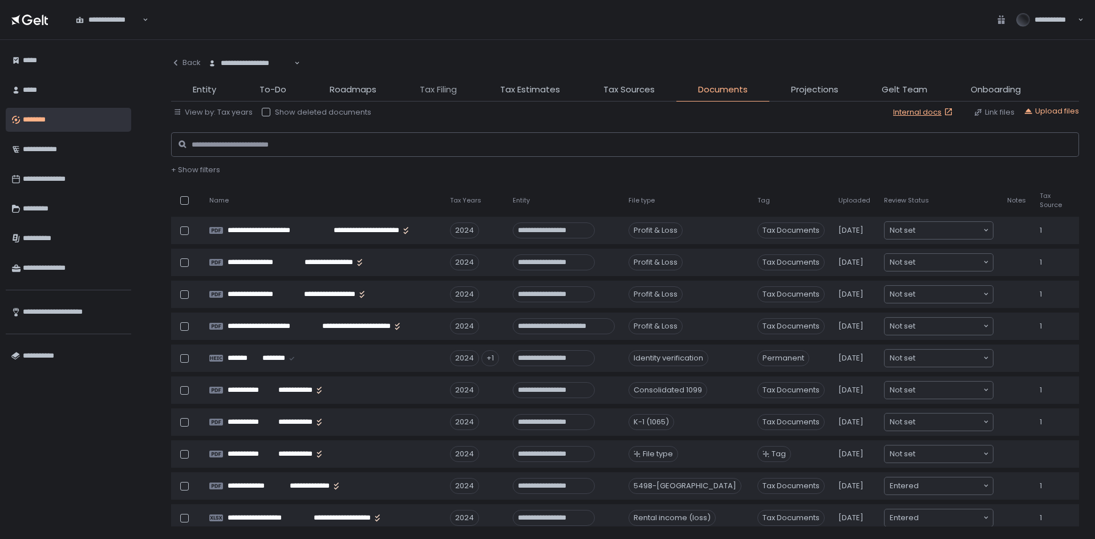
click at [436, 90] on span "Tax Filing" at bounding box center [438, 89] width 37 height 13
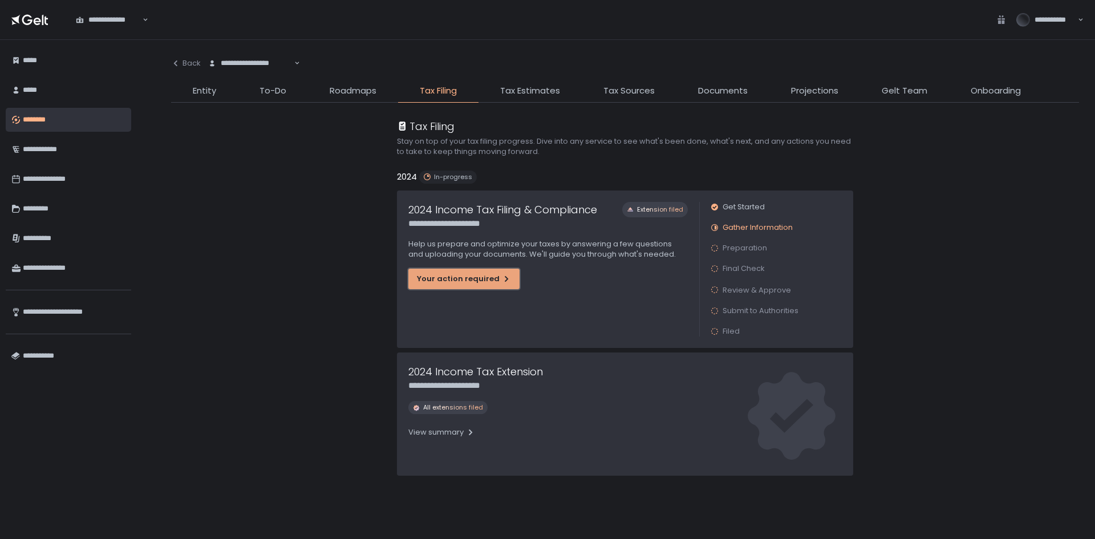
click at [476, 282] on div "Your action required" at bounding box center [464, 279] width 94 height 10
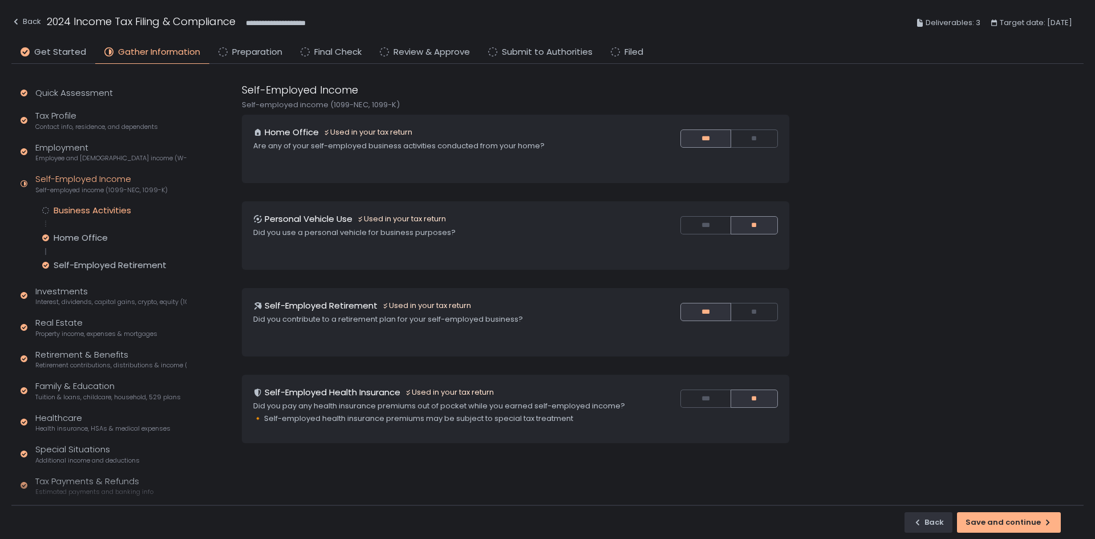
click at [95, 207] on div "Business Activities" at bounding box center [93, 210] width 78 height 11
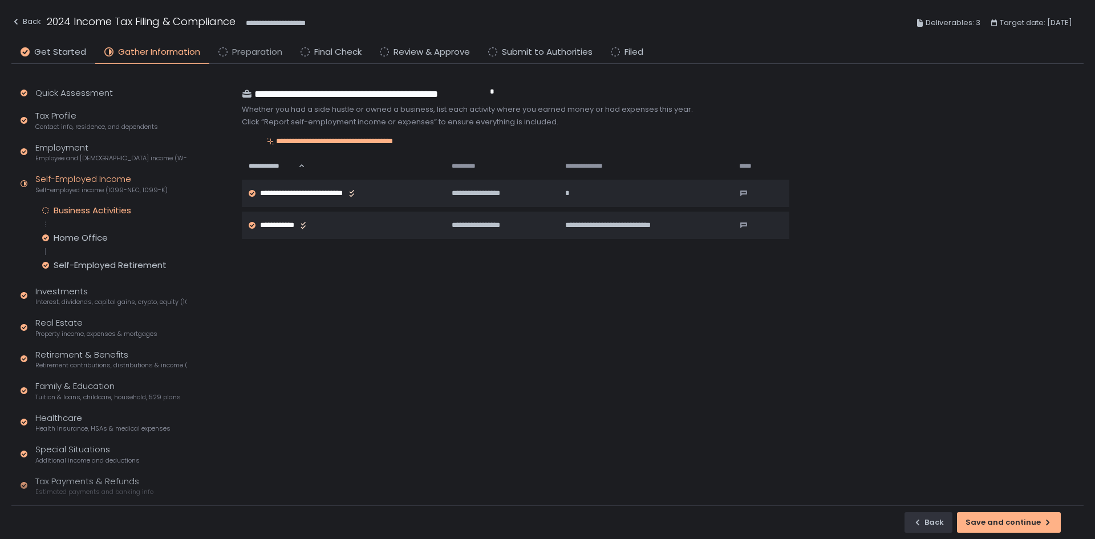
click at [261, 47] on span "Preparation" at bounding box center [257, 52] width 50 height 13
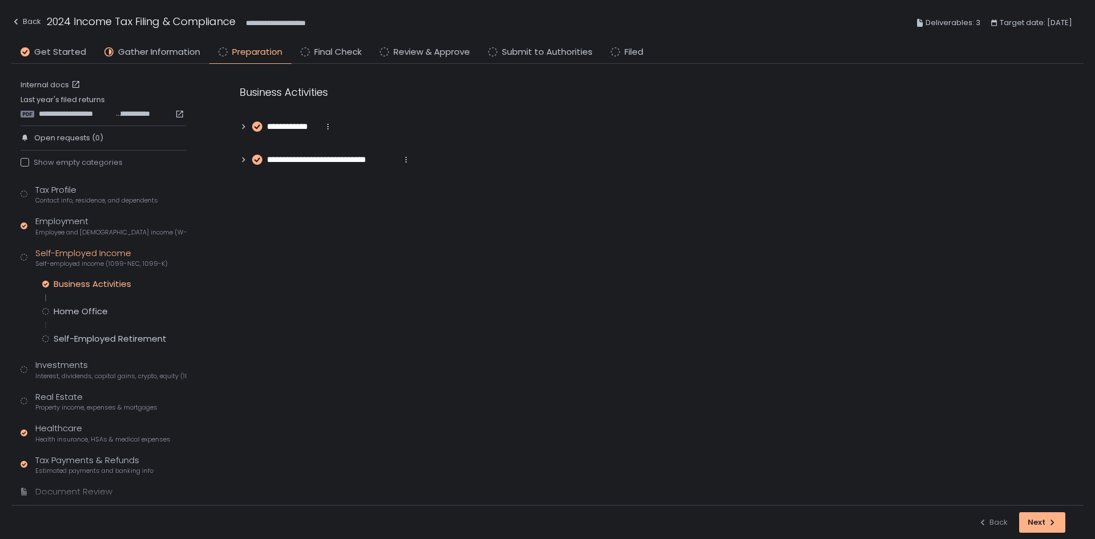
click at [242, 129] on icon at bounding box center [244, 127] width 8 height 8
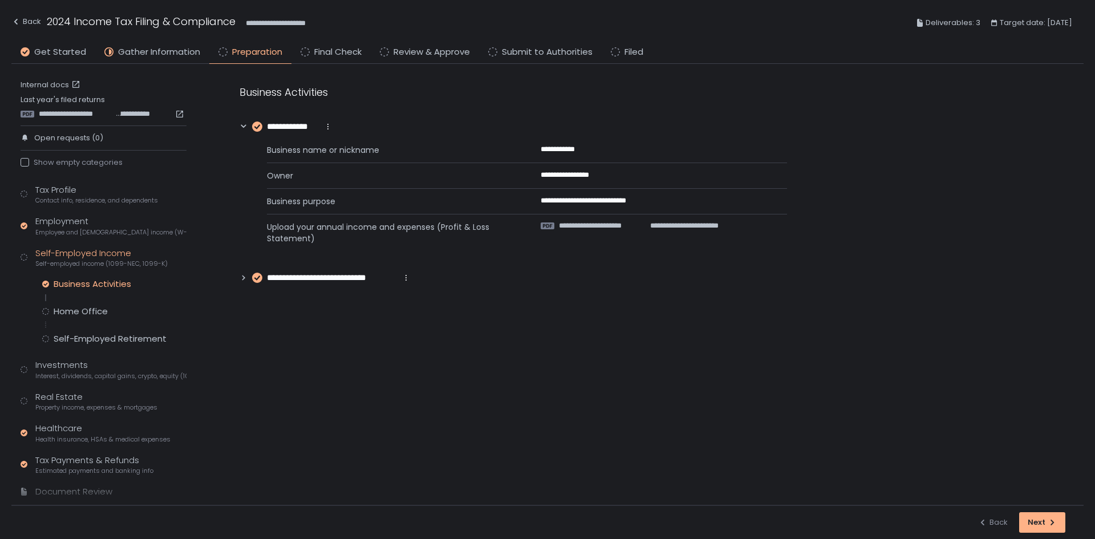
click at [258, 126] on icon at bounding box center [256, 126] width 5 height 3
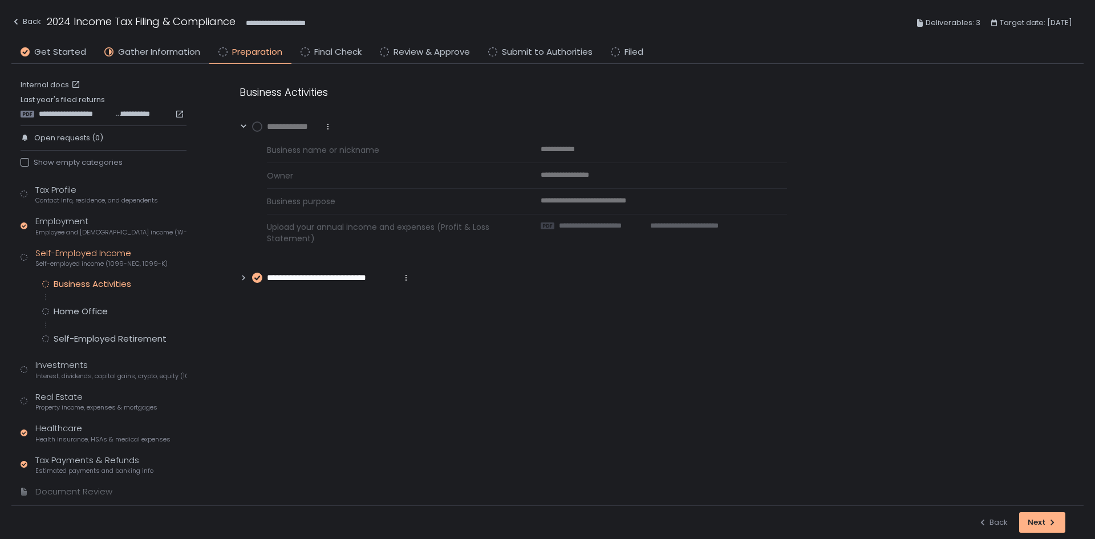
click at [256, 278] on icon at bounding box center [256, 277] width 5 height 3
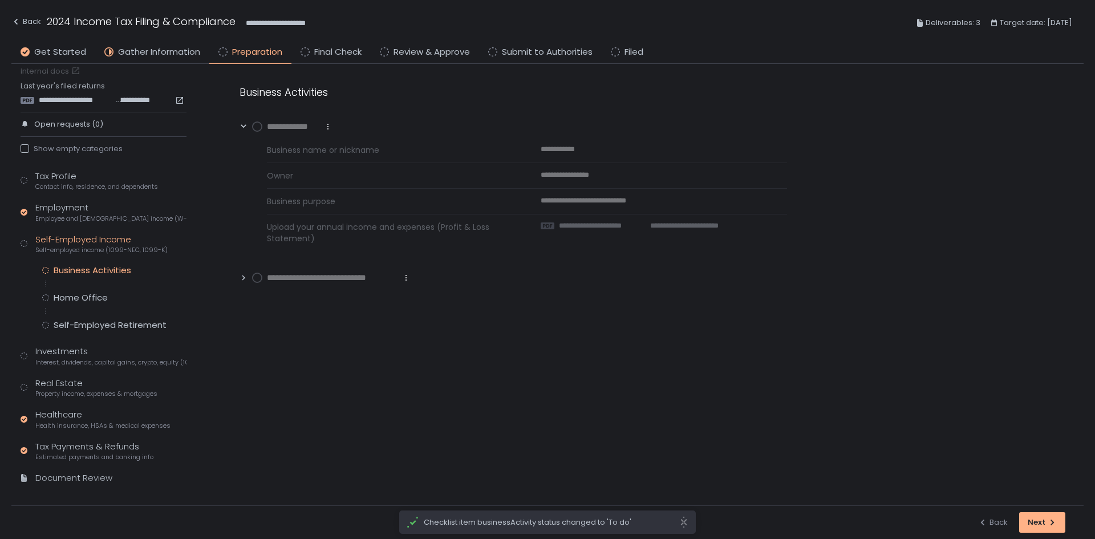
scroll to position [26, 0]
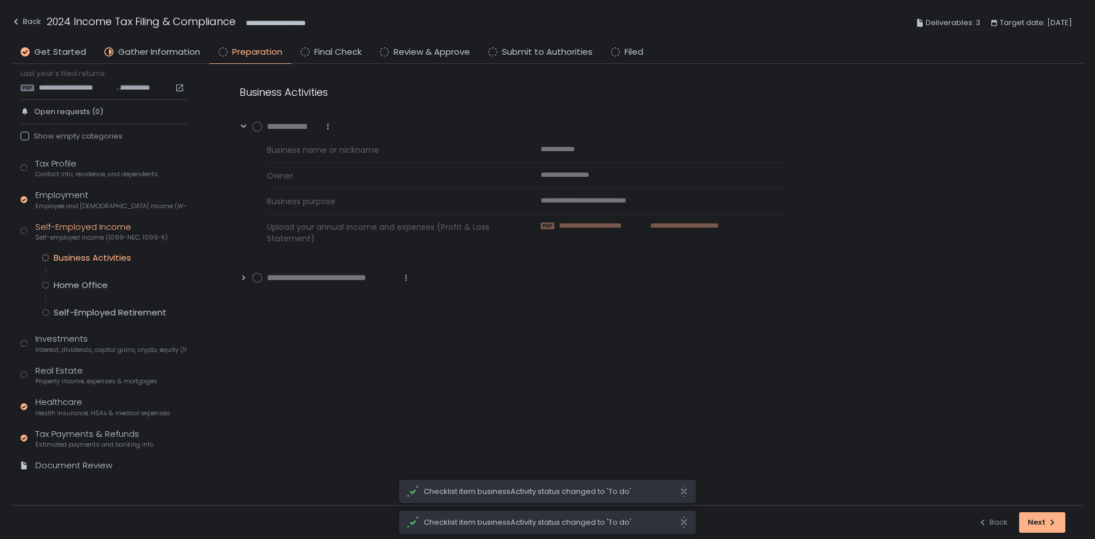
click at [585, 227] on span "**********" at bounding box center [600, 226] width 83 height 10
click at [242, 277] on icon at bounding box center [244, 278] width 8 height 8
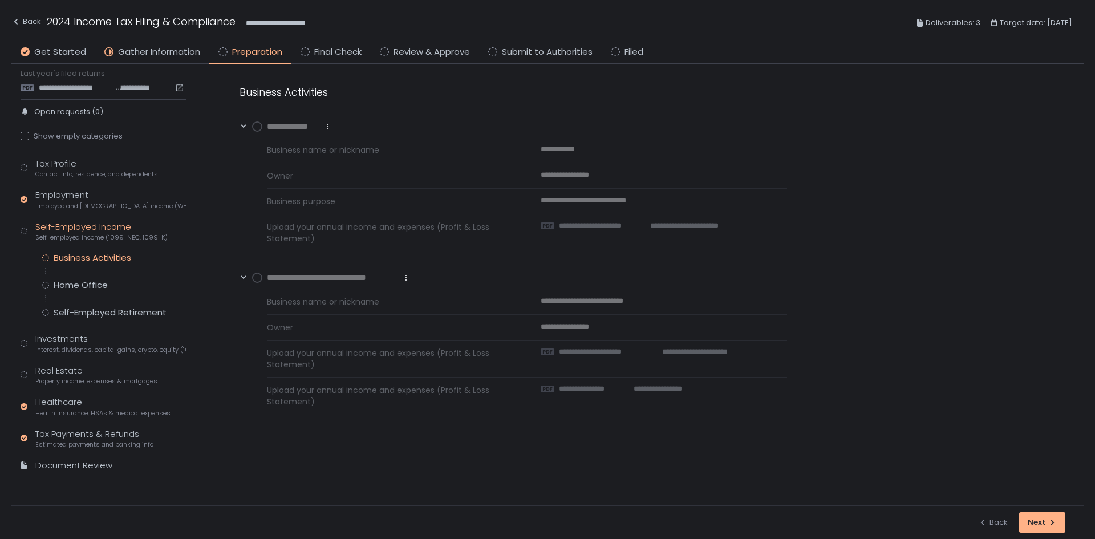
click at [241, 277] on icon at bounding box center [244, 278] width 8 height 8
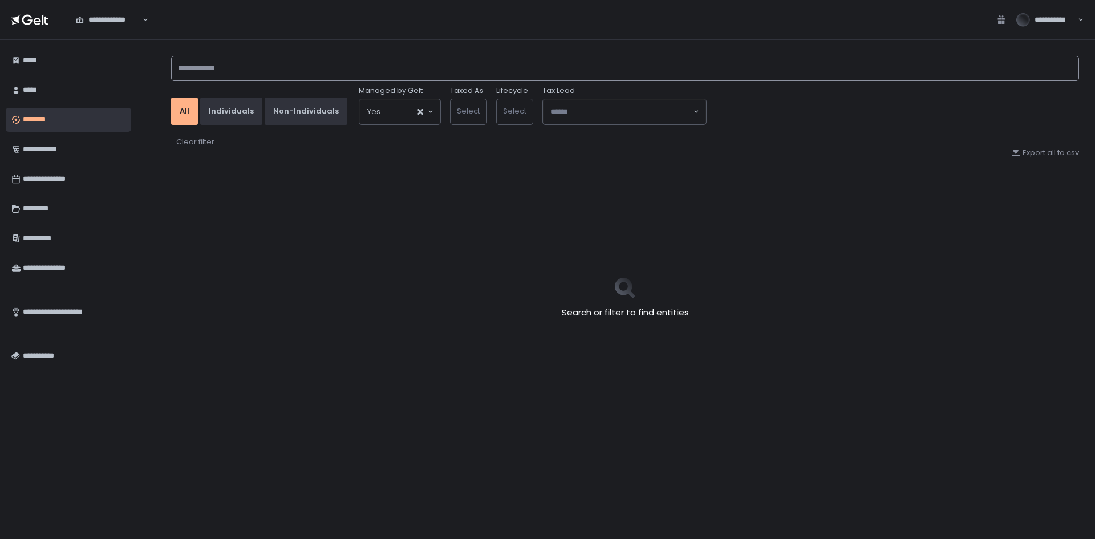
click at [219, 63] on input at bounding box center [625, 68] width 908 height 25
type input "******"
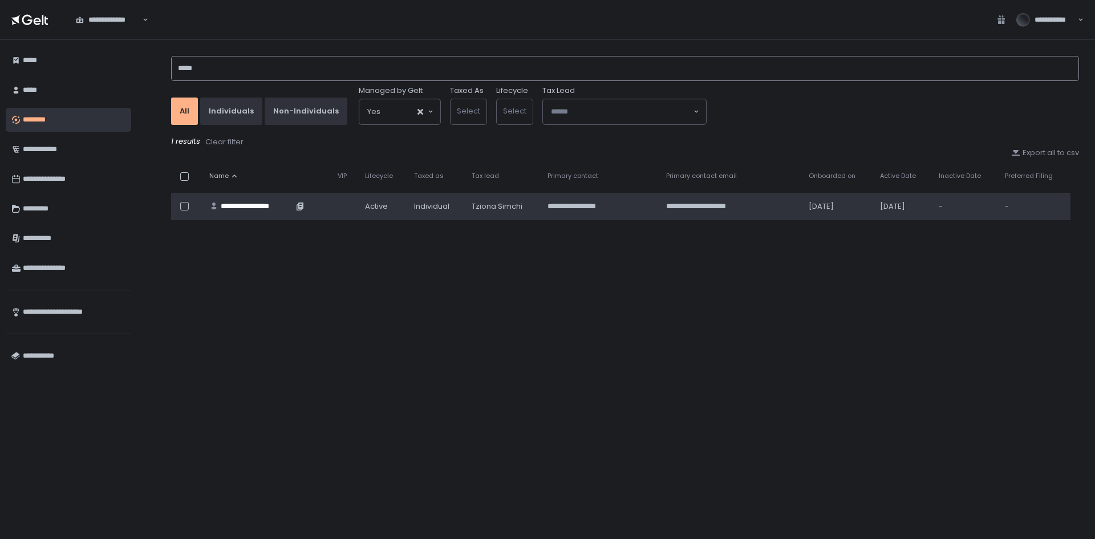
type input "*****"
click at [271, 210] on div "**********" at bounding box center [257, 206] width 72 height 10
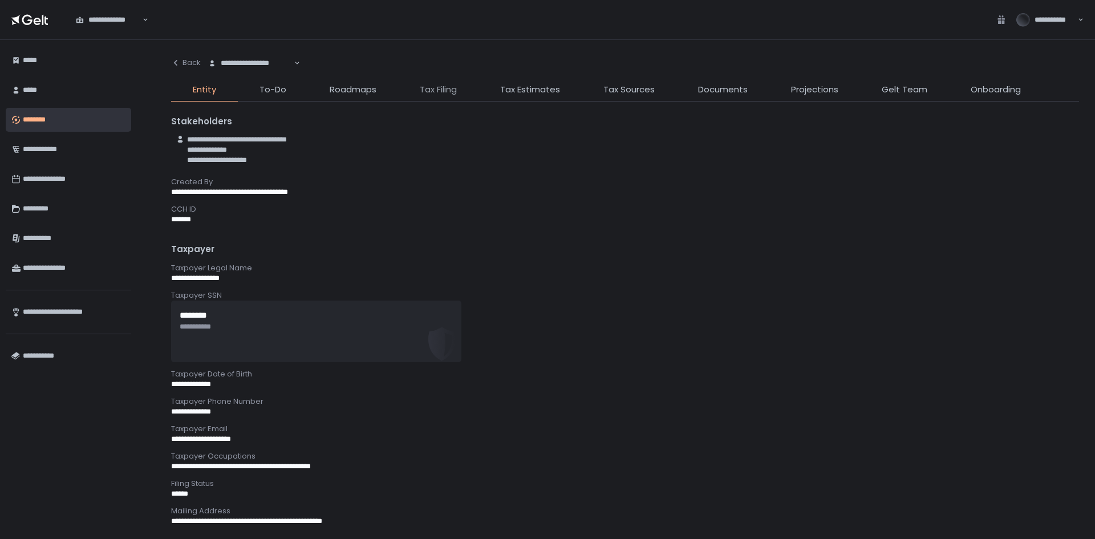
click at [438, 94] on span "Tax Filing" at bounding box center [438, 89] width 37 height 13
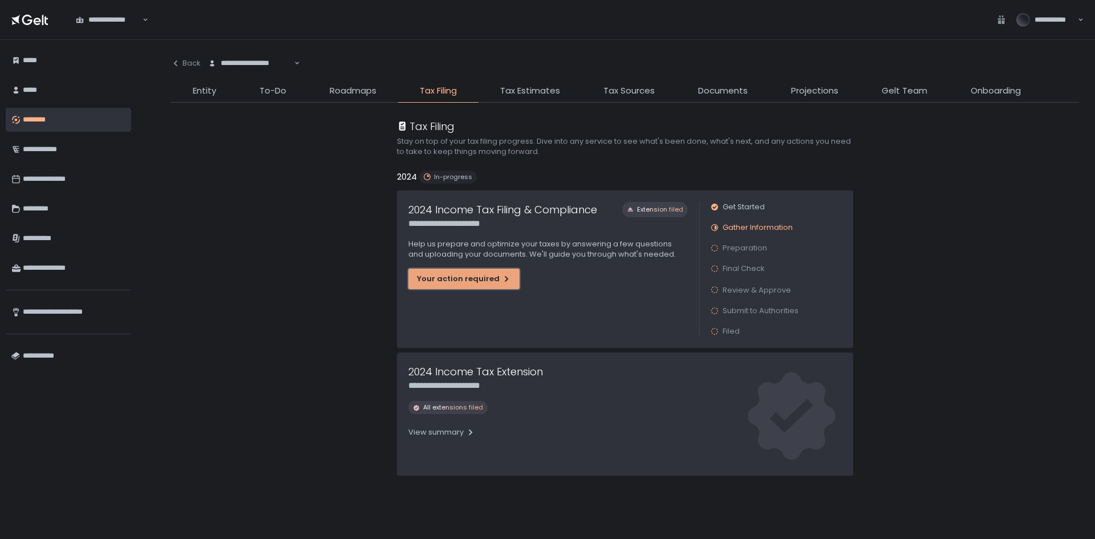
click at [493, 275] on div "Your action required" at bounding box center [464, 279] width 94 height 10
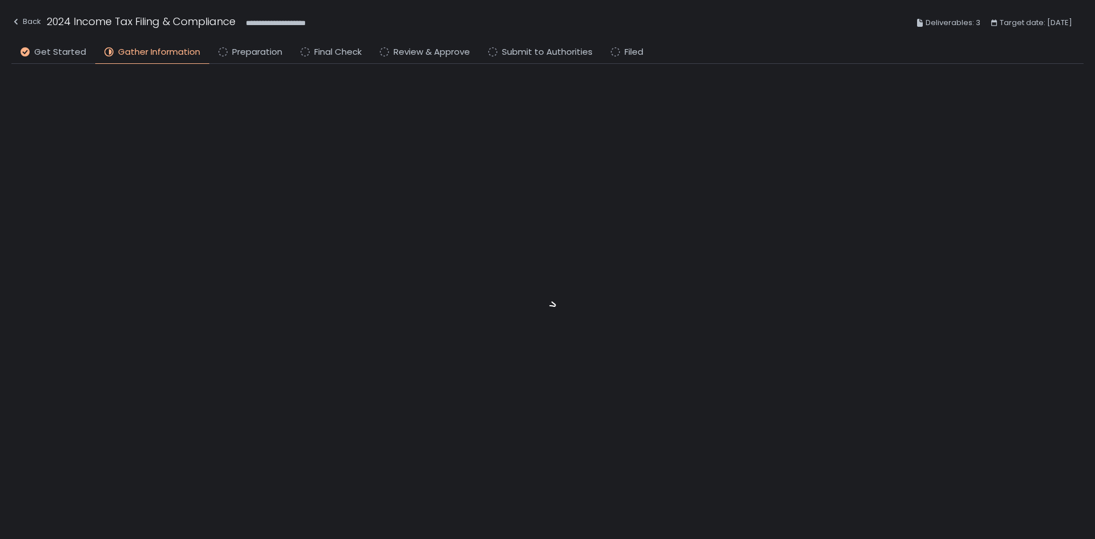
click at [230, 61] on li "Preparation" at bounding box center [250, 55] width 82 height 18
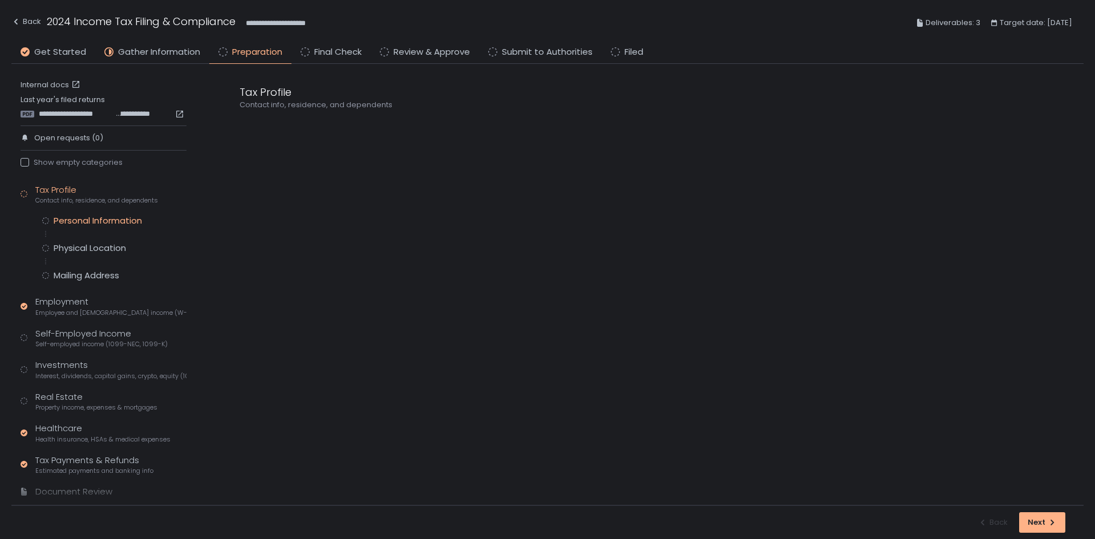
click at [112, 217] on div "Personal Information" at bounding box center [98, 220] width 88 height 11
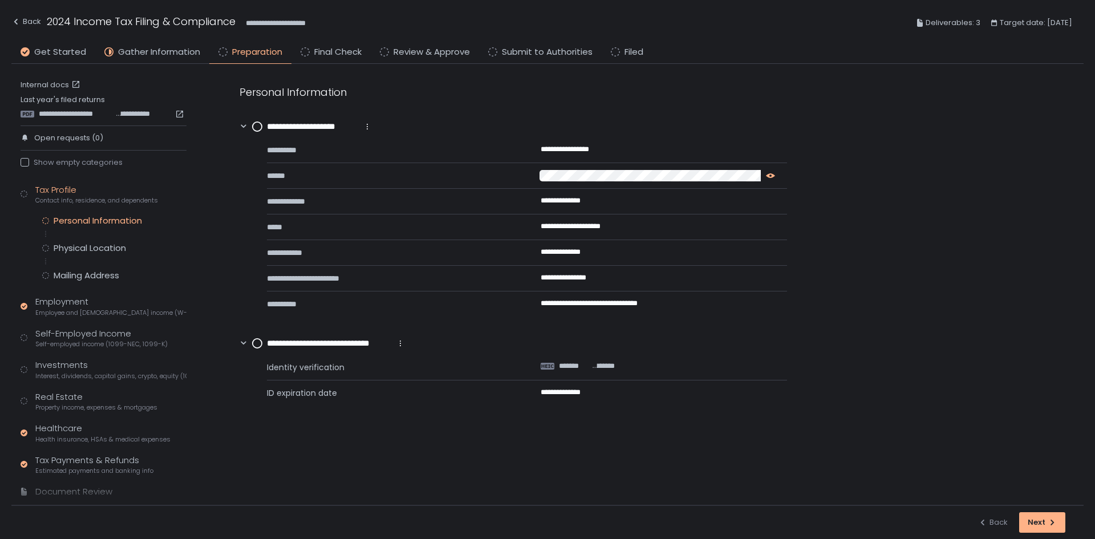
click at [769, 176] on icon "button" at bounding box center [770, 175] width 9 height 5
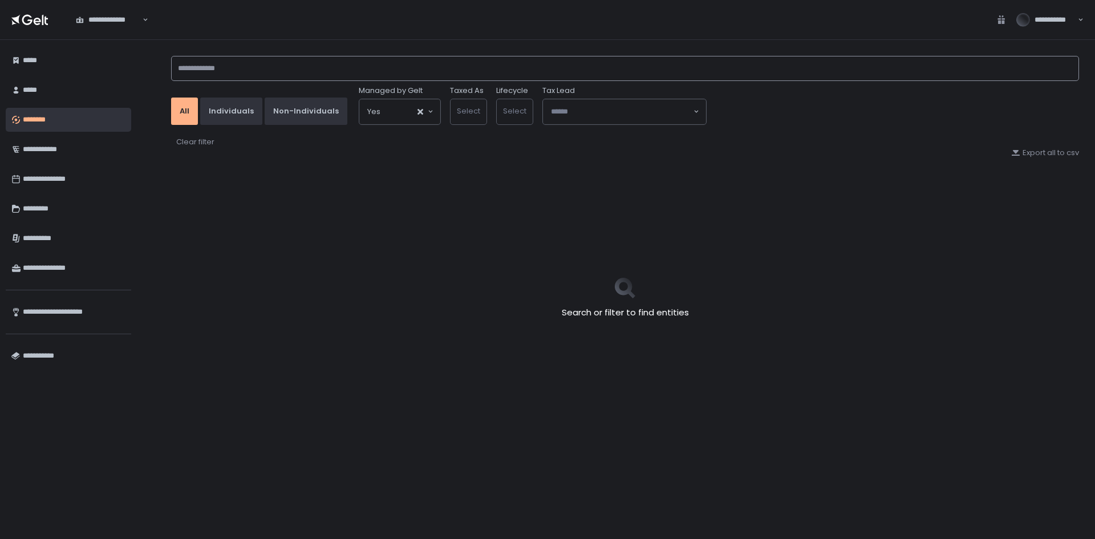
click at [289, 79] on input at bounding box center [625, 68] width 908 height 25
type input "*****"
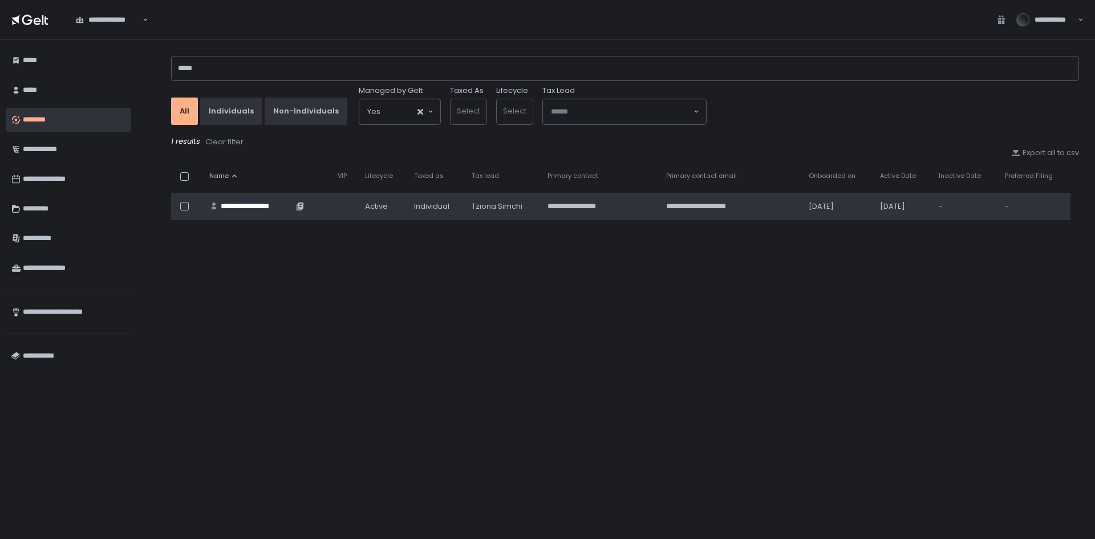
click at [267, 204] on div "**********" at bounding box center [257, 206] width 72 height 10
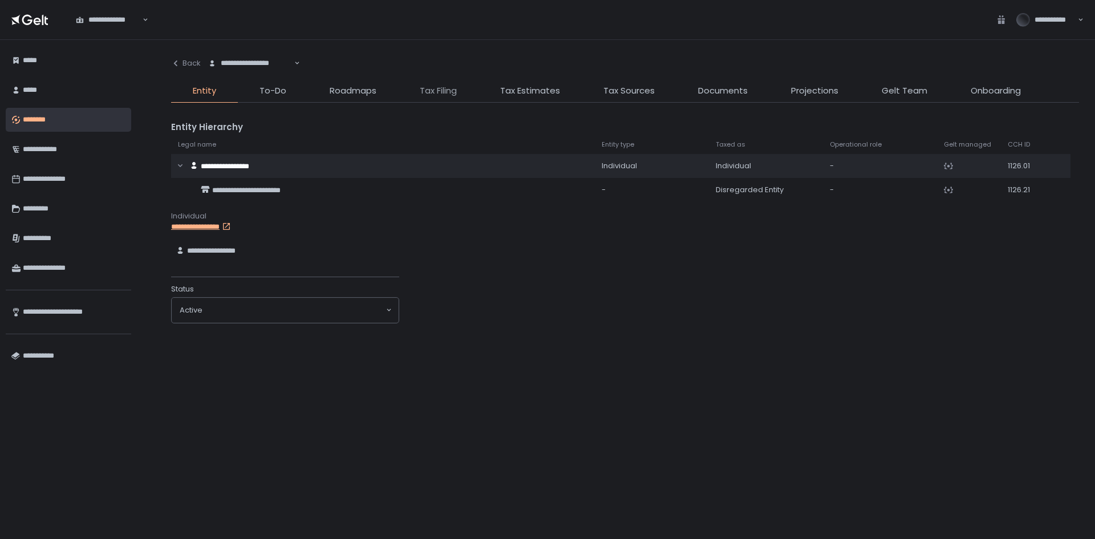
click at [438, 92] on span "Tax Filing" at bounding box center [438, 90] width 37 height 13
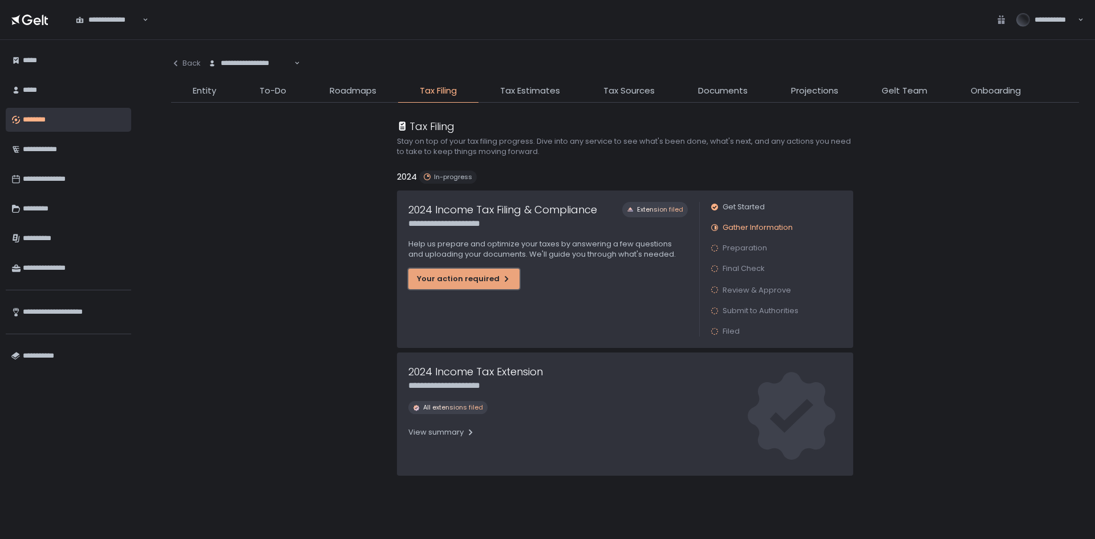
click at [478, 287] on button "Your action required" at bounding box center [463, 279] width 111 height 21
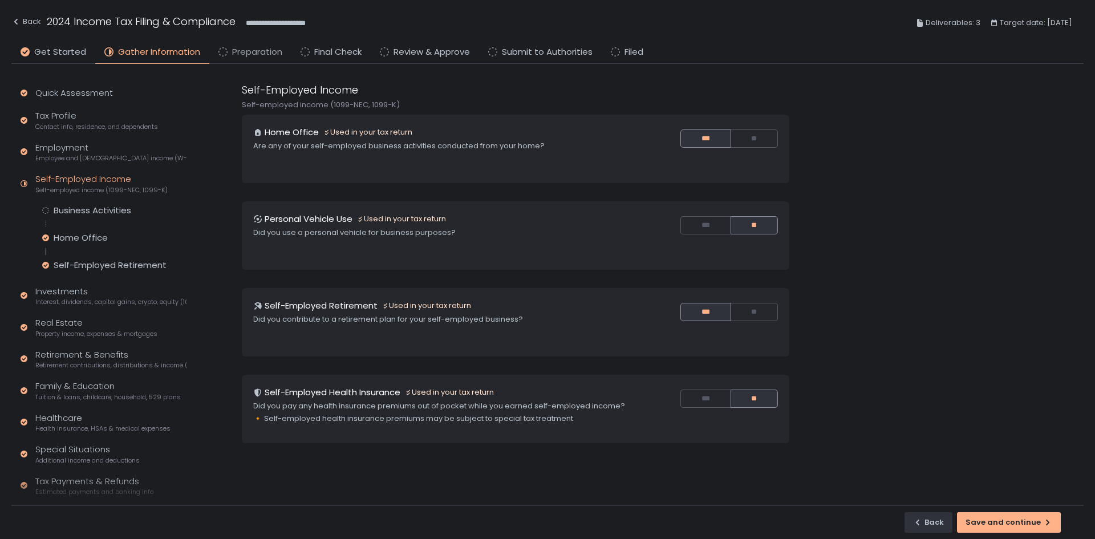
click at [256, 54] on span "Preparation" at bounding box center [257, 52] width 50 height 13
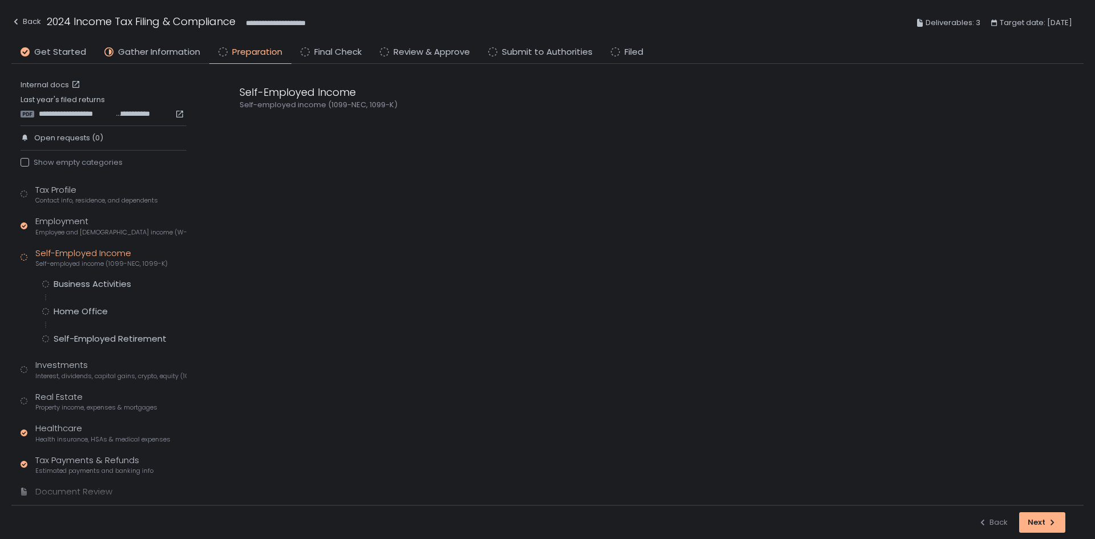
click at [94, 292] on div "Business Activities Home Office Self-Employed Retirement" at bounding box center [114, 311] width 144 height 66
click at [99, 284] on div "Business Activities" at bounding box center [93, 283] width 78 height 11
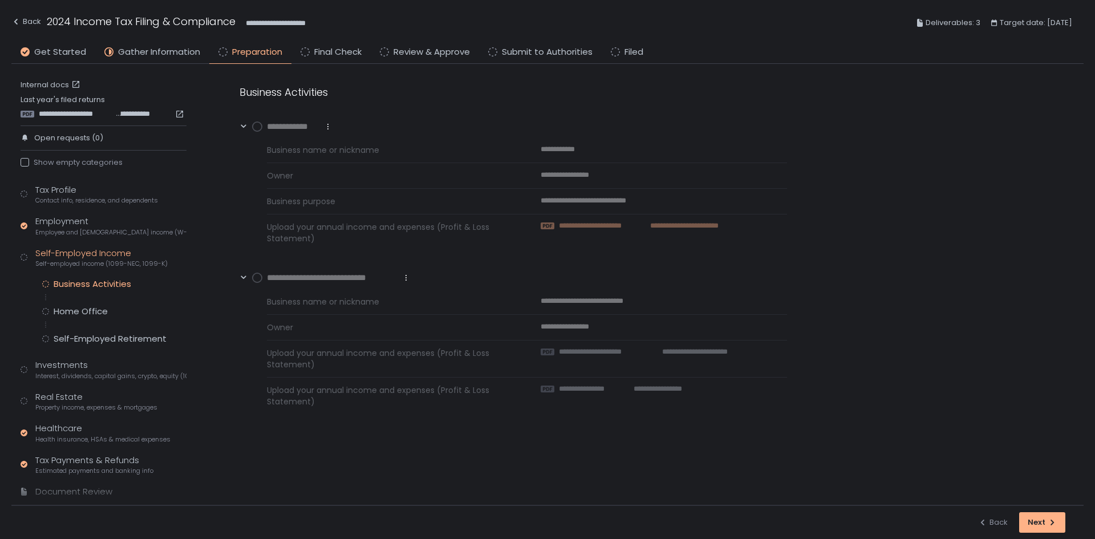
click at [616, 225] on span "**********" at bounding box center [600, 226] width 83 height 10
click at [39, 83] on link "Internal docs" at bounding box center [52, 85] width 62 height 10
click at [256, 125] on circle at bounding box center [257, 126] width 9 height 9
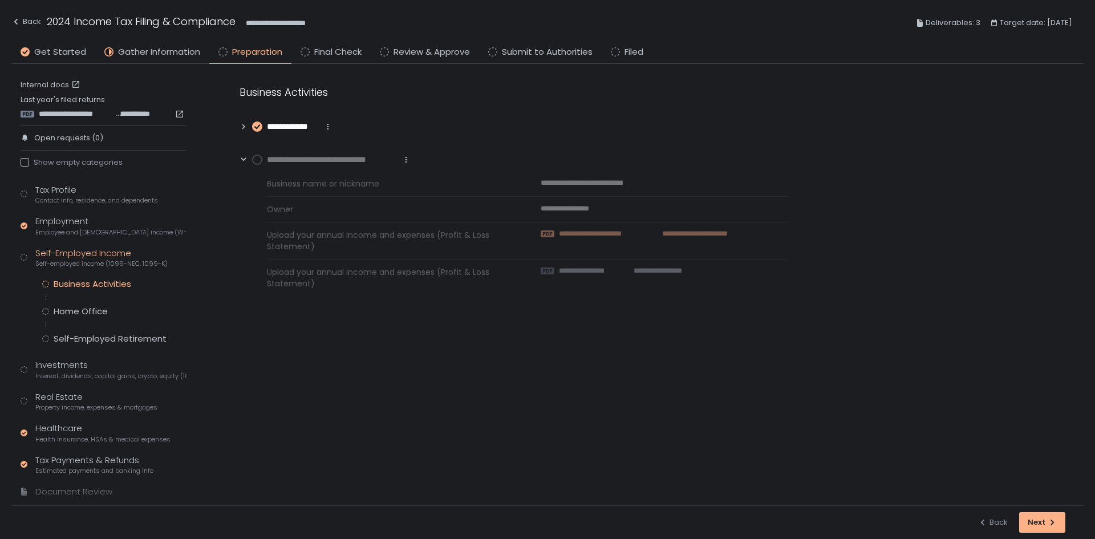
click at [622, 236] on span "**********" at bounding box center [602, 234] width 87 height 10
click at [255, 157] on circle at bounding box center [257, 159] width 9 height 9
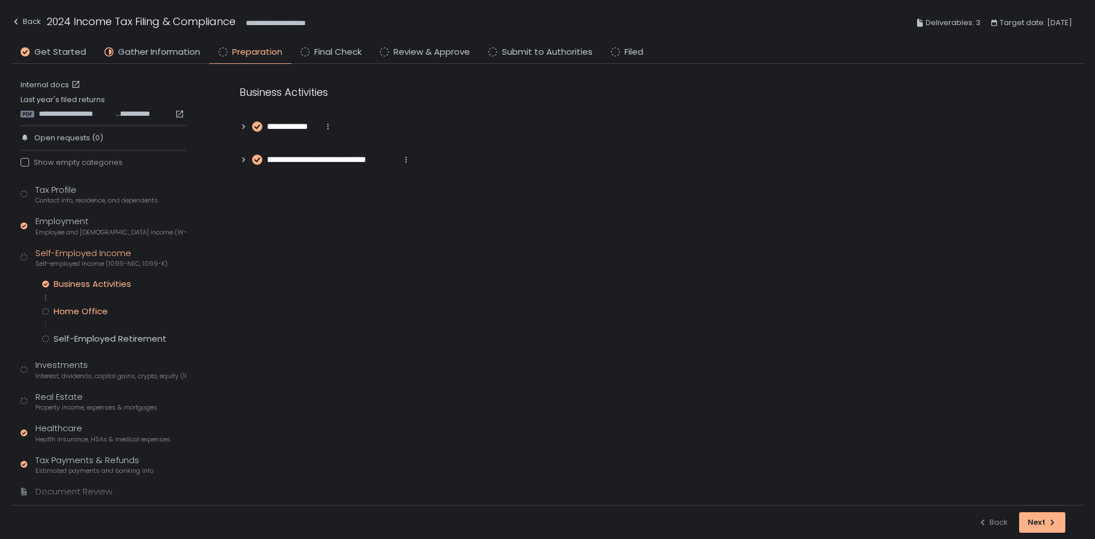
click at [102, 311] on div "Home Office" at bounding box center [81, 311] width 54 height 11
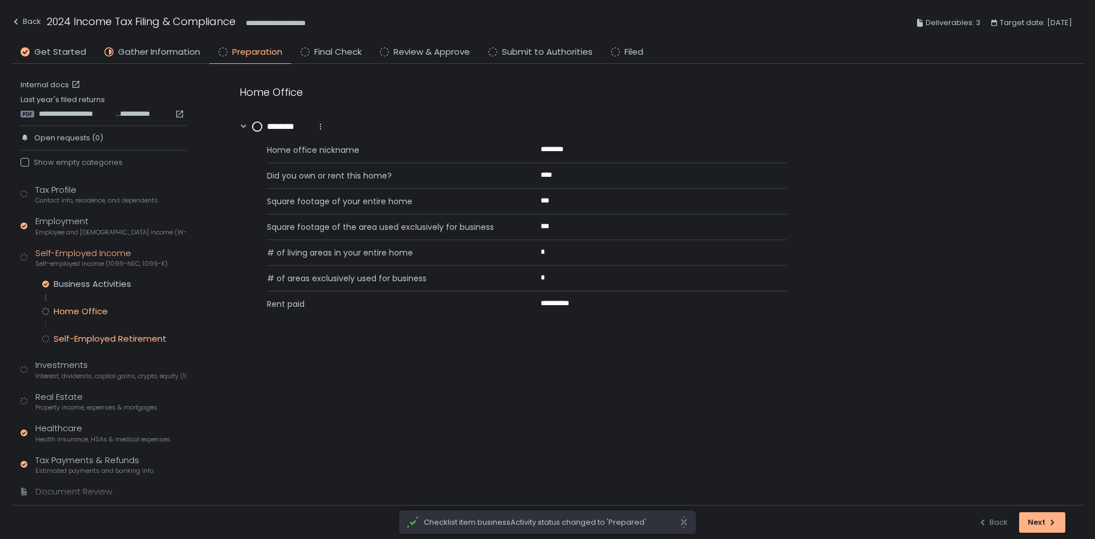
click at [96, 340] on div "Self-Employed Retirement" at bounding box center [110, 338] width 113 height 11
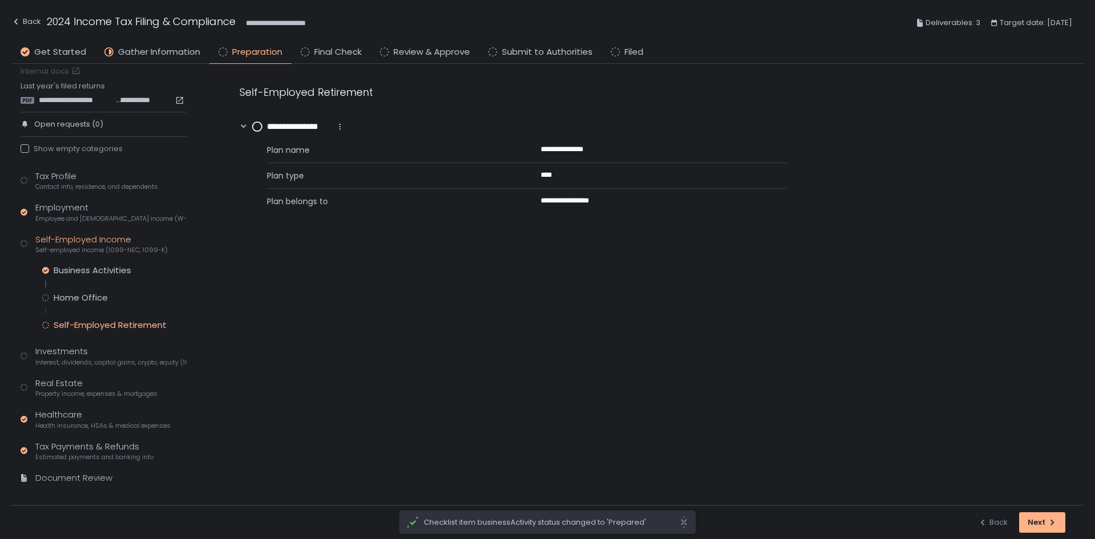
scroll to position [26, 0]
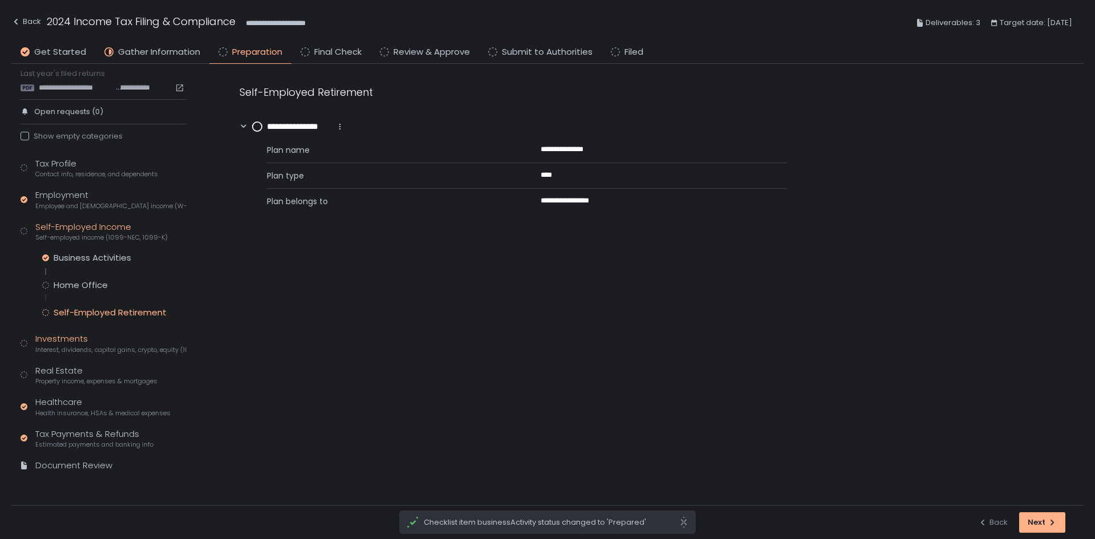
click at [94, 349] on span "Interest, dividends, capital gains, crypto, equity (1099s, K-1s)" at bounding box center [110, 350] width 151 height 9
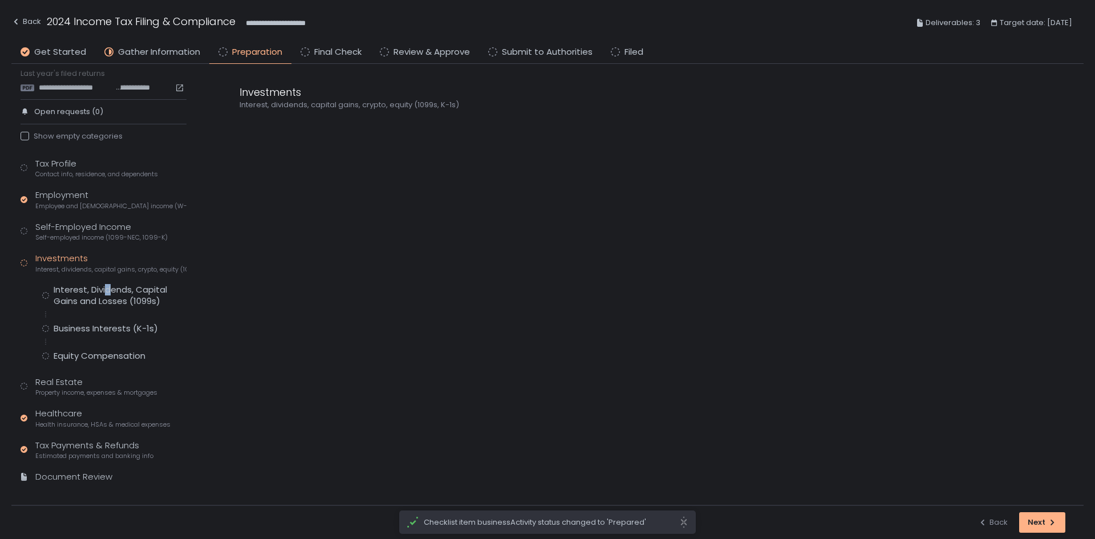
click at [108, 280] on div "Tax Profile Contact info, residence, and dependents Employment Employee and sel…" at bounding box center [104, 325] width 166 height 337
click at [100, 295] on div "Interest, Dividends, Capital Gains and Losses (1099s)" at bounding box center [120, 295] width 133 height 23
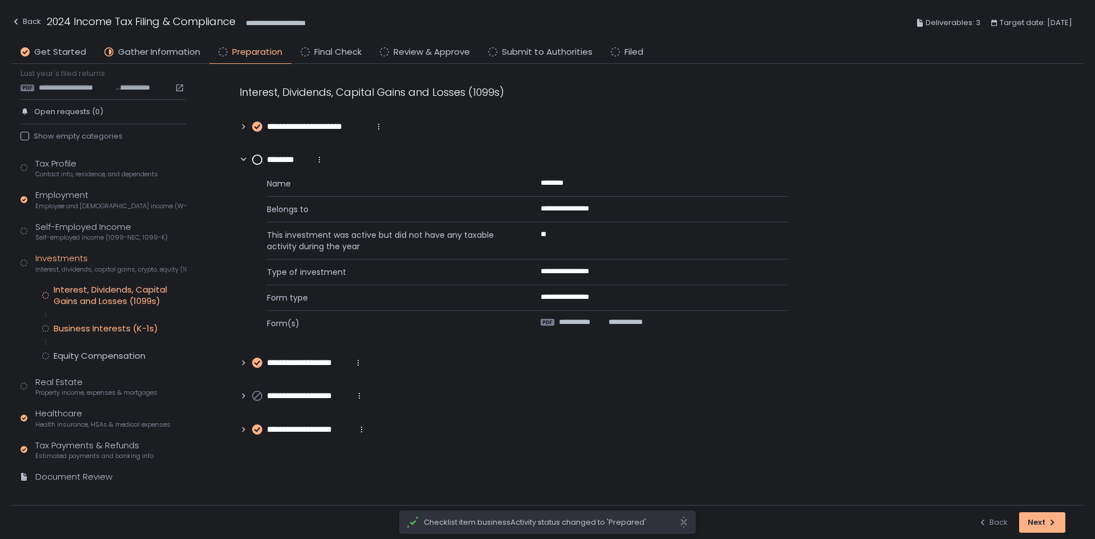
click at [92, 333] on div "Business Interests (K-1s)" at bounding box center [106, 328] width 104 height 11
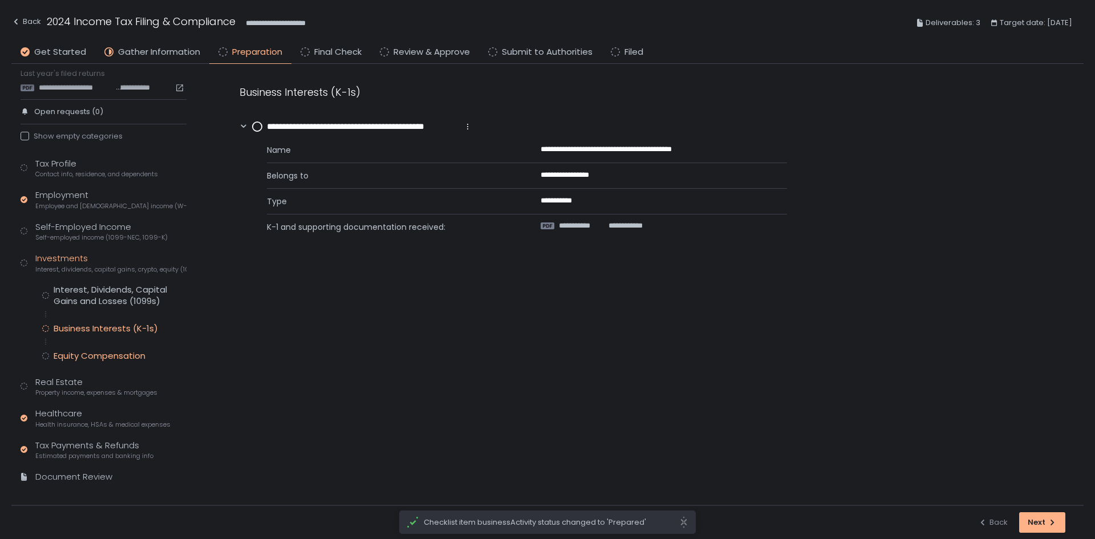
click at [94, 355] on div "Equity Compensation" at bounding box center [100, 355] width 92 height 11
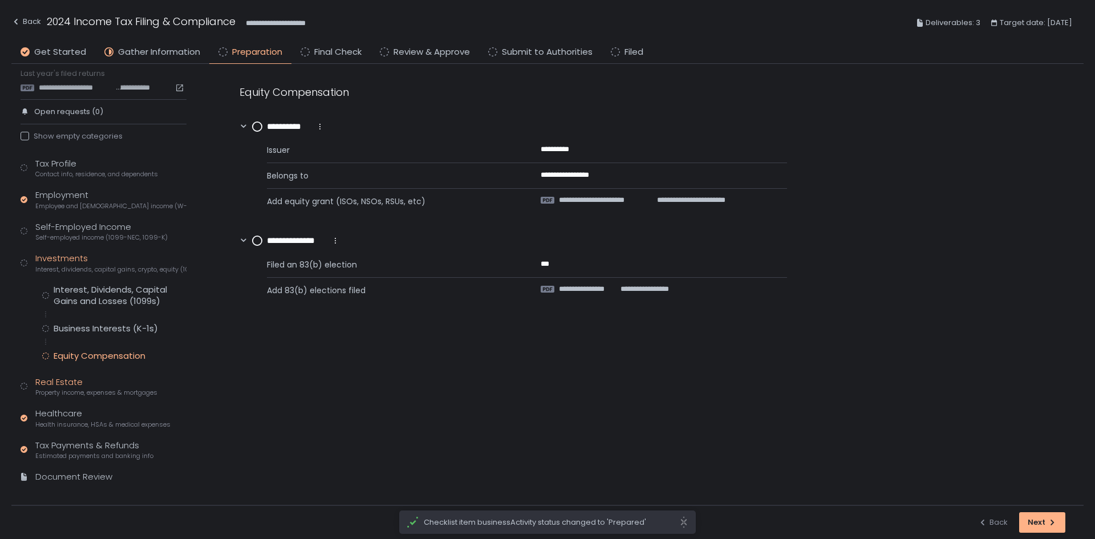
click at [84, 377] on div "Real Estate Property income, expenses & mortgages" at bounding box center [96, 387] width 122 height 22
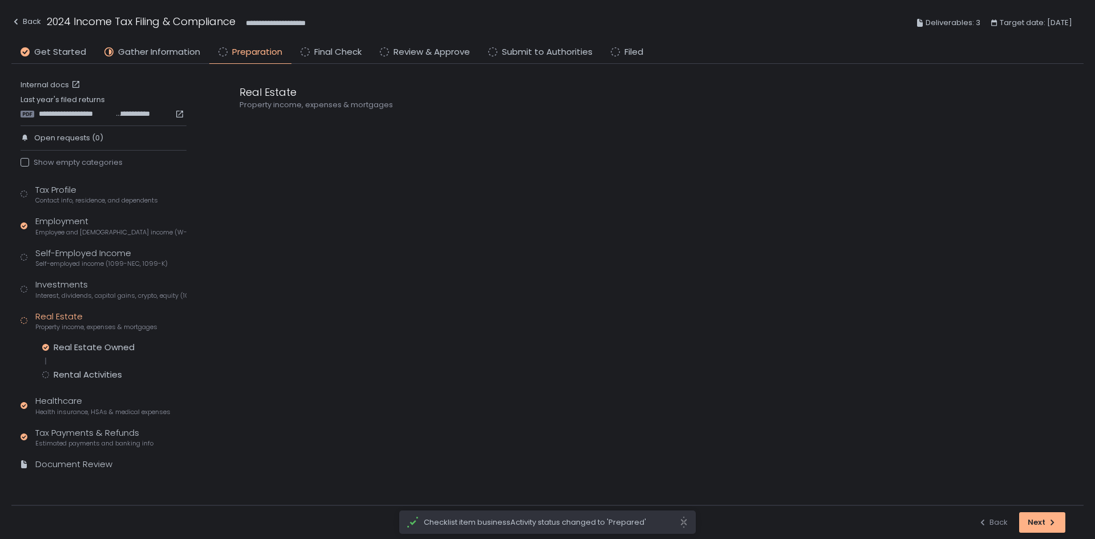
click at [86, 385] on div "Tax Profile Contact info, residence, and dependents Employment Employee and sel…" at bounding box center [104, 333] width 166 height 298
click at [87, 375] on div "Rental Activities" at bounding box center [88, 374] width 68 height 11
